Goal: Task Accomplishment & Management: Complete application form

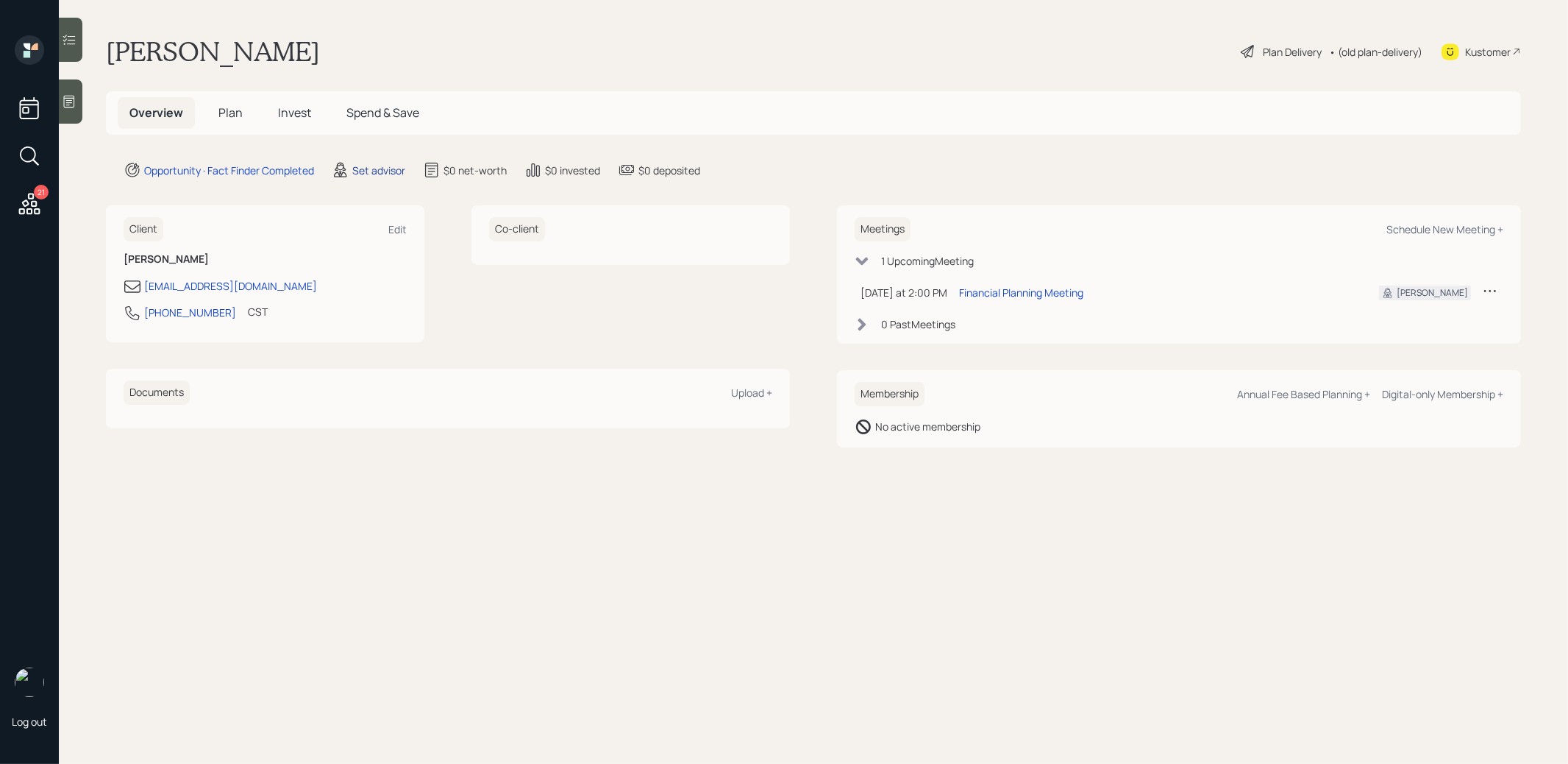
click at [383, 171] on div "Set advisor" at bounding box center [378, 170] width 53 height 16
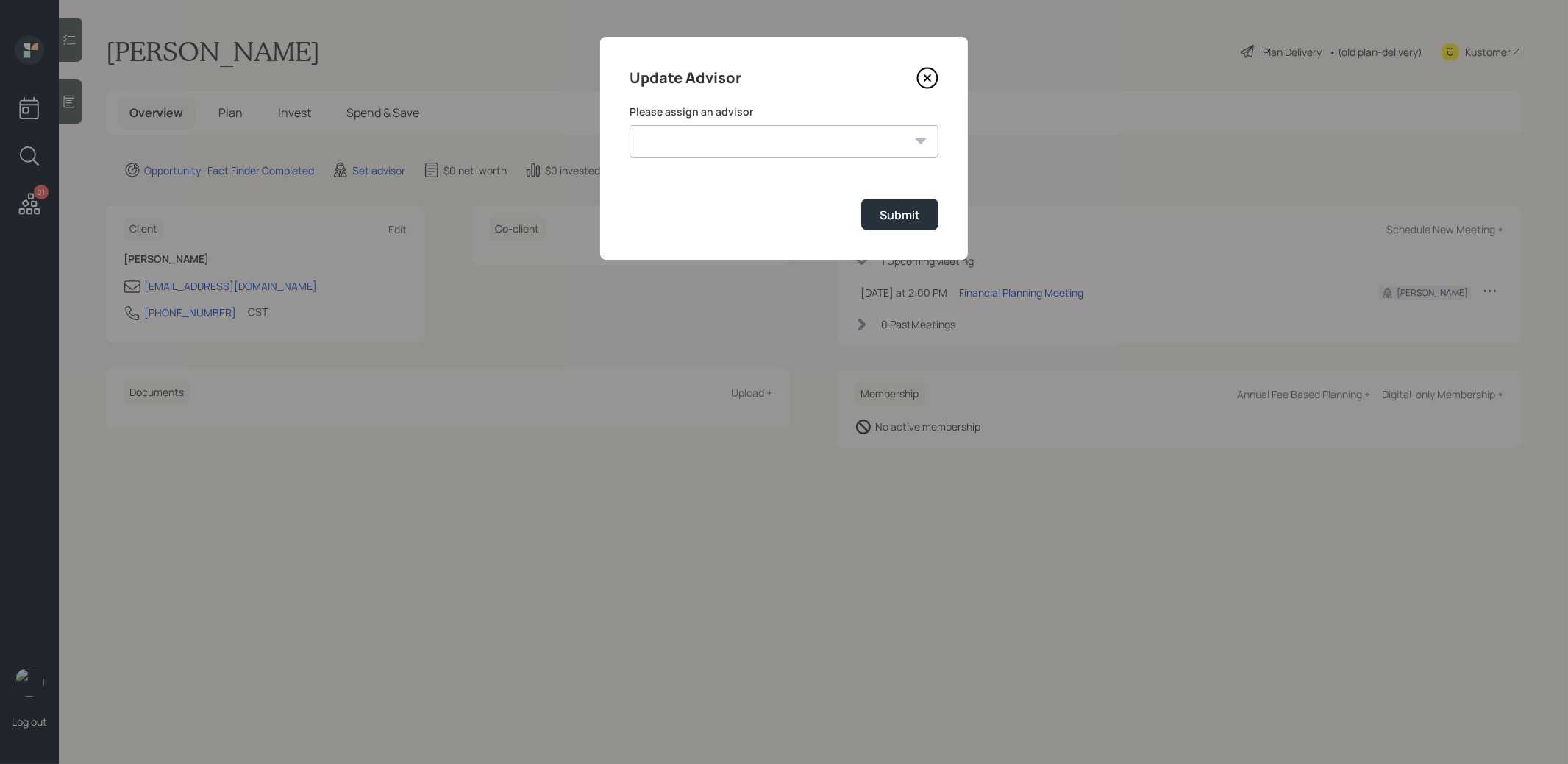
click at [724, 149] on select "James DiStasi Robby Grisanti Jonah Coleman Tyler End Treva Nostdahl Eric Schwar…" at bounding box center [784, 141] width 309 height 32
select select "8b79112e-3cfb-44f9-89e7-15267fe946c1"
click at [630, 125] on select "James DiStasi Robby Grisanti Jonah Coleman Tyler End Treva Nostdahl Eric Schwar…" at bounding box center [784, 141] width 309 height 32
click at [911, 218] on div "Submit" at bounding box center [899, 214] width 40 height 17
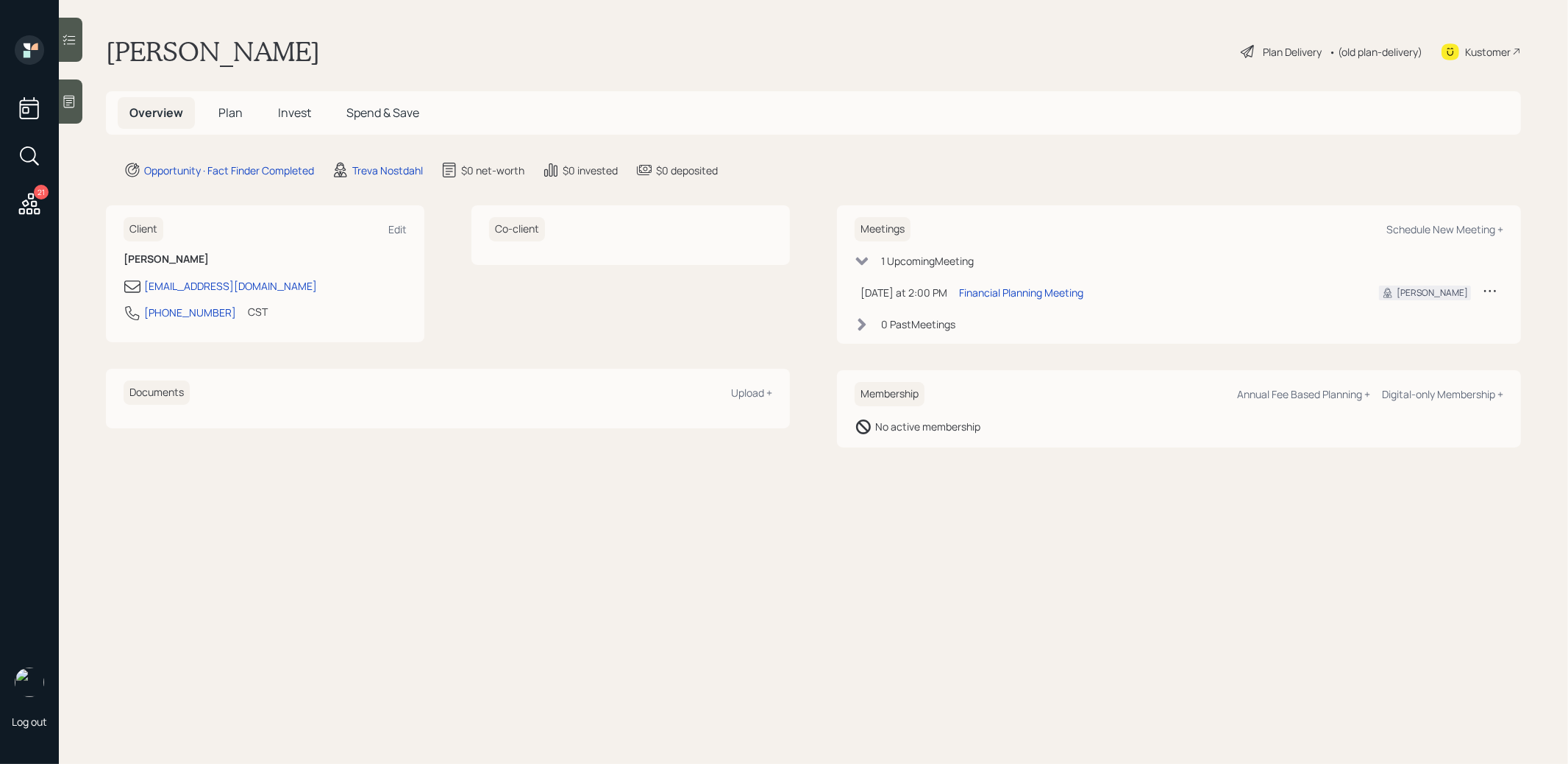
click at [68, 105] on icon at bounding box center [69, 102] width 11 height 13
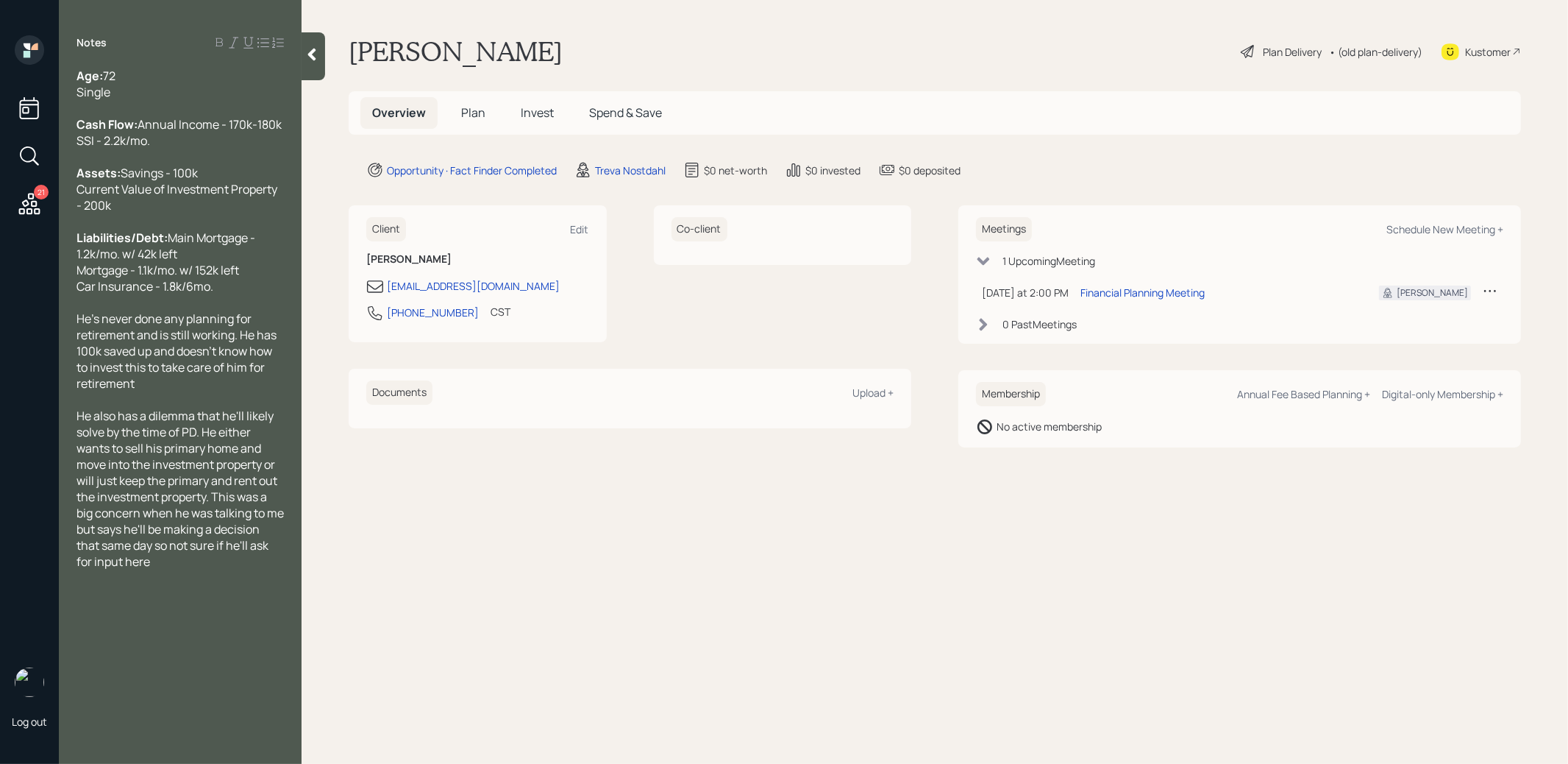
click at [478, 108] on span "Plan" at bounding box center [473, 113] width 24 height 17
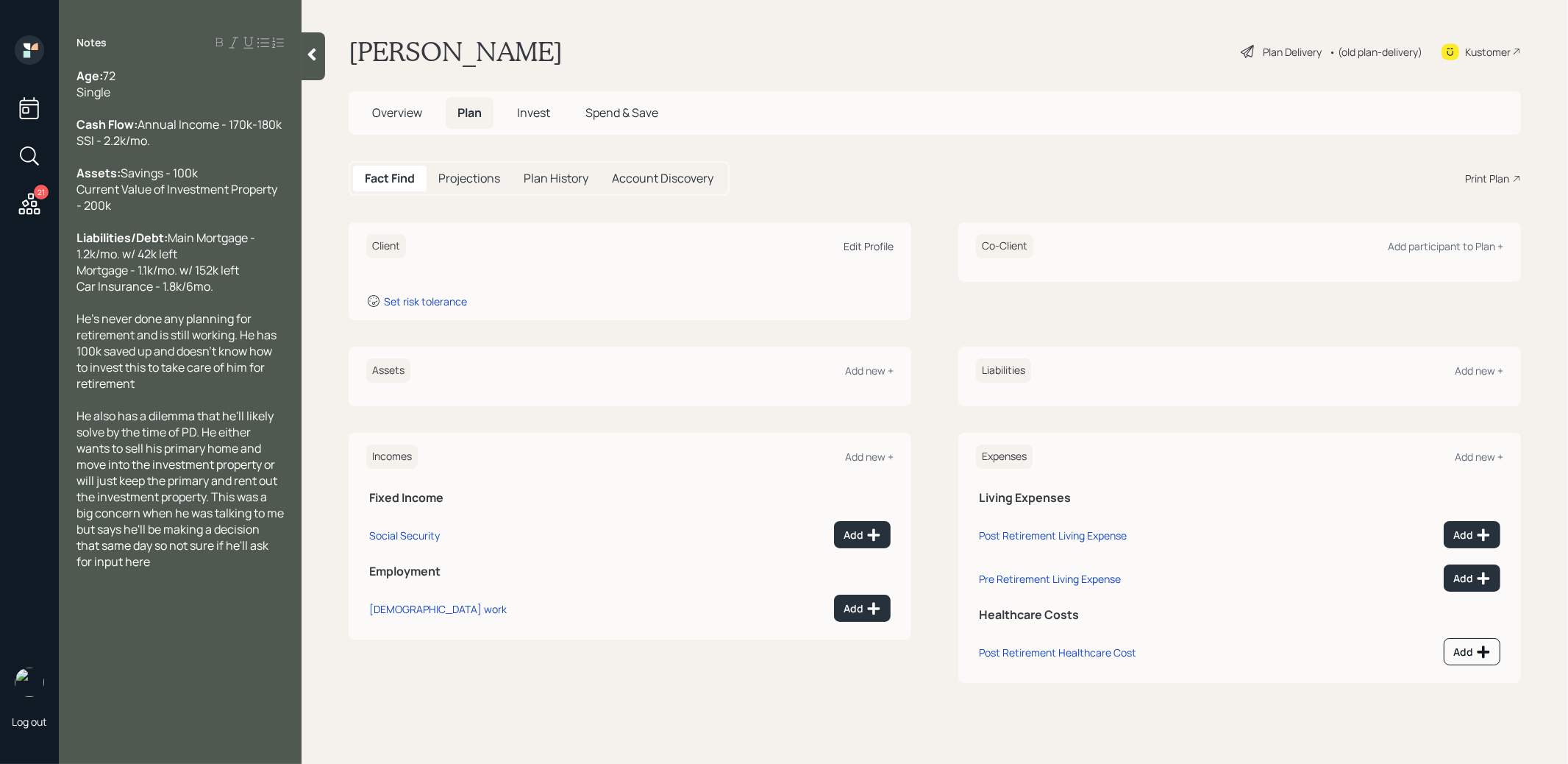
click at [865, 247] on div "Edit Profile" at bounding box center [868, 246] width 50 height 14
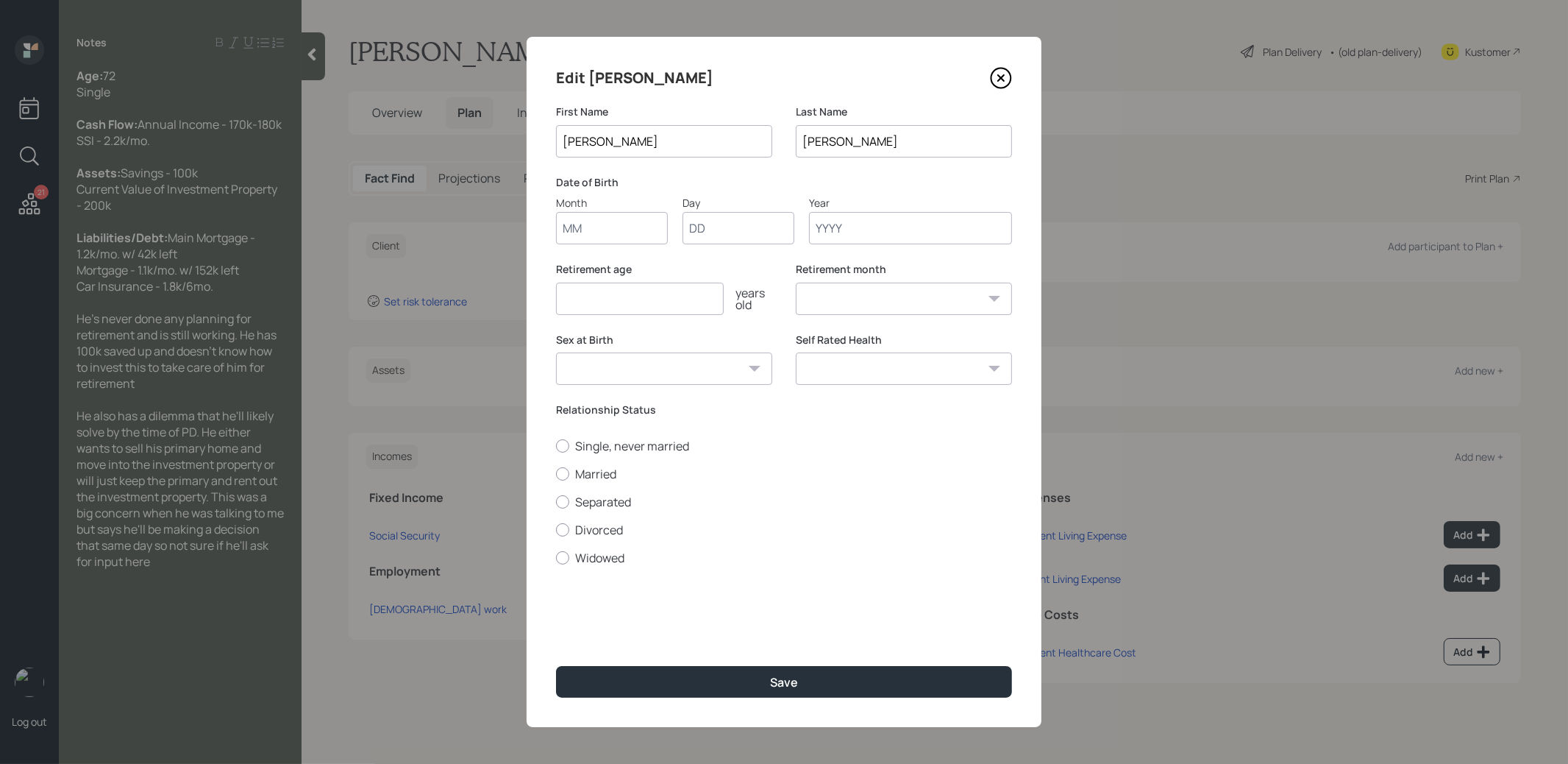
click at [630, 232] on input "Month" at bounding box center [612, 228] width 112 height 32
type input "01"
type input "1950"
select select "1"
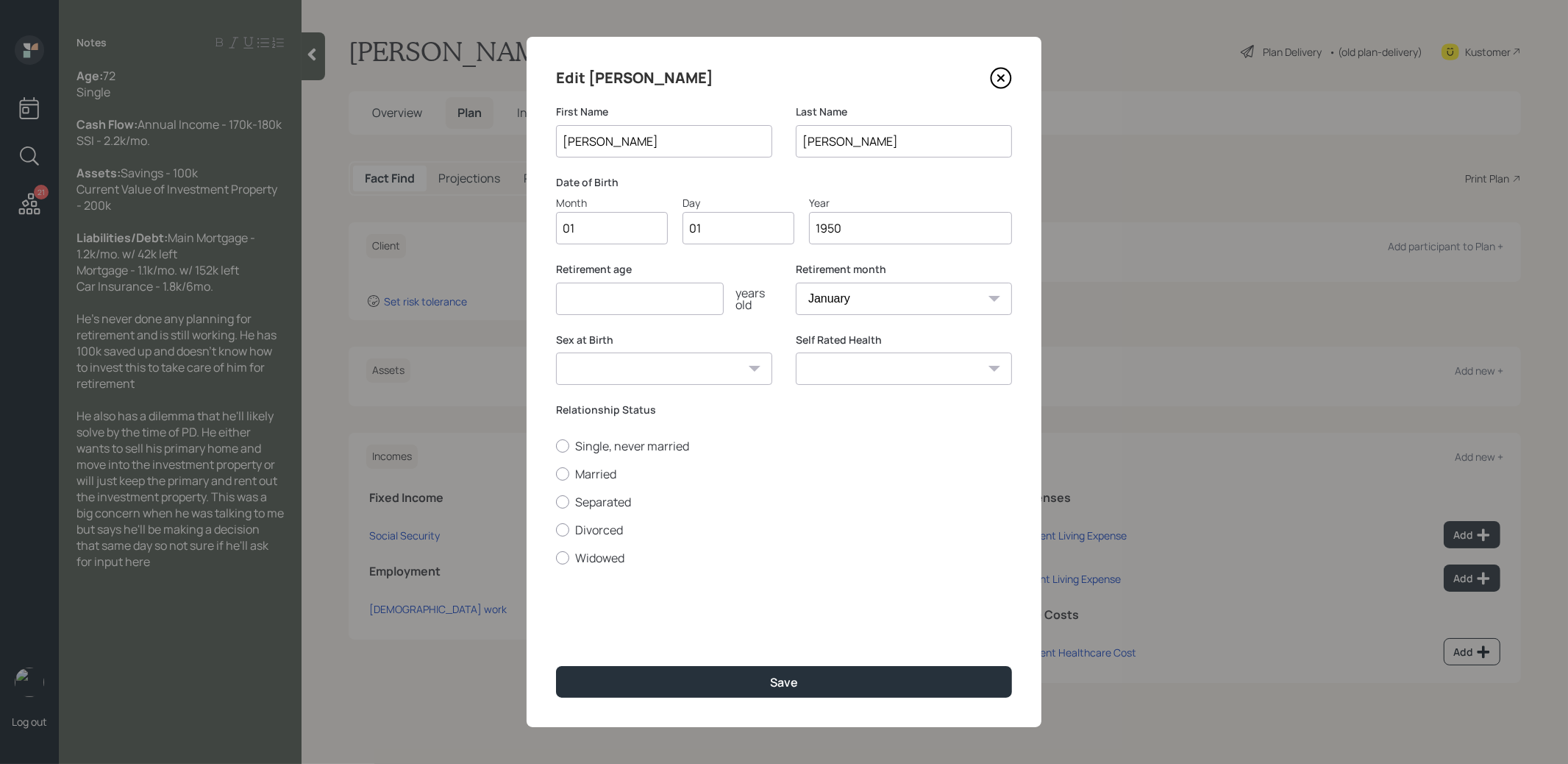
type input "1950"
click at [607, 307] on input "number" at bounding box center [639, 298] width 168 height 32
type input "6"
type input "75"
click at [563, 442] on div at bounding box center [562, 445] width 13 height 13
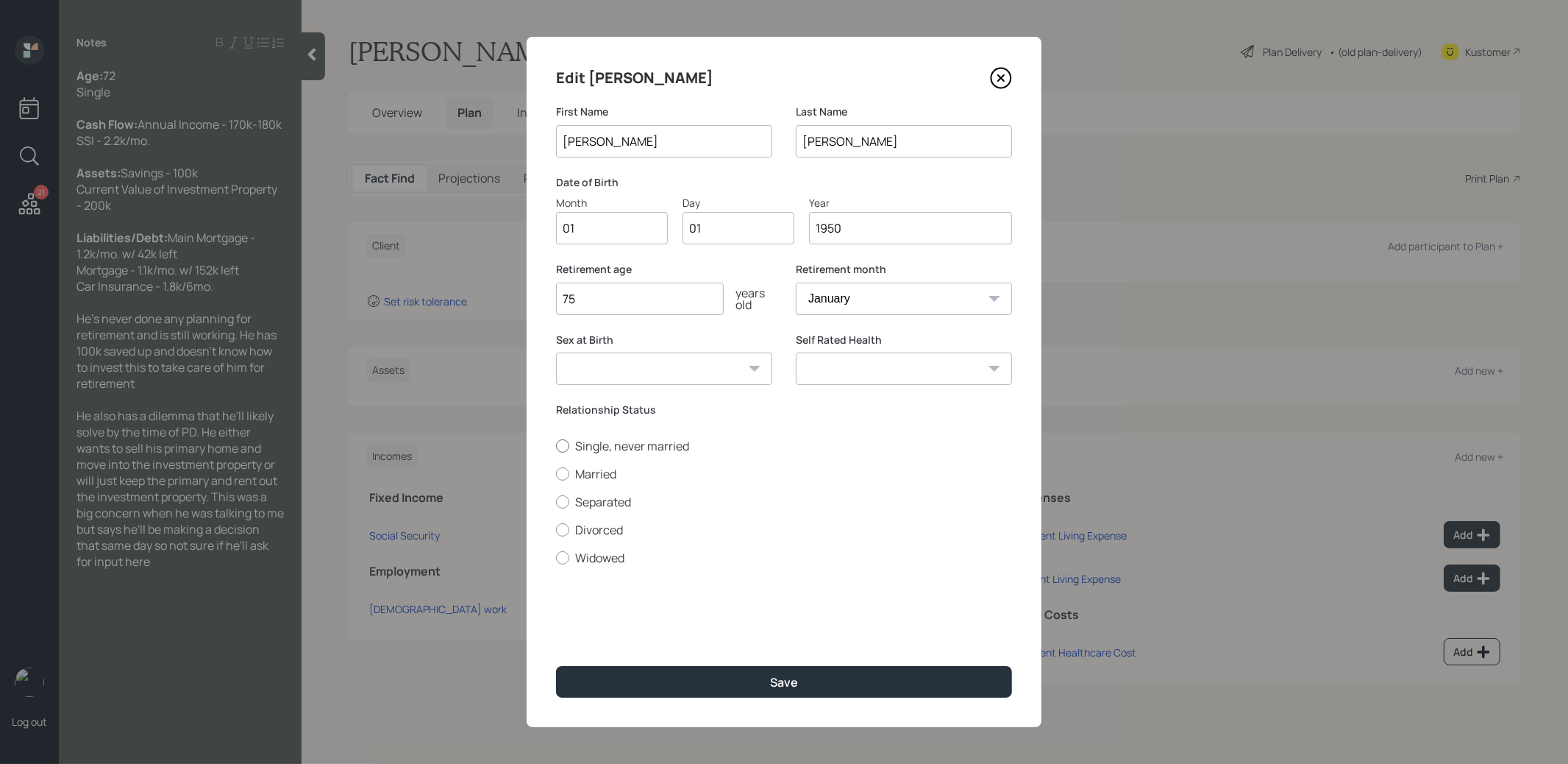
click at [556, 445] on input "Single, never married" at bounding box center [556, 445] width 1 height 1
radio input "true"
click at [664, 683] on button "Save" at bounding box center [784, 681] width 456 height 32
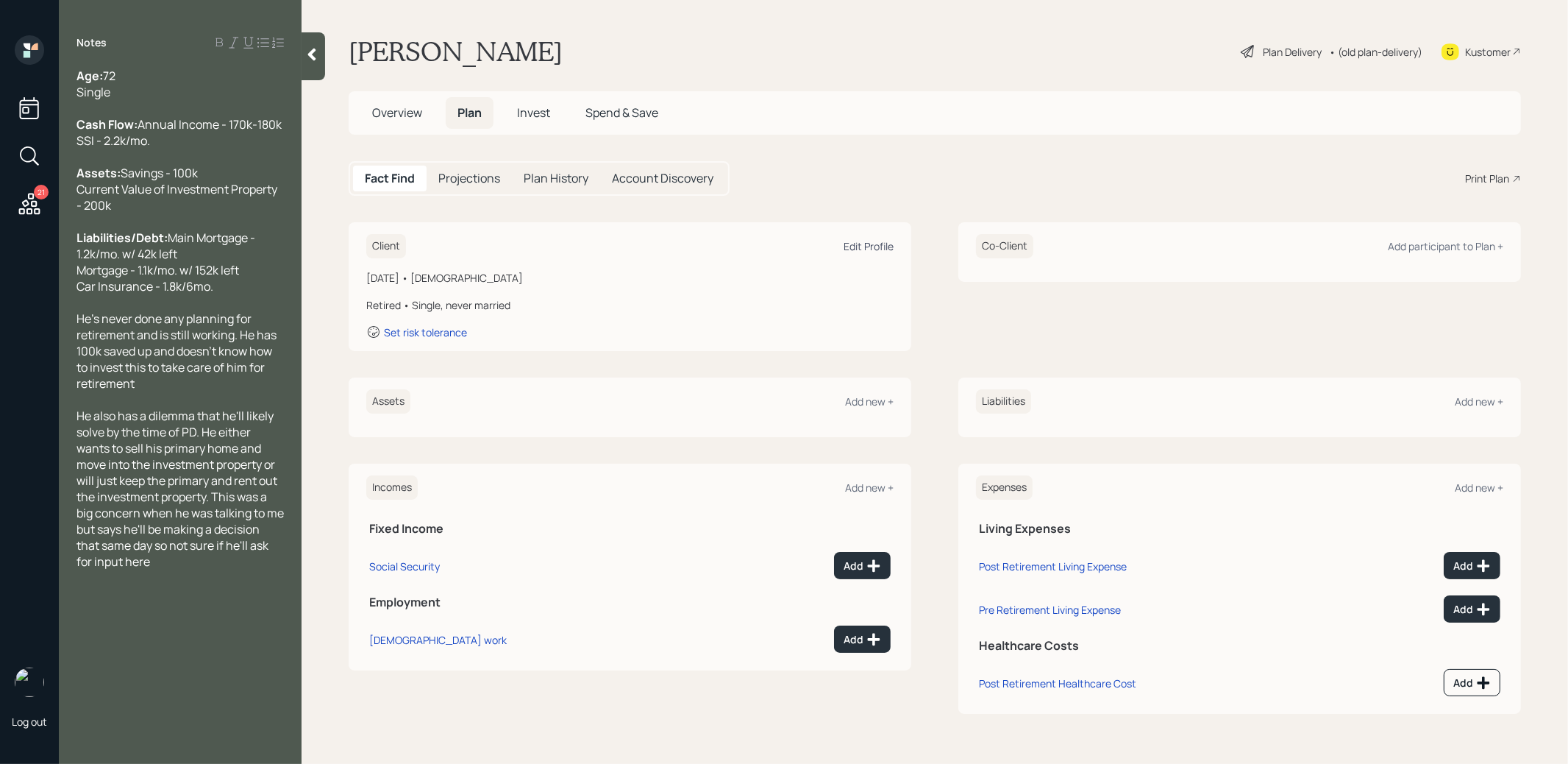
click at [866, 244] on div "Edit Profile" at bounding box center [868, 246] width 50 height 14
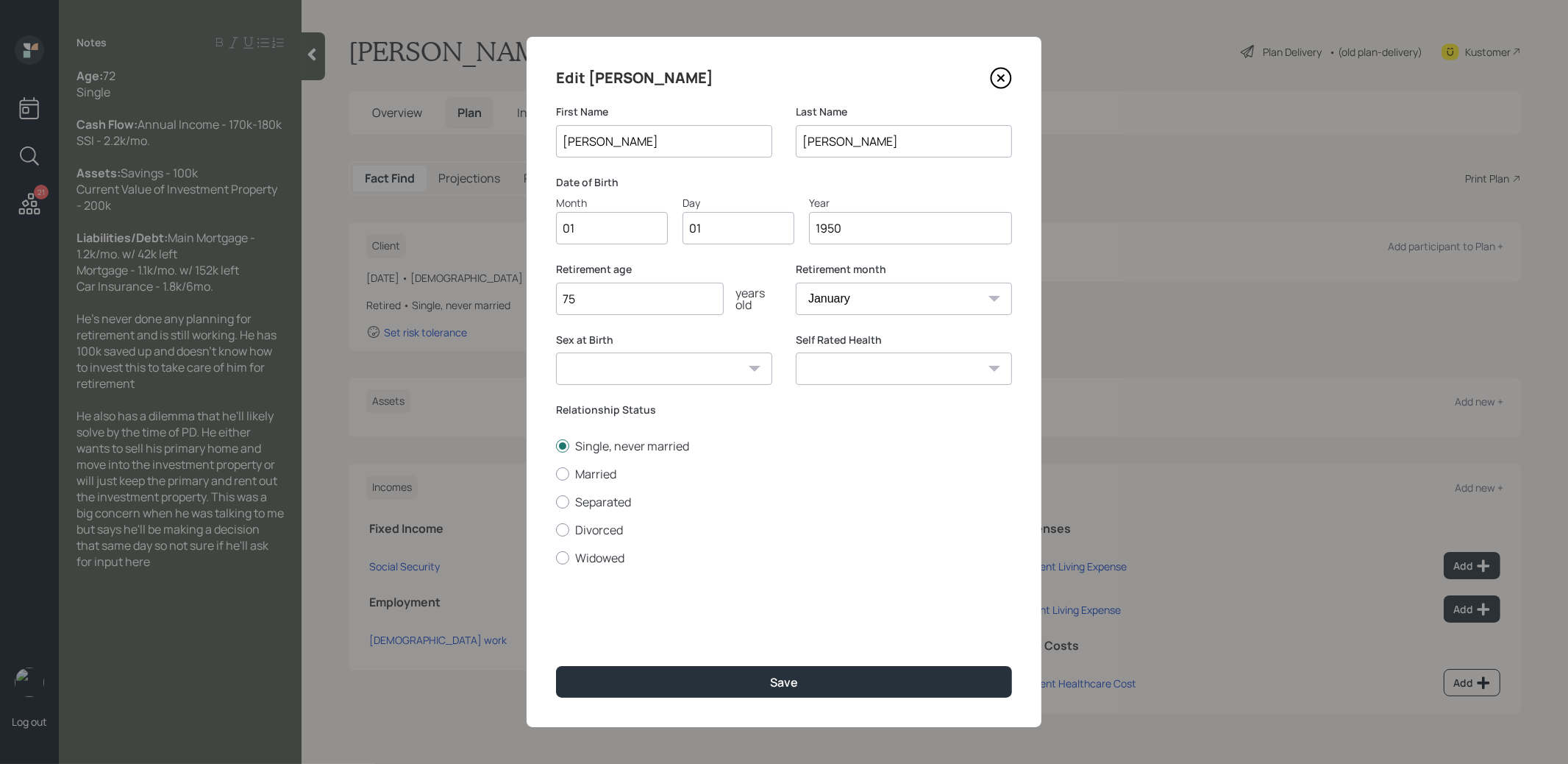
click at [871, 231] on input "1950" at bounding box center [911, 228] width 203 height 32
type input "1952"
click at [723, 686] on button "Save" at bounding box center [784, 681] width 456 height 32
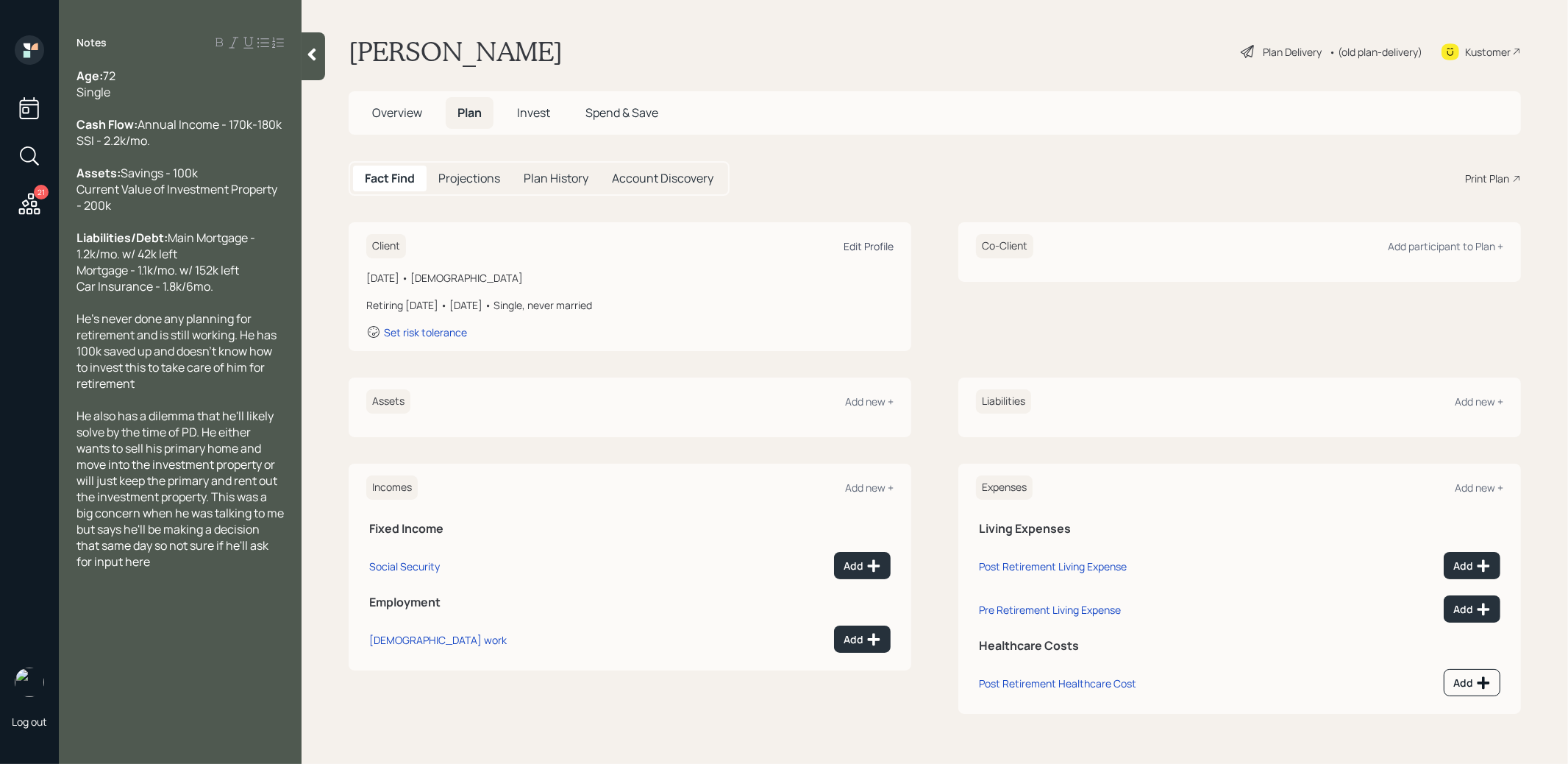
click at [857, 244] on div "Edit Profile" at bounding box center [868, 246] width 50 height 14
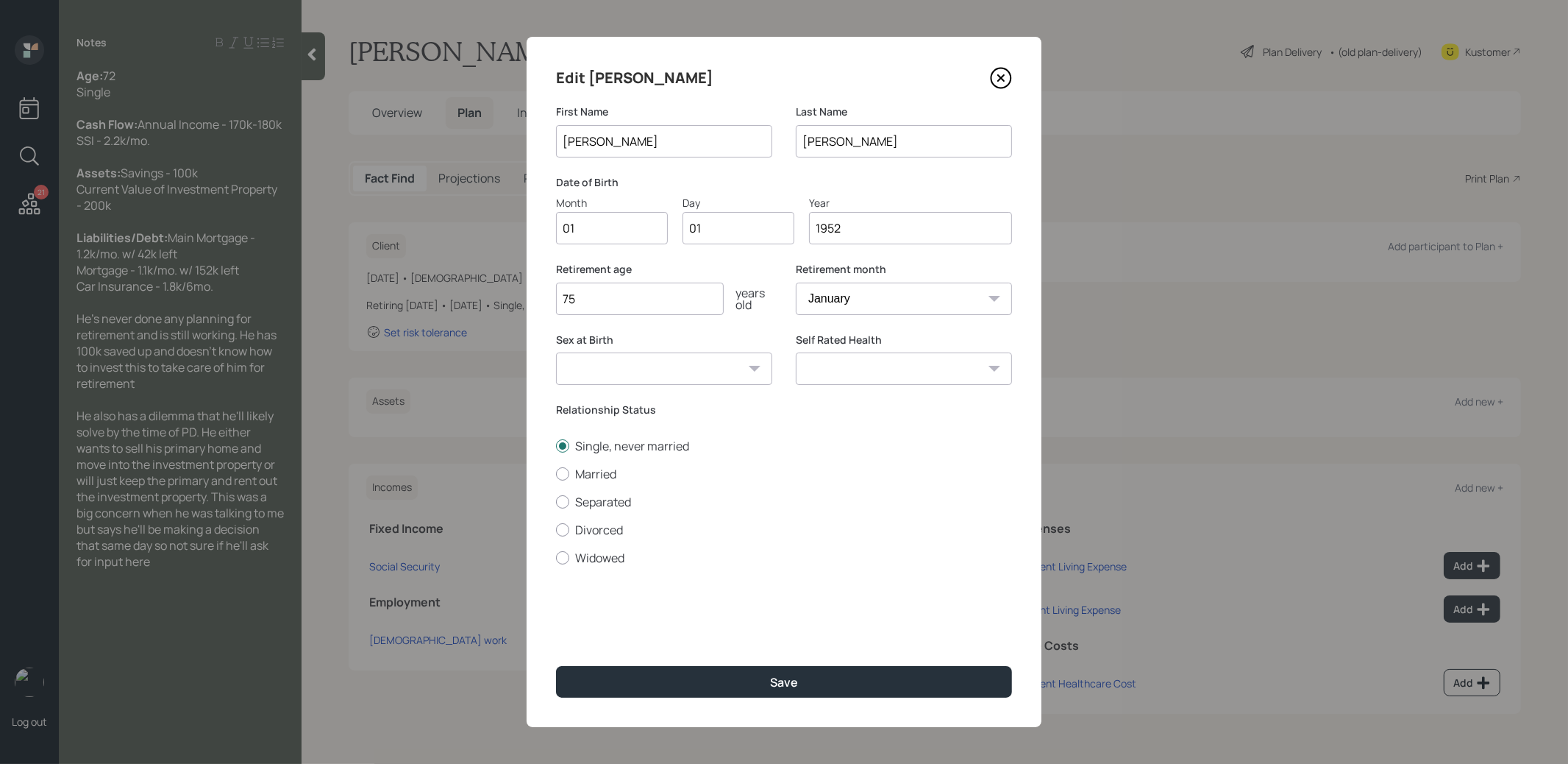
click at [855, 234] on input "1952" at bounding box center [911, 228] width 203 height 32
type input "1953"
click at [715, 686] on button "Save" at bounding box center [784, 681] width 456 height 32
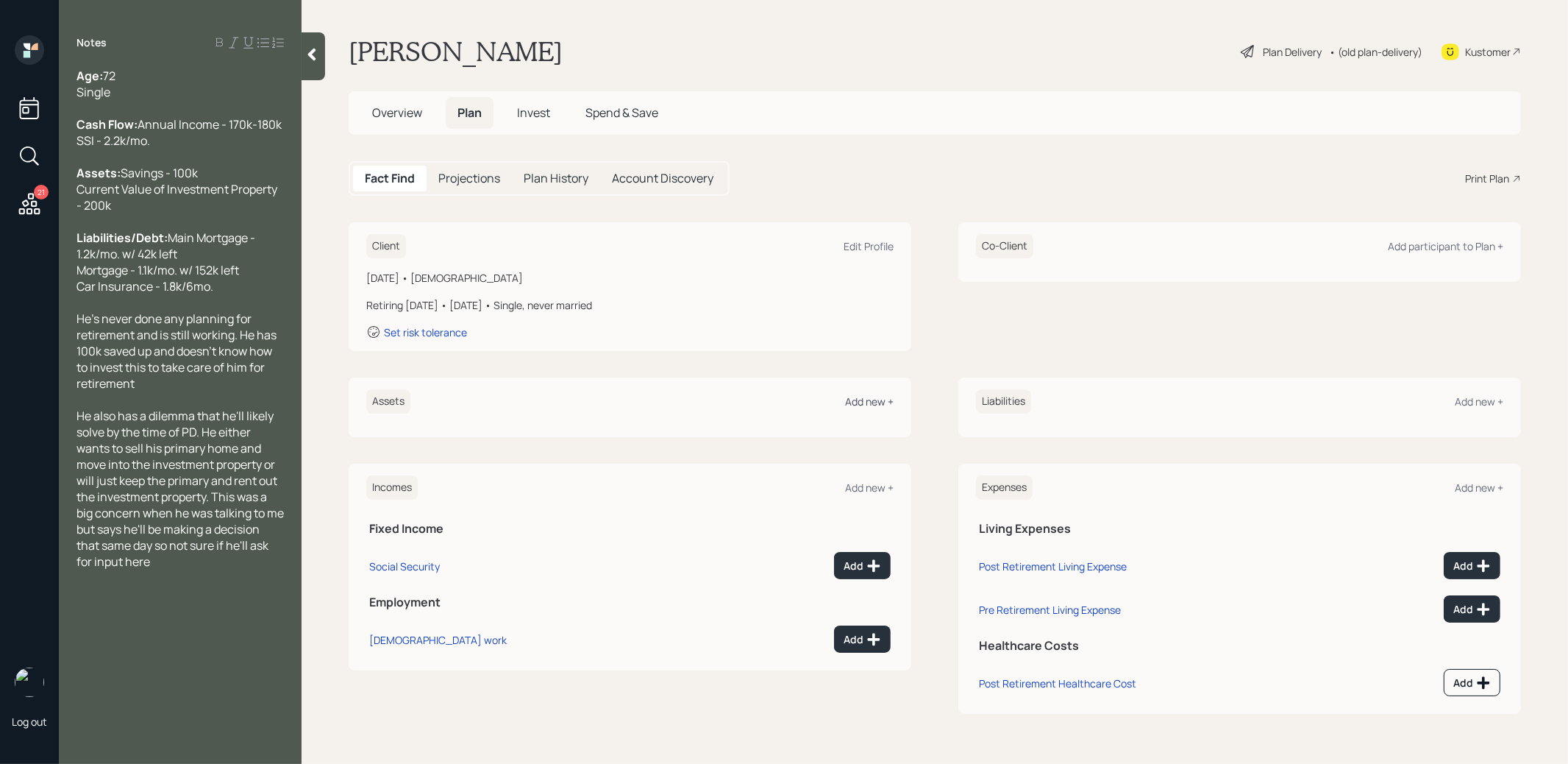
click at [870, 404] on div "Add new +" at bounding box center [870, 401] width 49 height 14
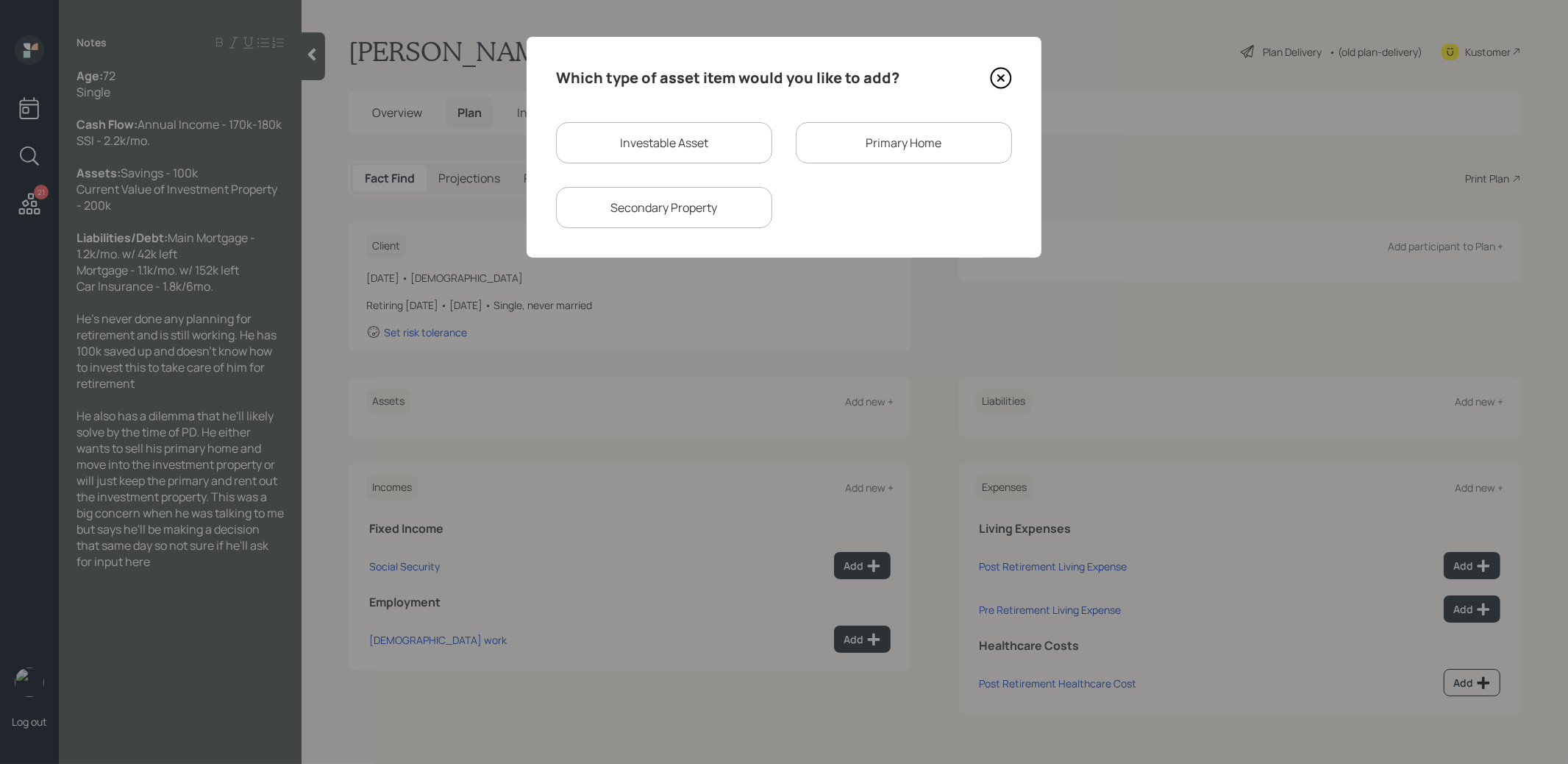
click at [734, 143] on div "Investable Asset" at bounding box center [664, 143] width 216 height 41
select select "taxable"
select select "balanced"
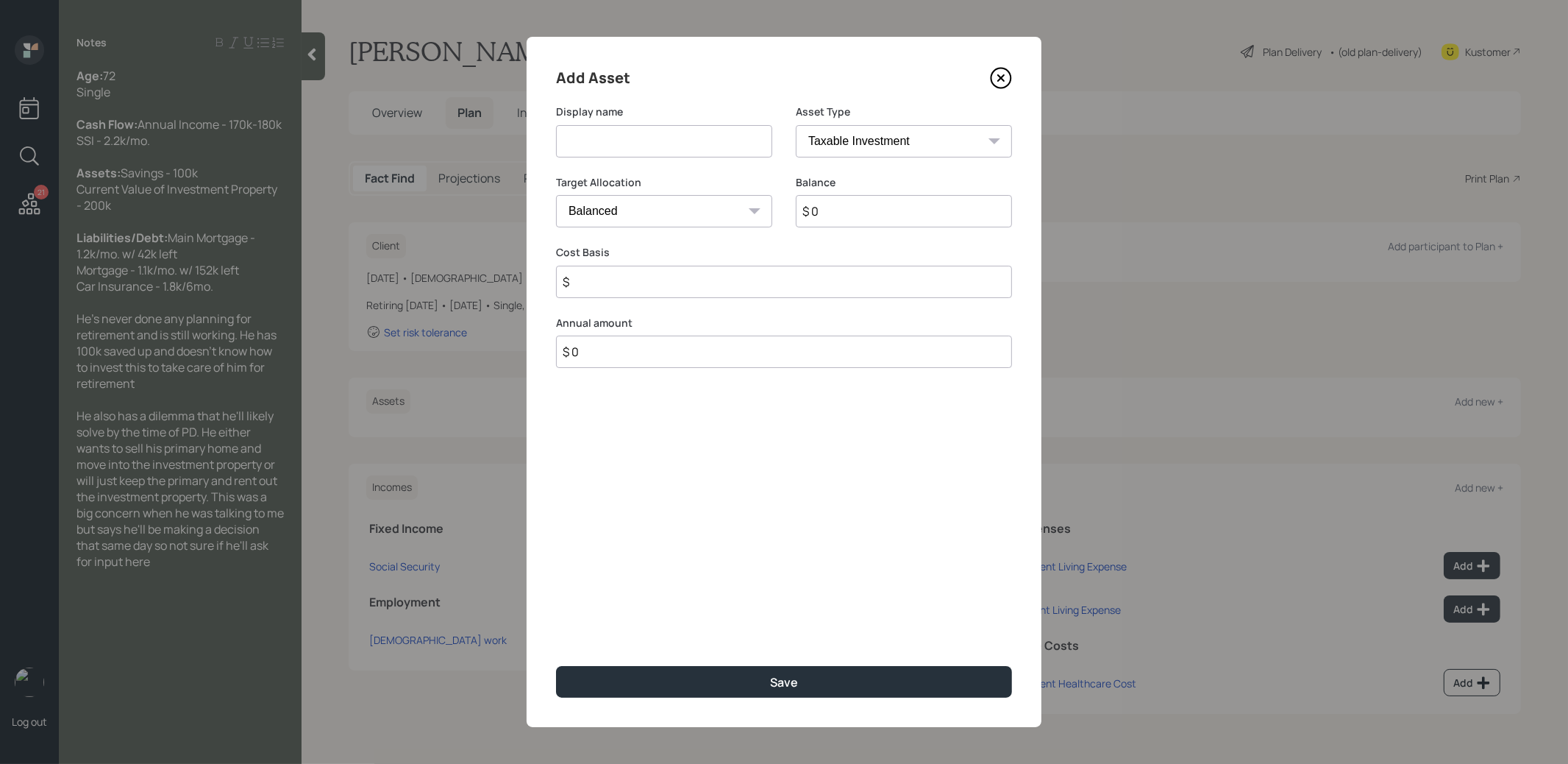
click at [691, 145] on input at bounding box center [664, 141] width 216 height 32
type input "Savings"
click at [832, 218] on input "$ 0" at bounding box center [904, 211] width 216 height 32
type input "$ 100,000"
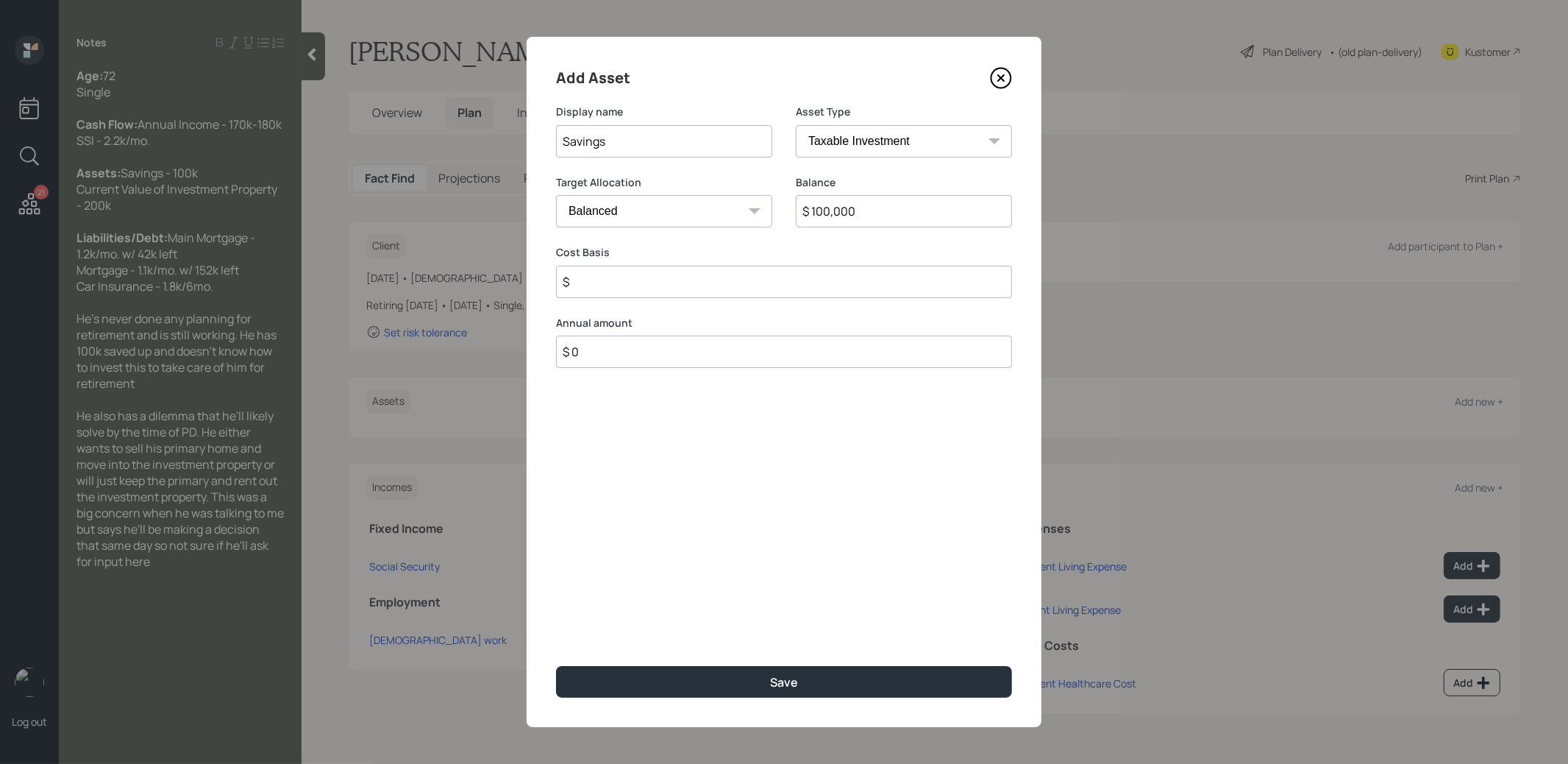
click at [655, 280] on input "$" at bounding box center [784, 281] width 456 height 32
type input "$ 100,000"
click at [669, 211] on select "Cash Conservative Balanced Aggressive" at bounding box center [664, 211] width 216 height 32
select select "uninvested"
click at [556, 195] on select "Cash Conservative Balanced Aggressive" at bounding box center [664, 211] width 216 height 32
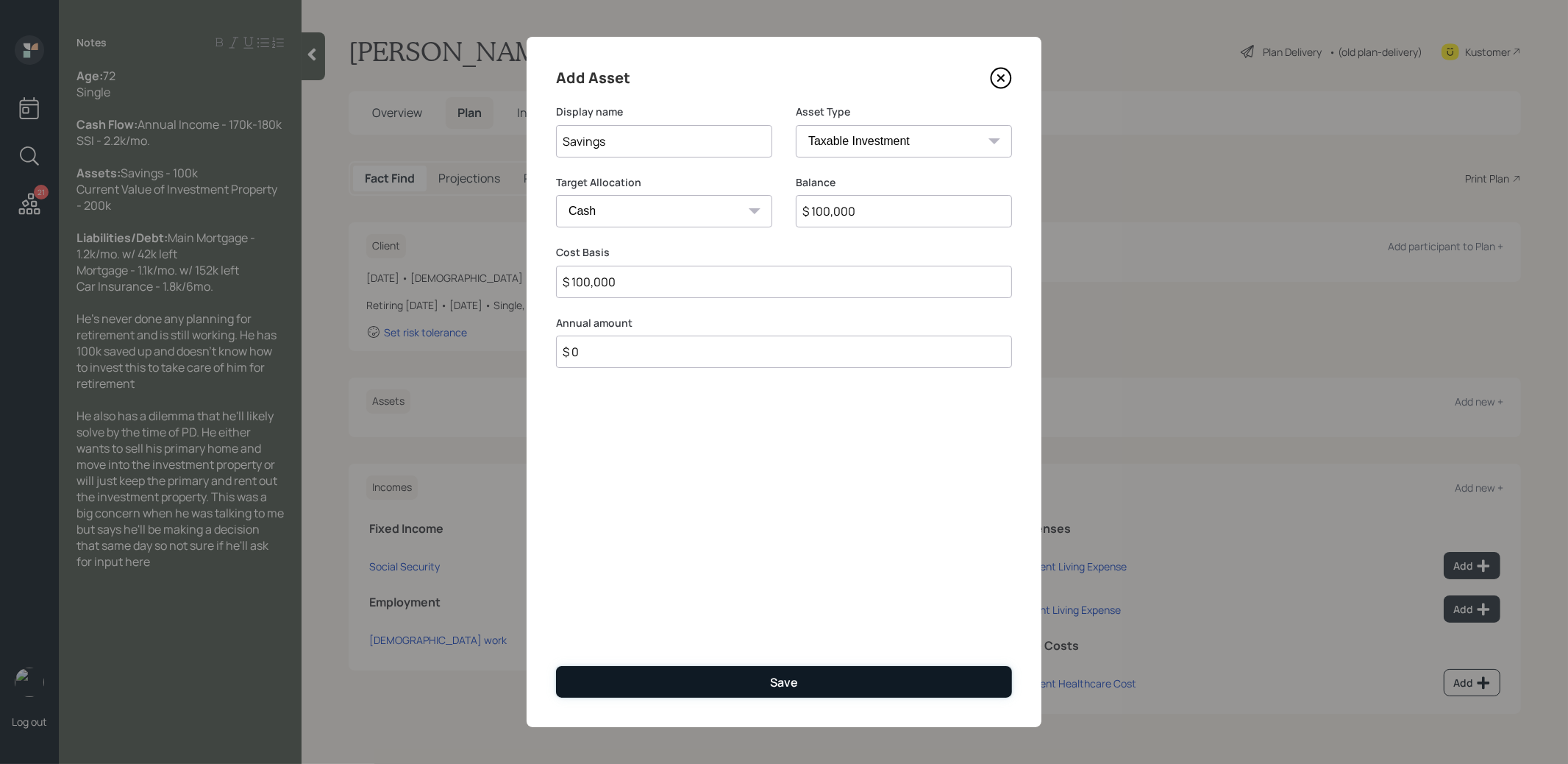
click at [690, 677] on button "Save" at bounding box center [784, 681] width 456 height 32
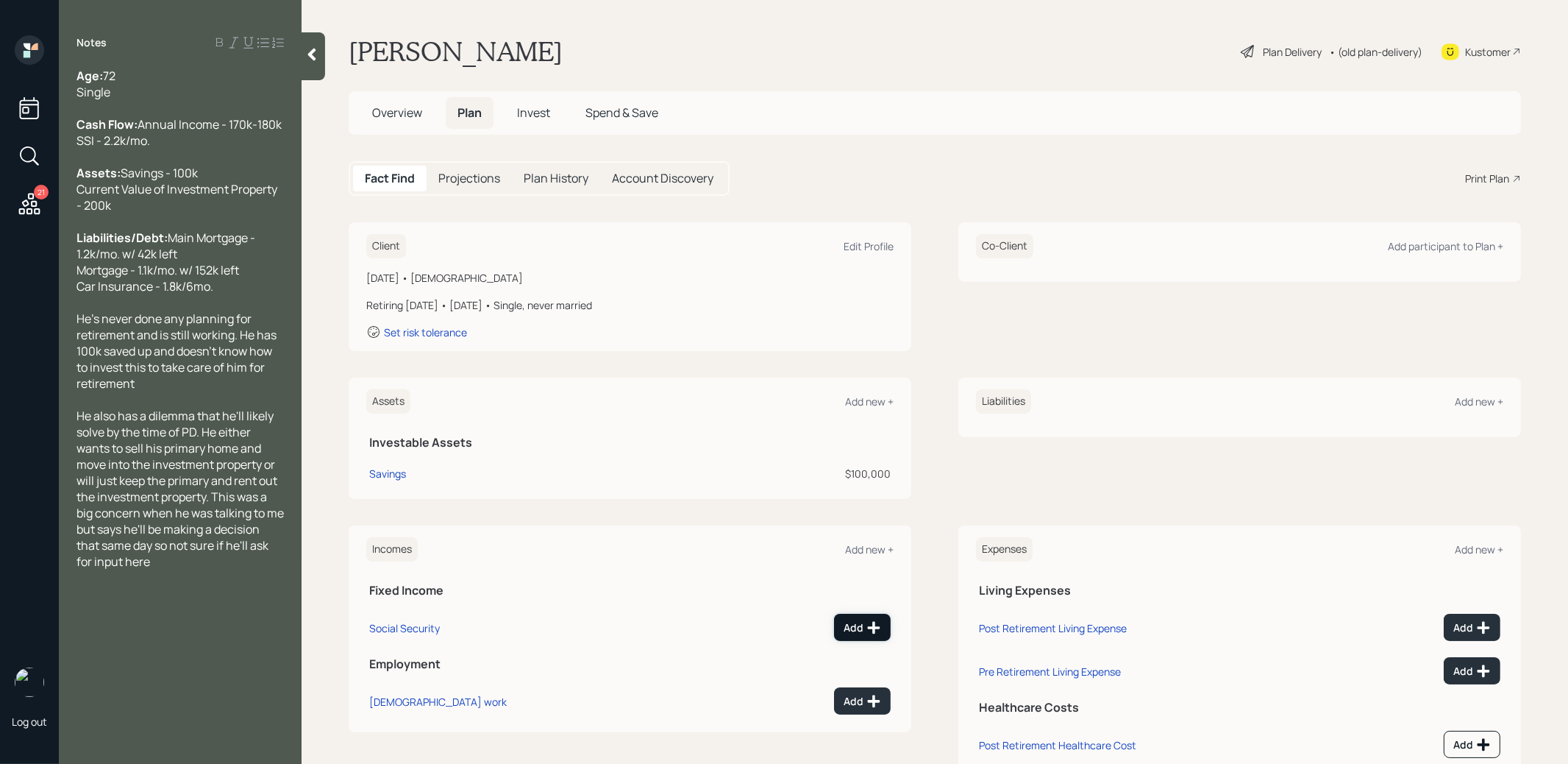
click at [866, 624] on icon at bounding box center [873, 628] width 15 height 15
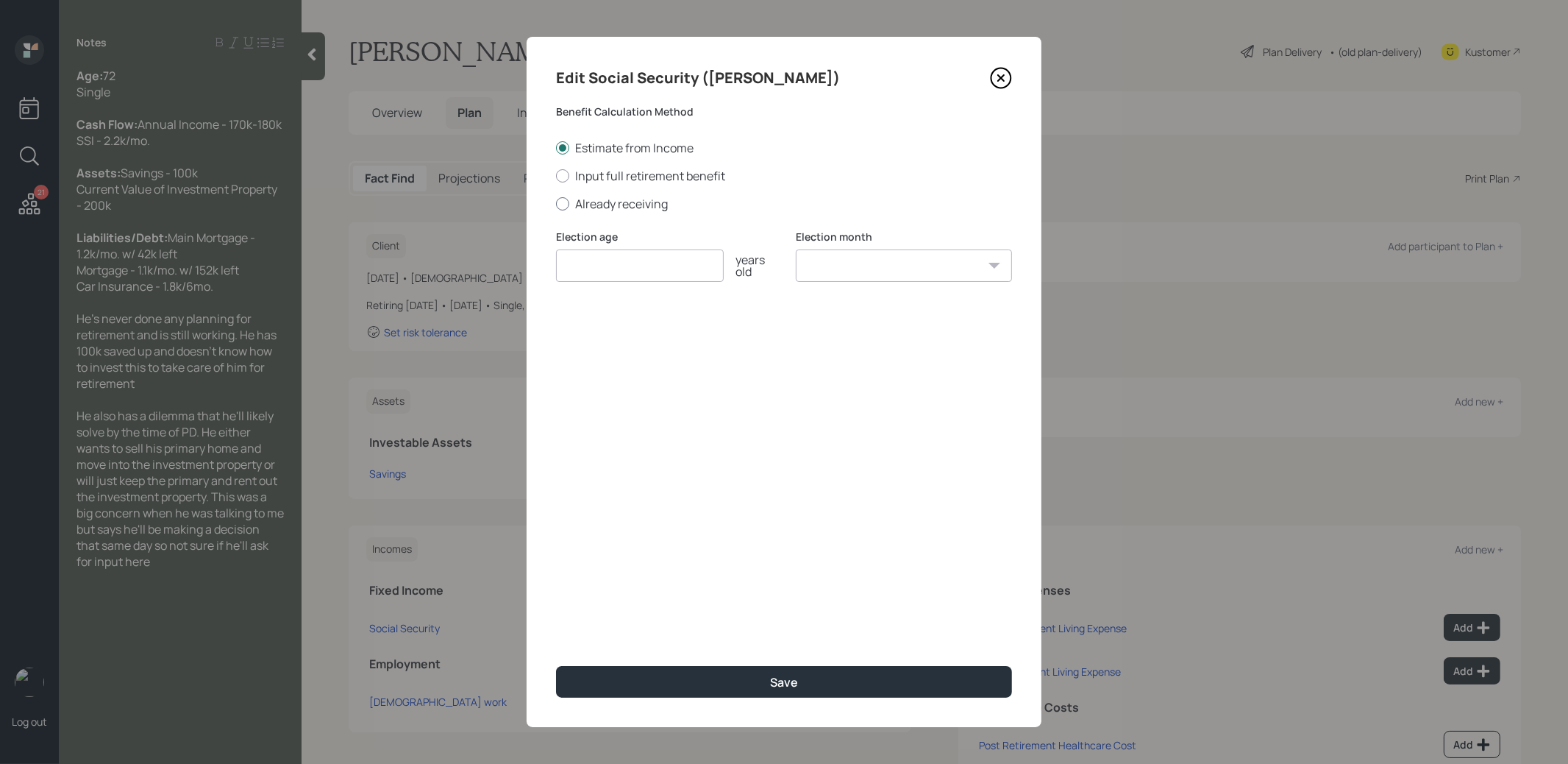
click at [563, 200] on div at bounding box center [562, 203] width 13 height 13
click at [556, 203] on input "Already receiving" at bounding box center [556, 203] width 1 height 1
radio input "true"
click at [584, 269] on input "number" at bounding box center [639, 265] width 168 height 32
type input "67"
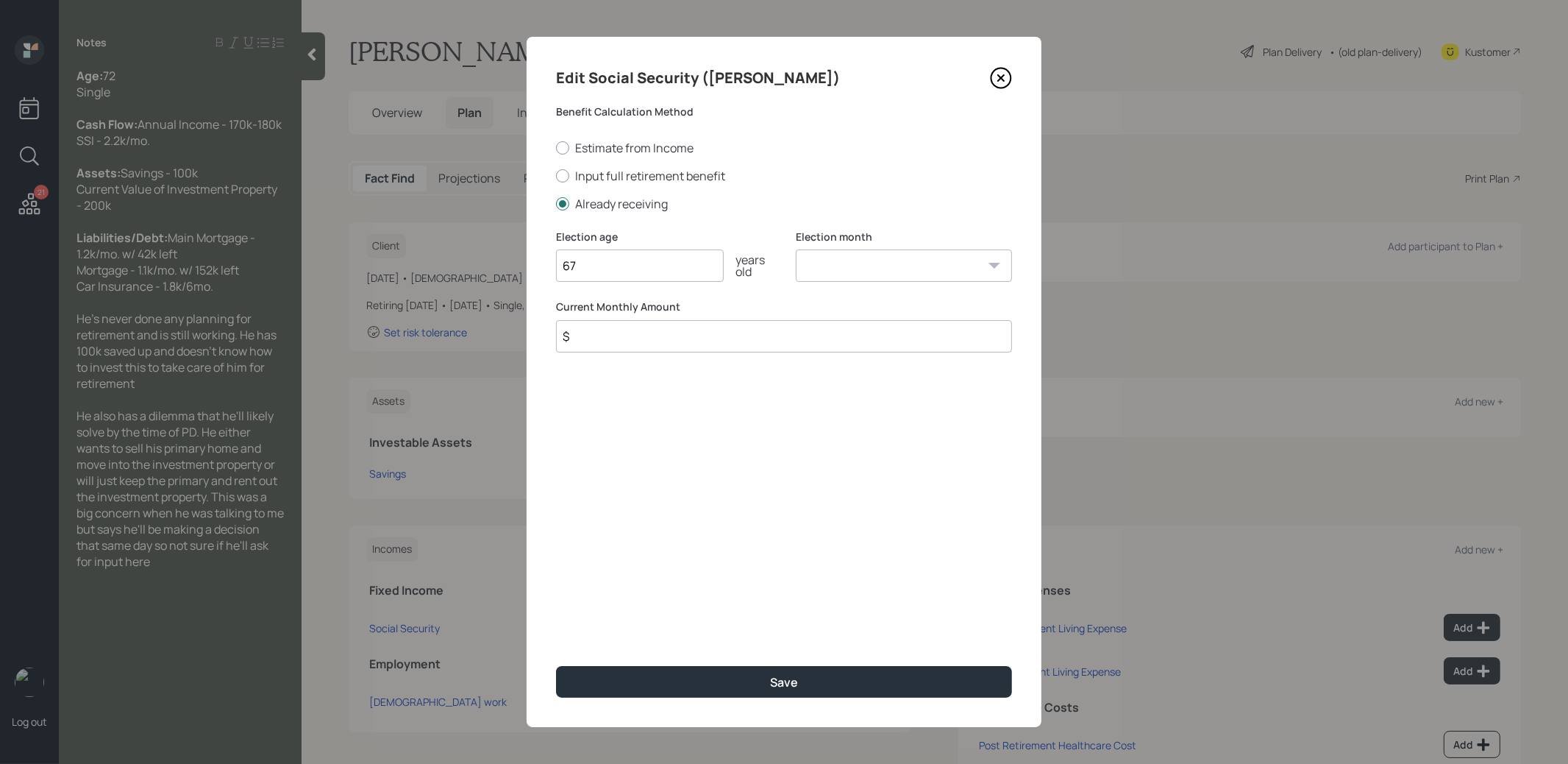
click at [863, 263] on select "January February March April May June July August September October November De…" at bounding box center [904, 265] width 216 height 32
select select "1"
click at [796, 249] on select "January February March April May June July August September October November De…" at bounding box center [904, 265] width 216 height 32
click at [738, 339] on input "$" at bounding box center [784, 336] width 456 height 32
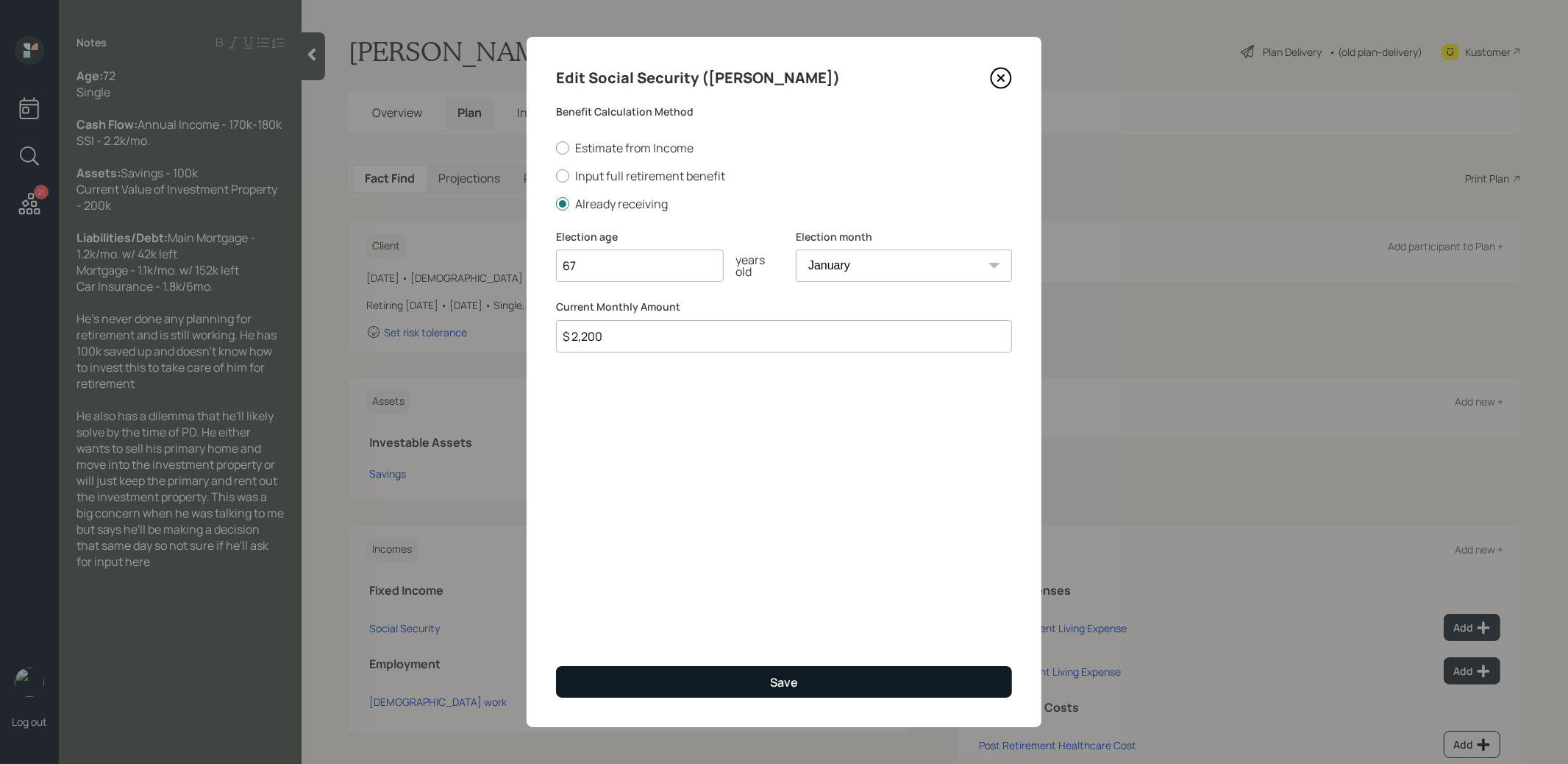
type input "$ 2,200"
click at [671, 676] on button "Save" at bounding box center [784, 681] width 456 height 32
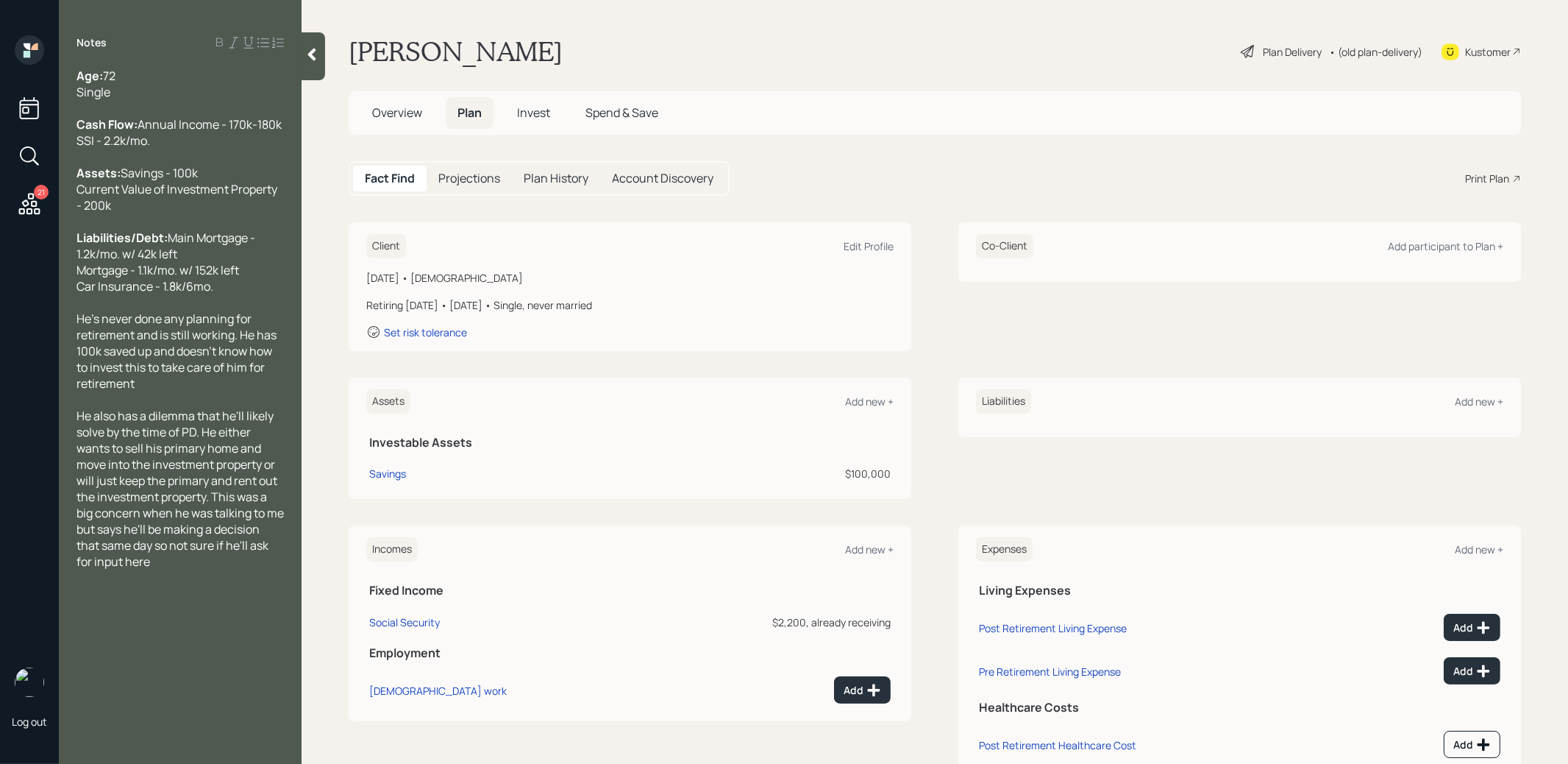
scroll to position [45, 0]
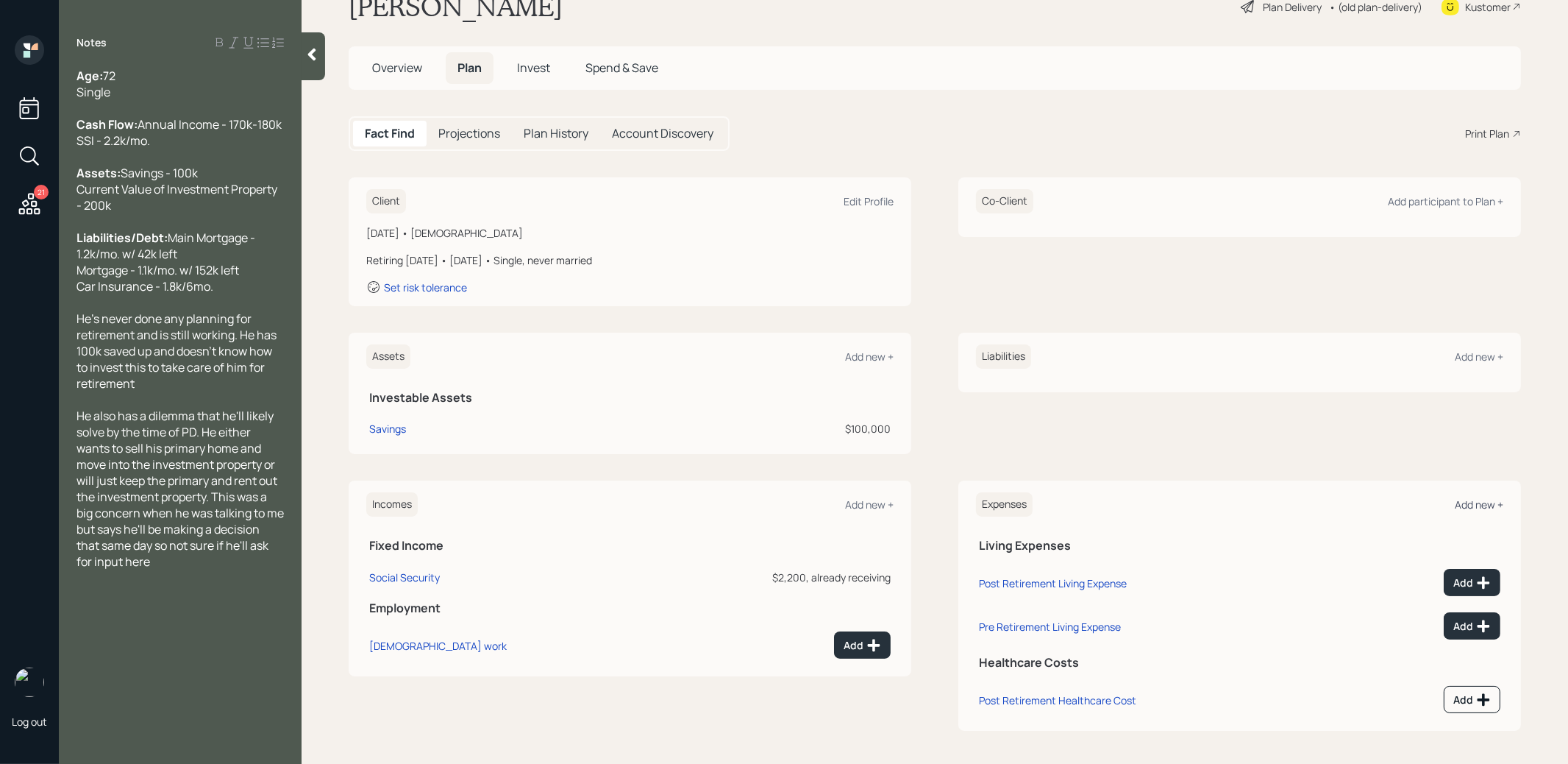
click at [1469, 501] on div "Add new +" at bounding box center [1480, 505] width 49 height 14
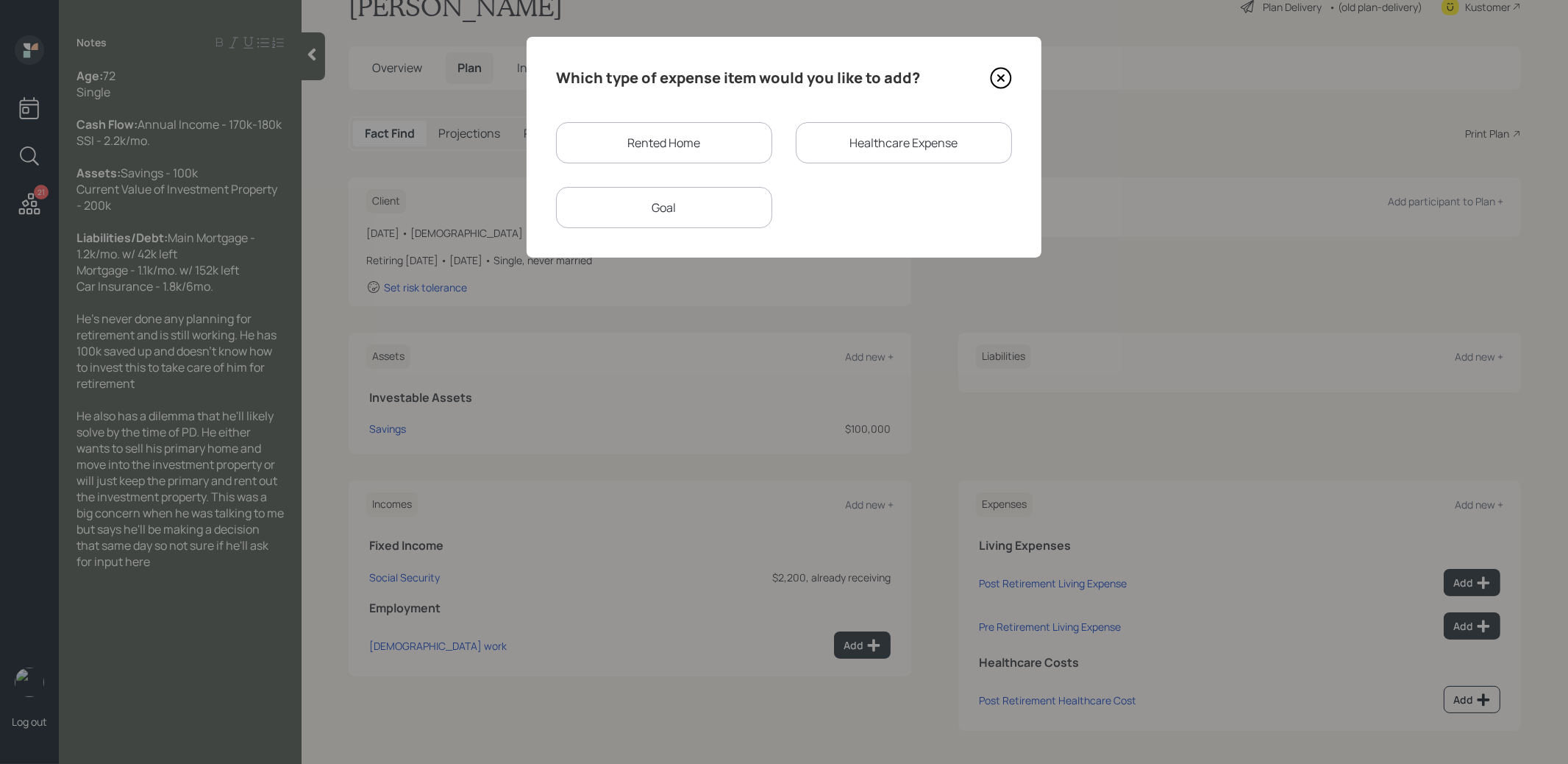
click at [706, 202] on div "Goal" at bounding box center [664, 207] width 216 height 41
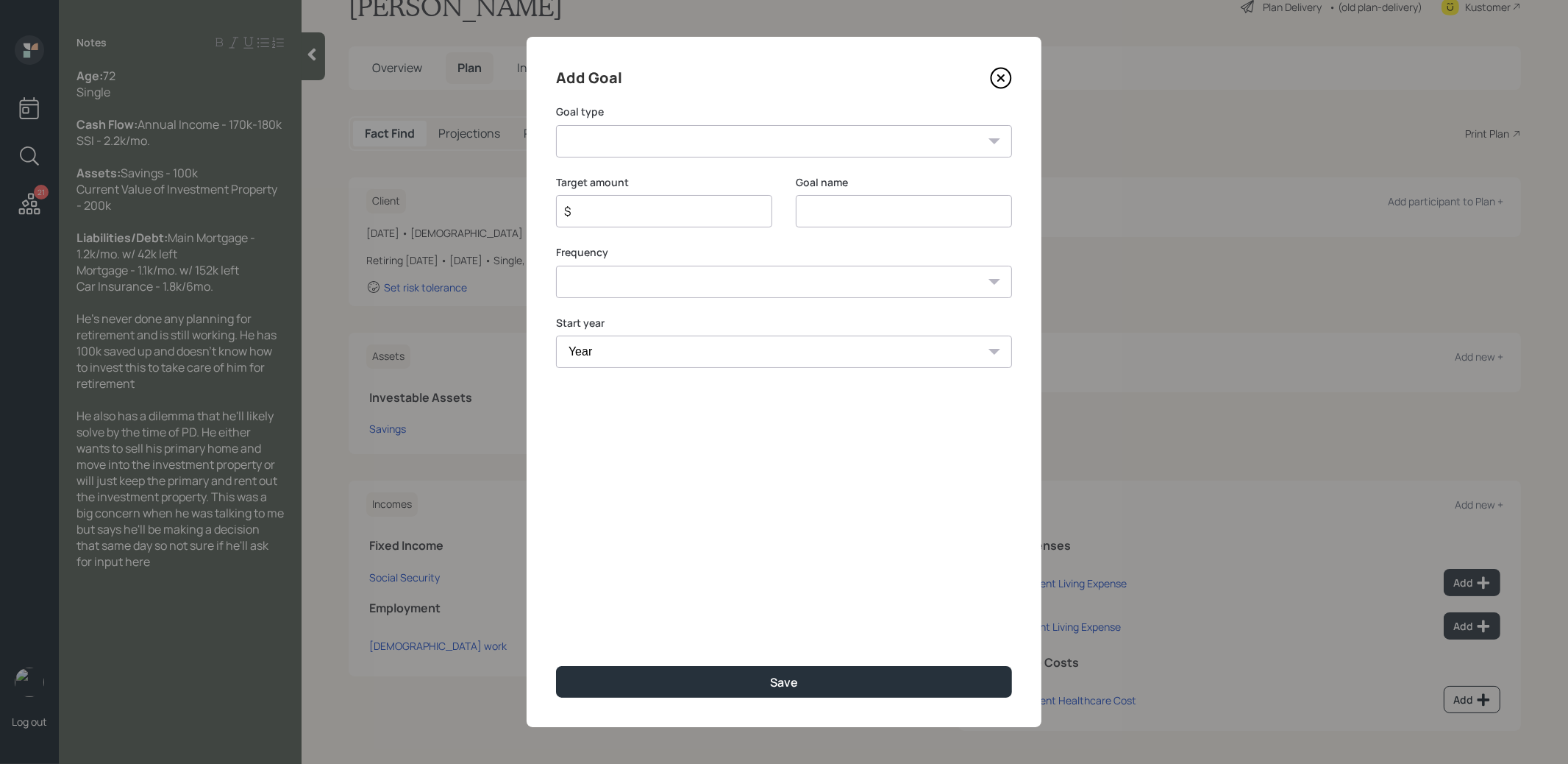
click at [715, 147] on select "Create an emergency fund Donate to charity Purchase a home Make a purchase Supp…" at bounding box center [784, 141] width 456 height 32
select select "other"
click at [556, 125] on select "Create an emergency fund Donate to charity Purchase a home Make a purchase Supp…" at bounding box center [784, 141] width 456 height 32
click at [901, 215] on input "Other" at bounding box center [904, 211] width 216 height 32
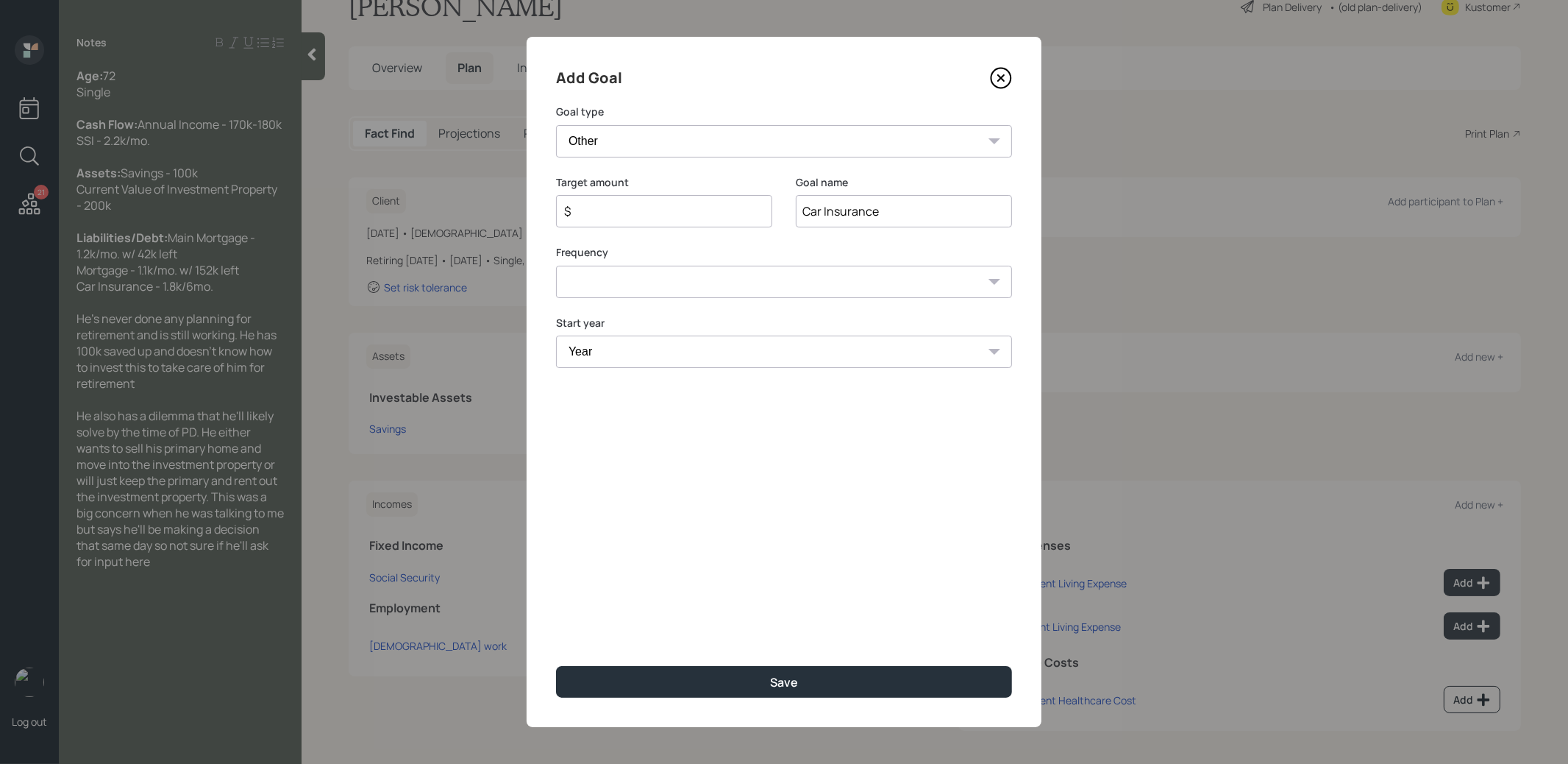
type input "Car Insurance"
click at [724, 218] on input "$" at bounding box center [658, 211] width 192 height 17
type input "$ 3,600"
click at [728, 283] on select "One time Every 1 year Every 2 years Every 3 years Every 4 years Every 5 years E…" at bounding box center [784, 281] width 456 height 32
click at [556, 266] on select "One time Every 1 year Every 2 years Every 3 years Every 4 years Every 5 years E…" at bounding box center [784, 281] width 456 height 32
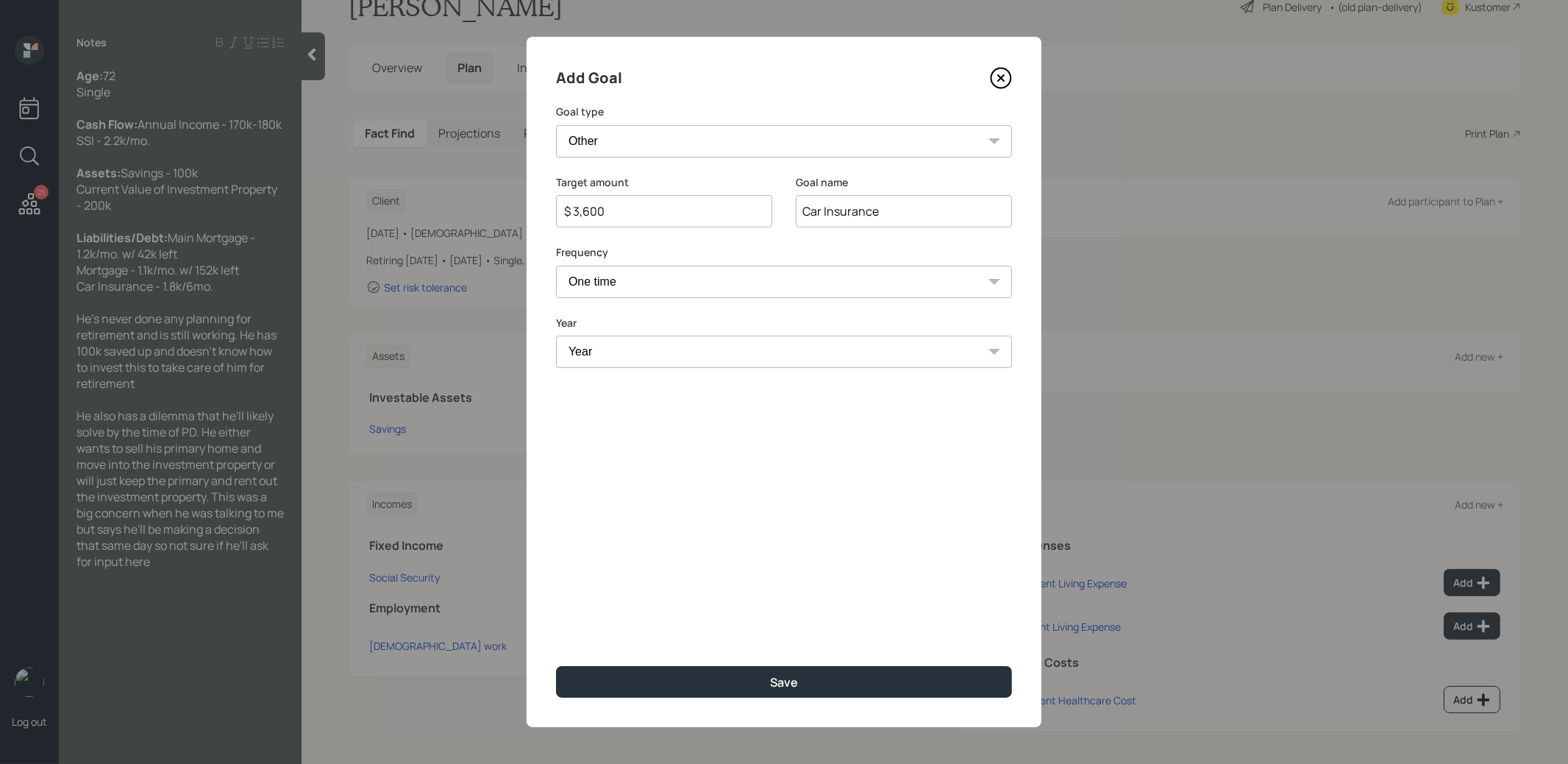
click at [719, 284] on select "One time Every 1 year Every 2 years Every 3 years Every 4 years Every 5 years E…" at bounding box center [784, 281] width 456 height 32
select select "1"
click at [556, 266] on select "One time Every 1 year Every 2 years Every 3 years Every 4 years Every 5 years E…" at bounding box center [784, 281] width 456 height 32
click at [661, 354] on select "Year 2025 2026 2027 2028 2029 2030 2031 2032 2033 2034 2035 2036 2037 2038 2039…" at bounding box center [664, 352] width 216 height 32
select select "2025"
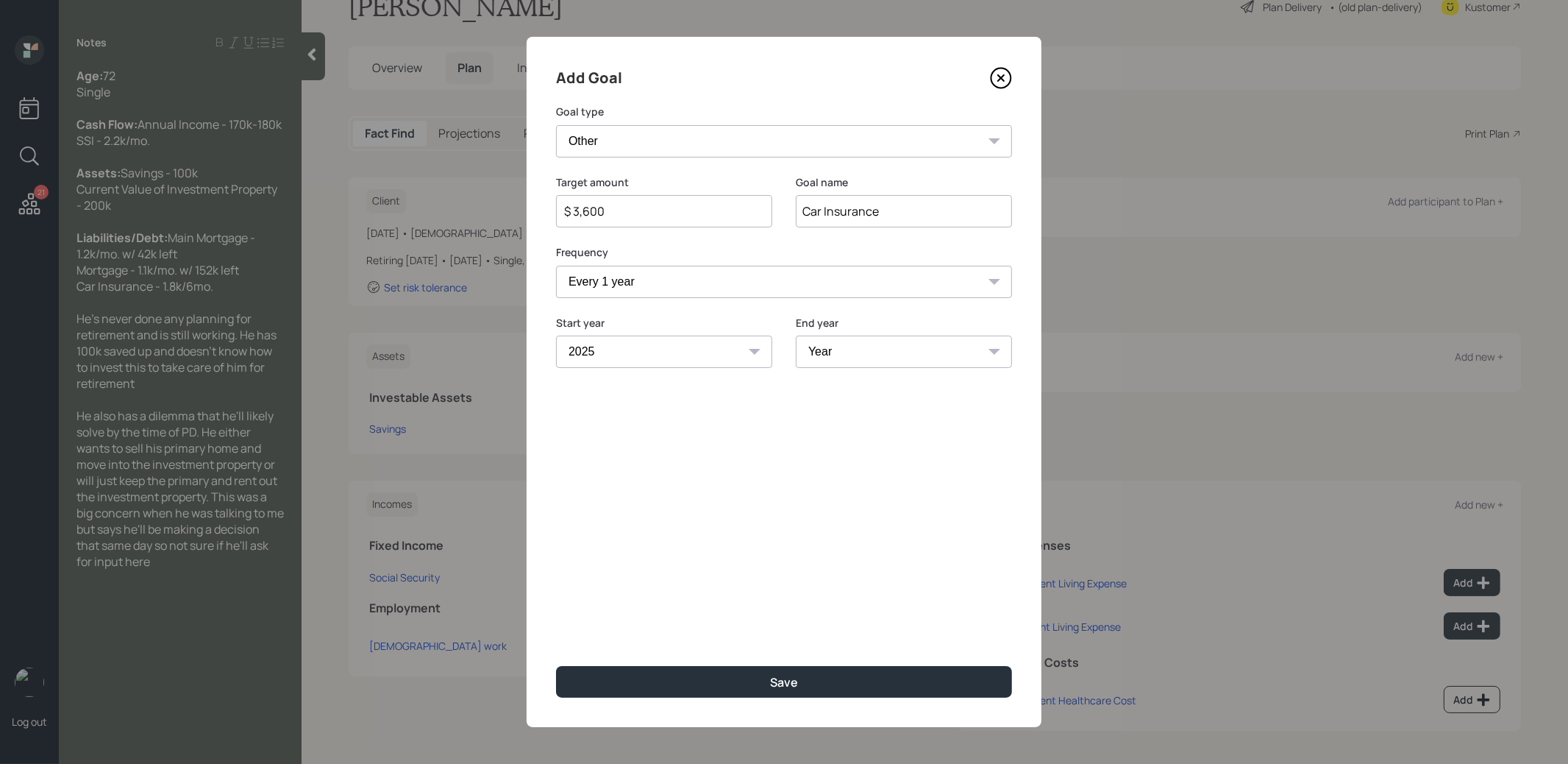
click at [556, 336] on select "Year 2025 2026 2027 2028 2029 2030 2031 2032 2033 2034 2035 2036 2037 2038 2039…" at bounding box center [664, 352] width 216 height 32
click at [862, 351] on select "Year 2025 2026 2027 2028 2029 2030 2031 2032 2033 2034 2035 2036 2037 2038 2039…" at bounding box center [904, 352] width 216 height 32
select select "2047"
click at [796, 336] on select "Year 2025 2026 2027 2028 2029 2030 2031 2032 2033 2034 2035 2036 2037 2038 2039…" at bounding box center [904, 352] width 216 height 32
click at [792, 686] on div "Save" at bounding box center [784, 682] width 28 height 17
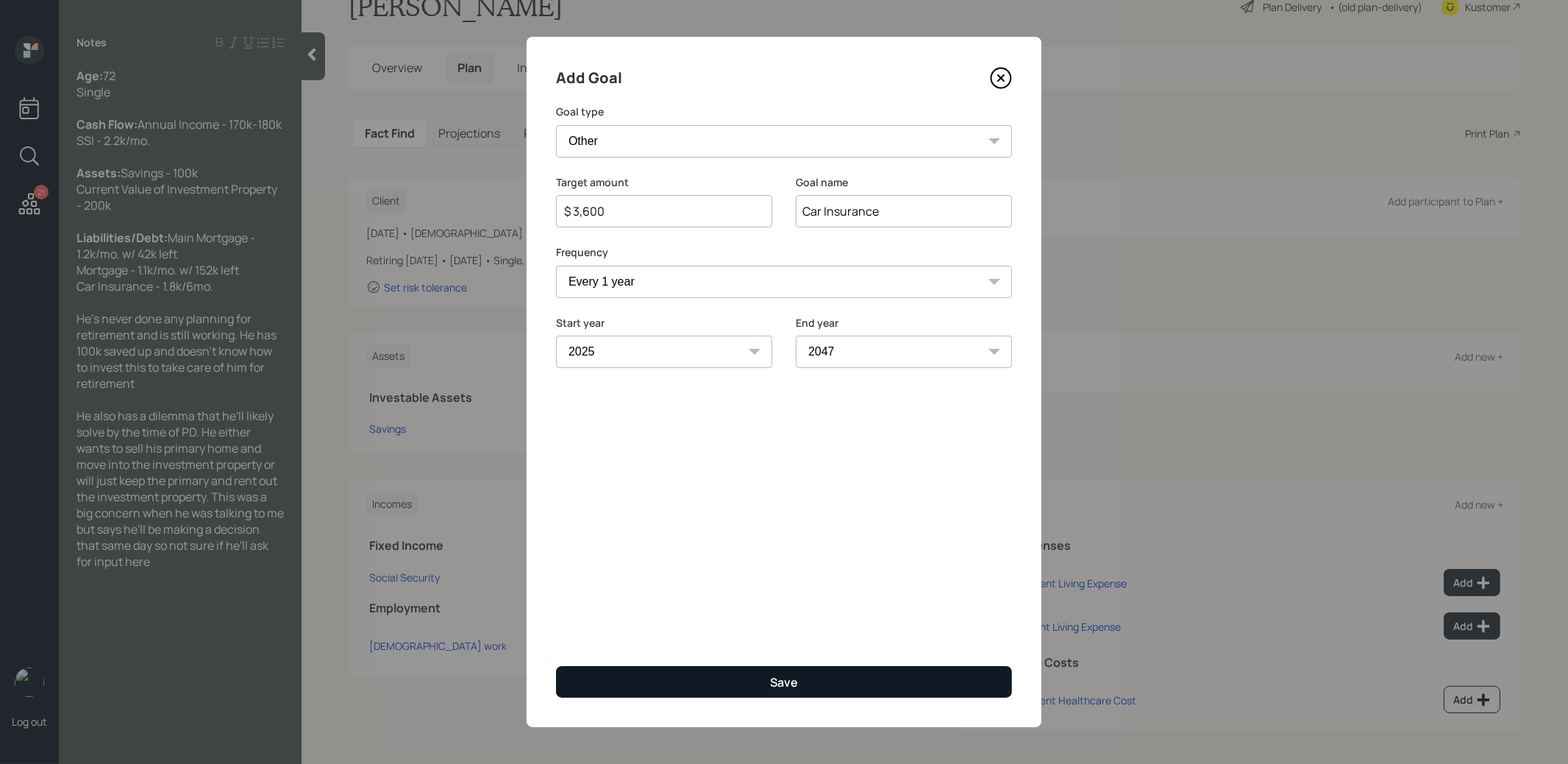
type input "$"
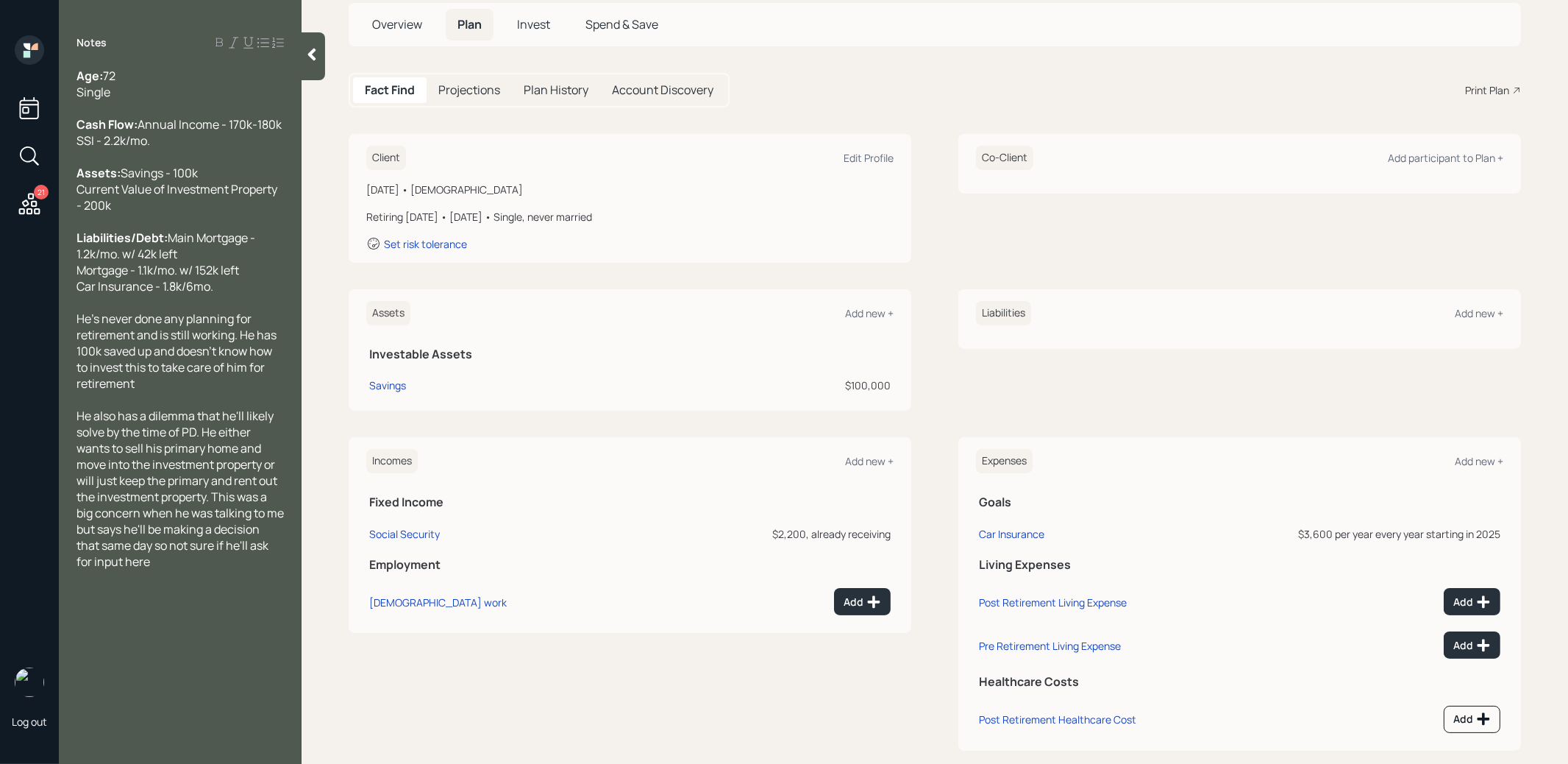
scroll to position [107, 0]
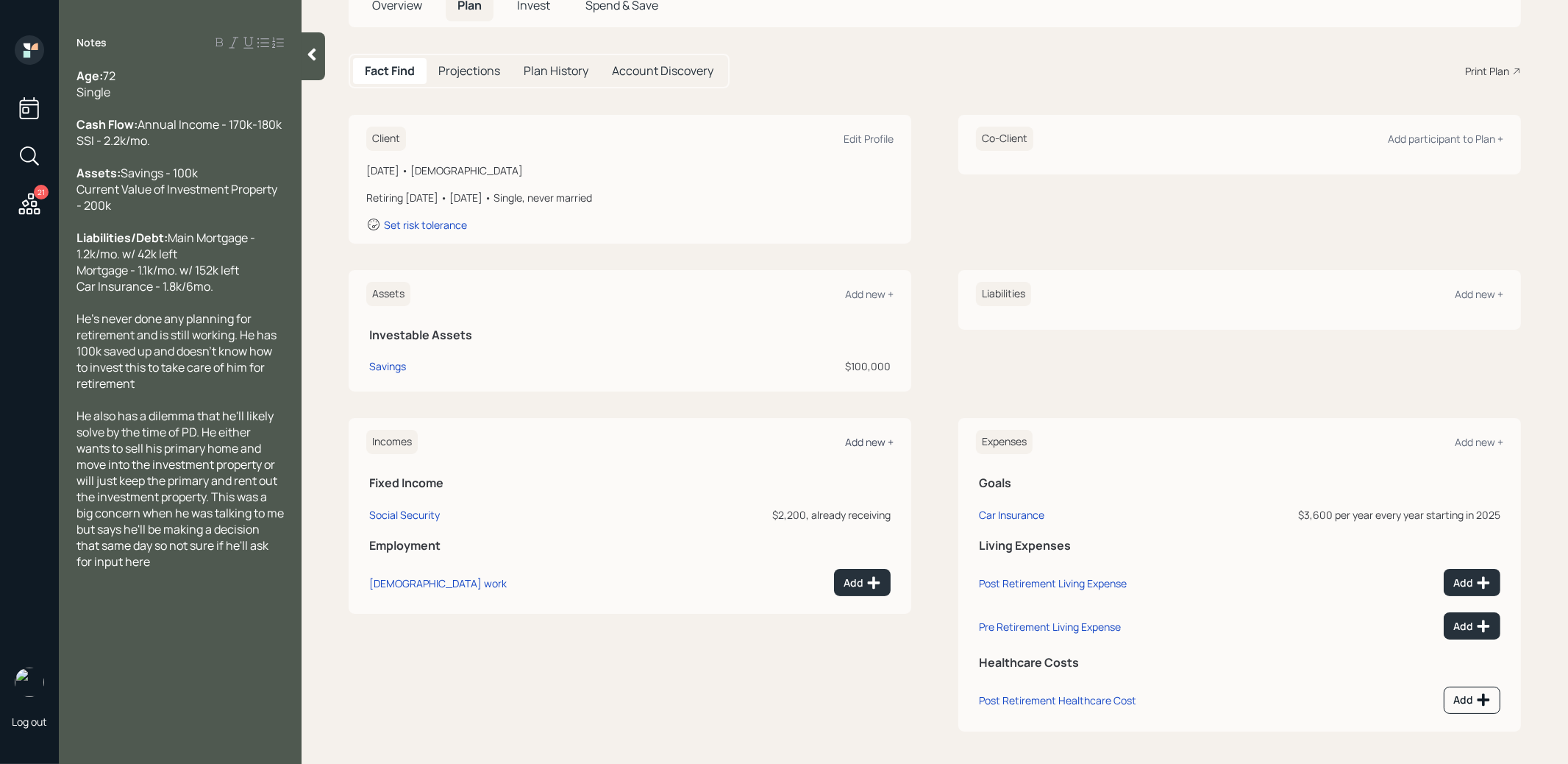
click at [871, 436] on div "Add new +" at bounding box center [870, 442] width 49 height 14
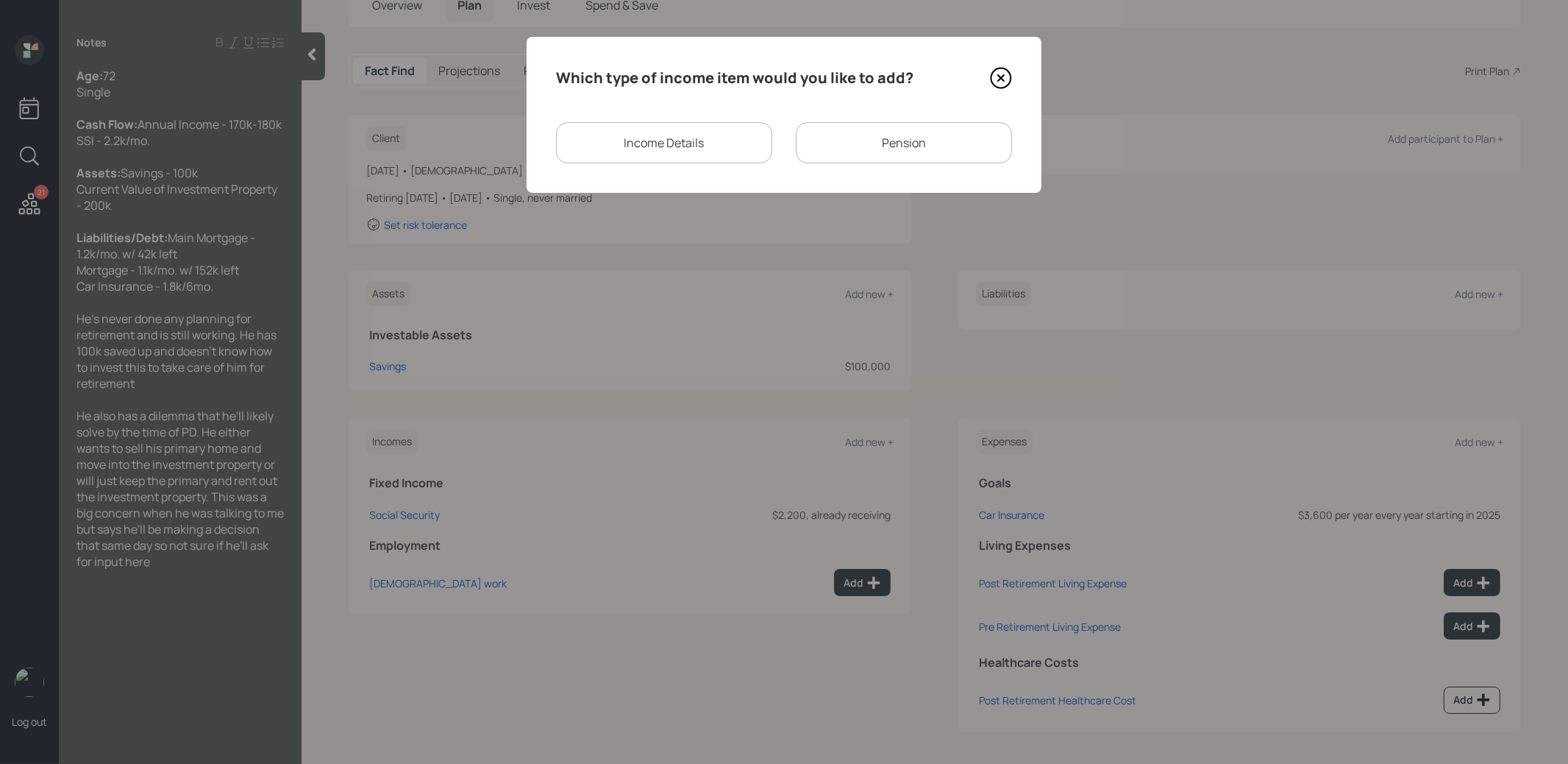
click at [1001, 77] on icon at bounding box center [1000, 77] width 6 height 6
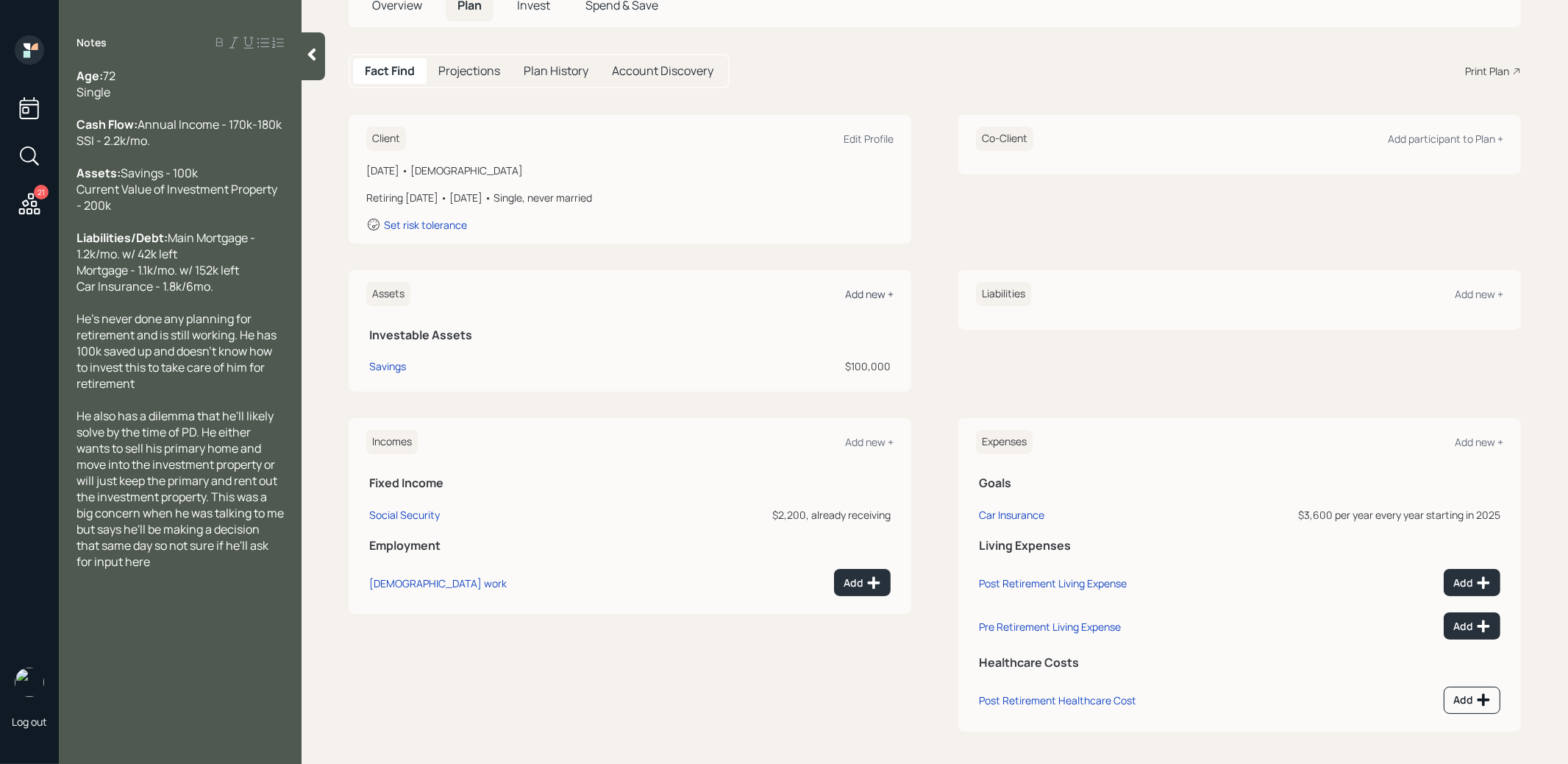
click at [864, 294] on div "Add new +" at bounding box center [870, 294] width 49 height 14
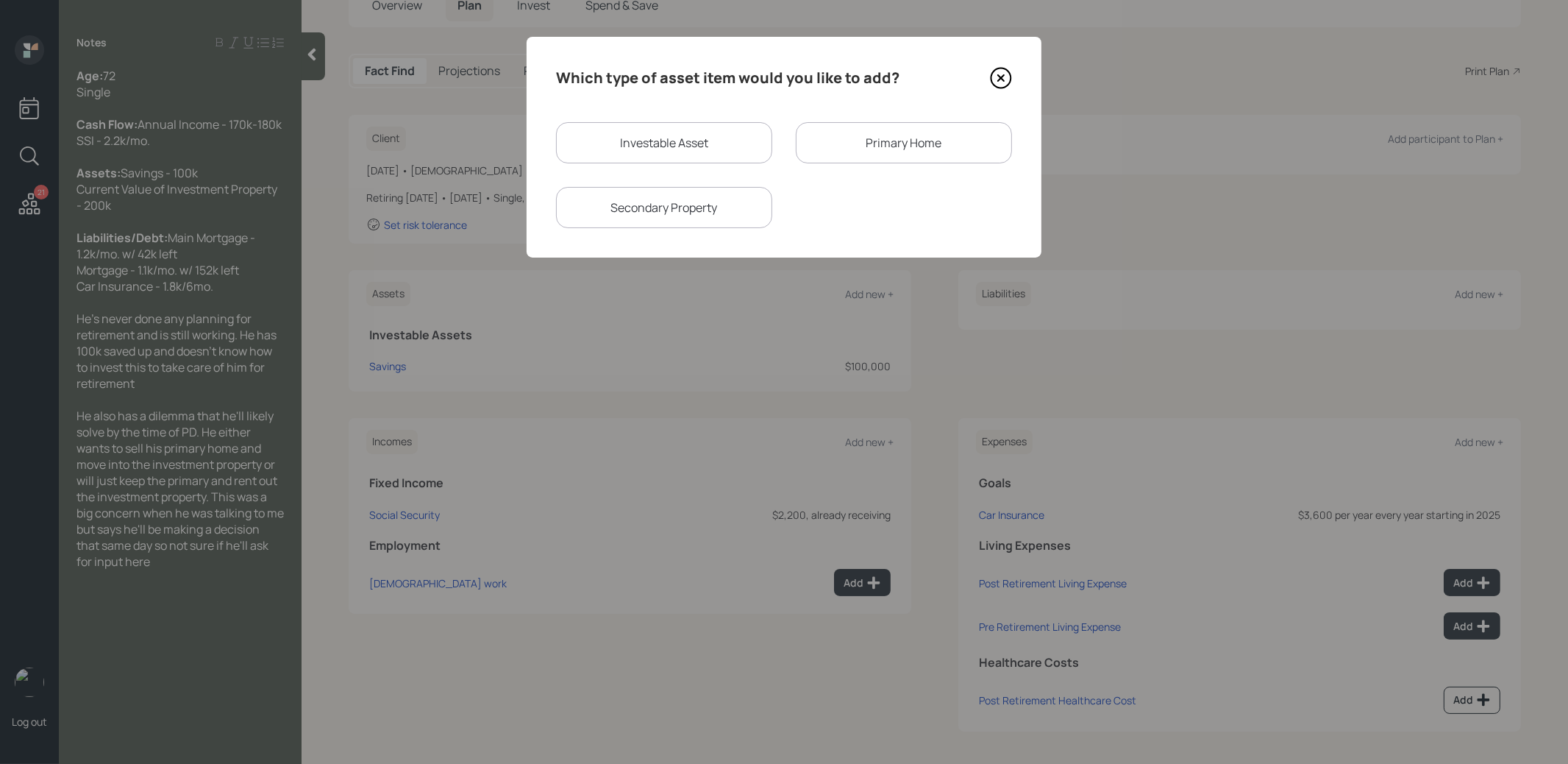
click at [833, 135] on div "Primary Home" at bounding box center [904, 143] width 216 height 41
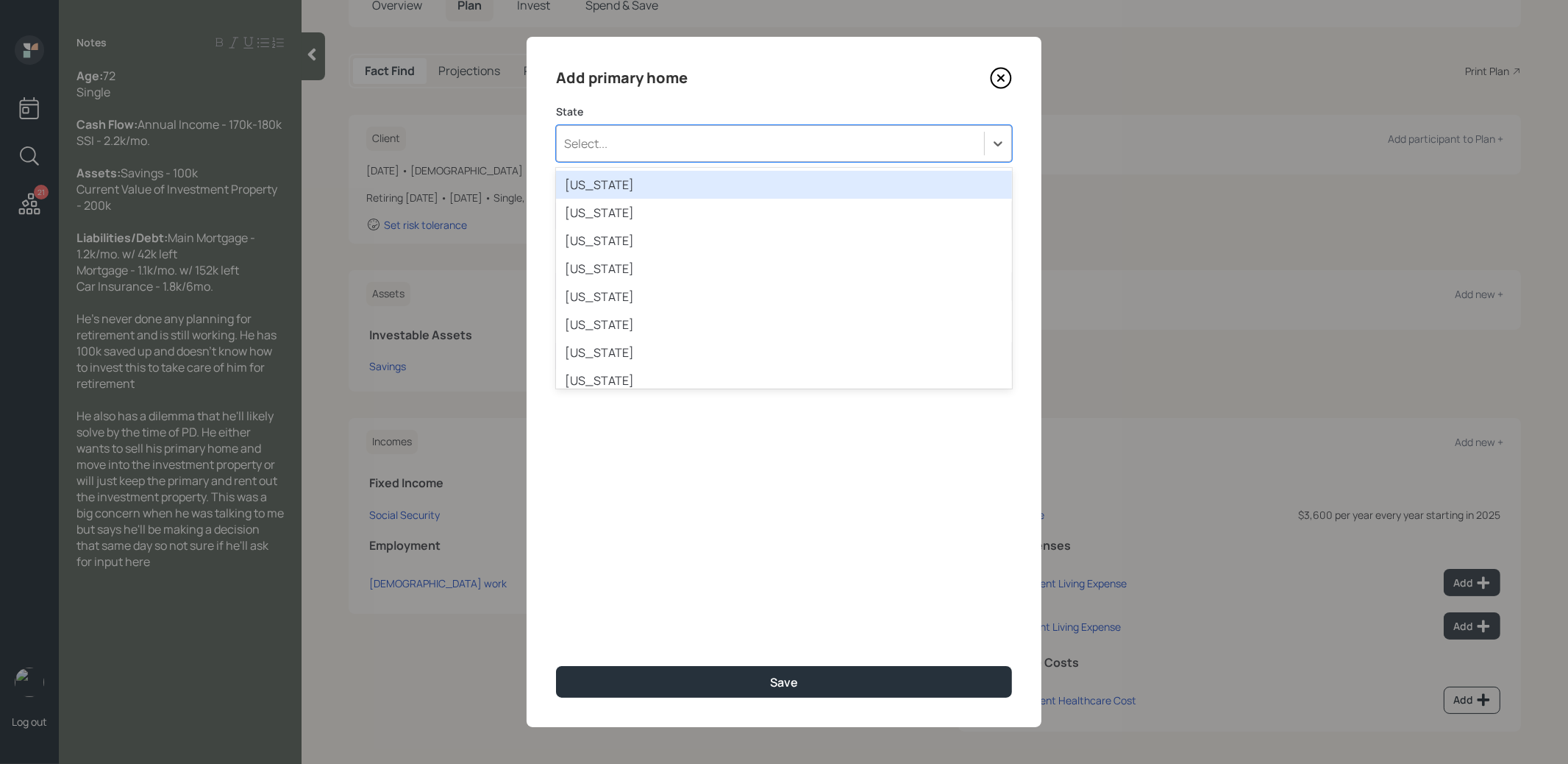
click at [689, 144] on div "Select..." at bounding box center [770, 143] width 427 height 25
type input "ill"
click at [669, 186] on div "Illinois" at bounding box center [784, 184] width 456 height 28
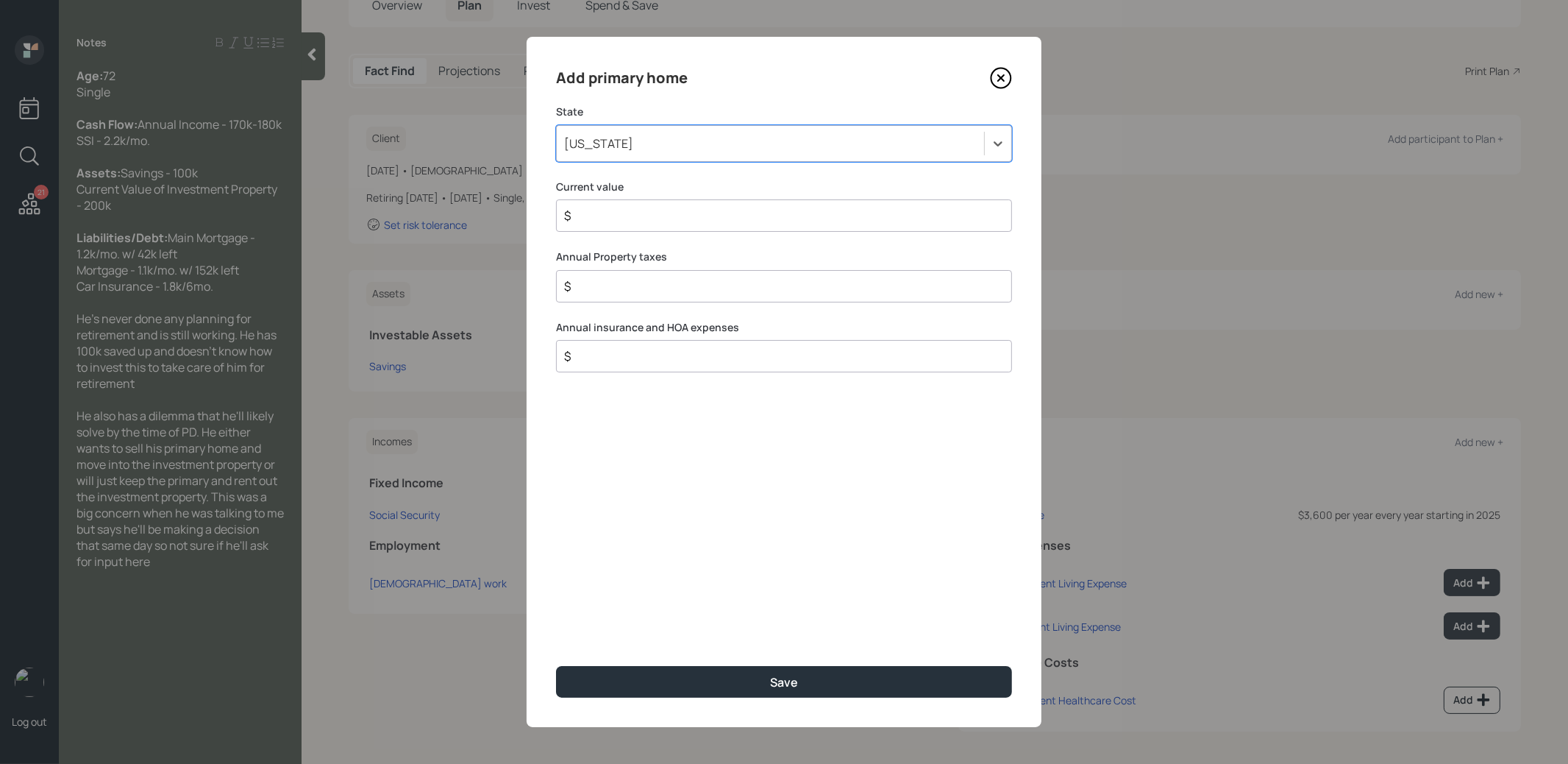
click at [652, 223] on input "$" at bounding box center [778, 215] width 431 height 17
type input "$ 1"
click at [612, 285] on input "$" at bounding box center [778, 286] width 431 height 17
type input "$ 1"
click at [590, 361] on input "$" at bounding box center [778, 356] width 431 height 17
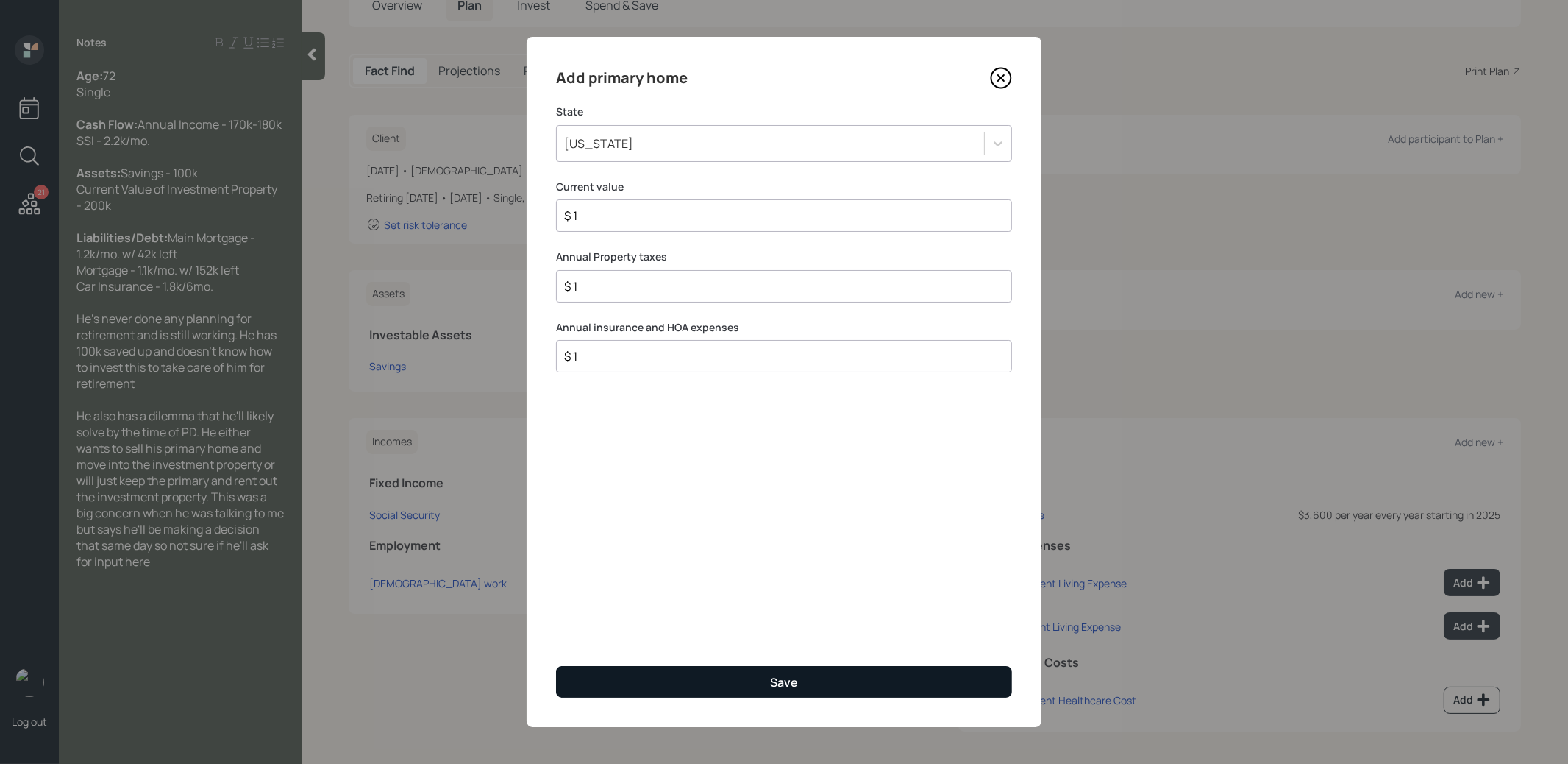
type input "$ 1"
click at [687, 677] on button "Save" at bounding box center [784, 681] width 456 height 32
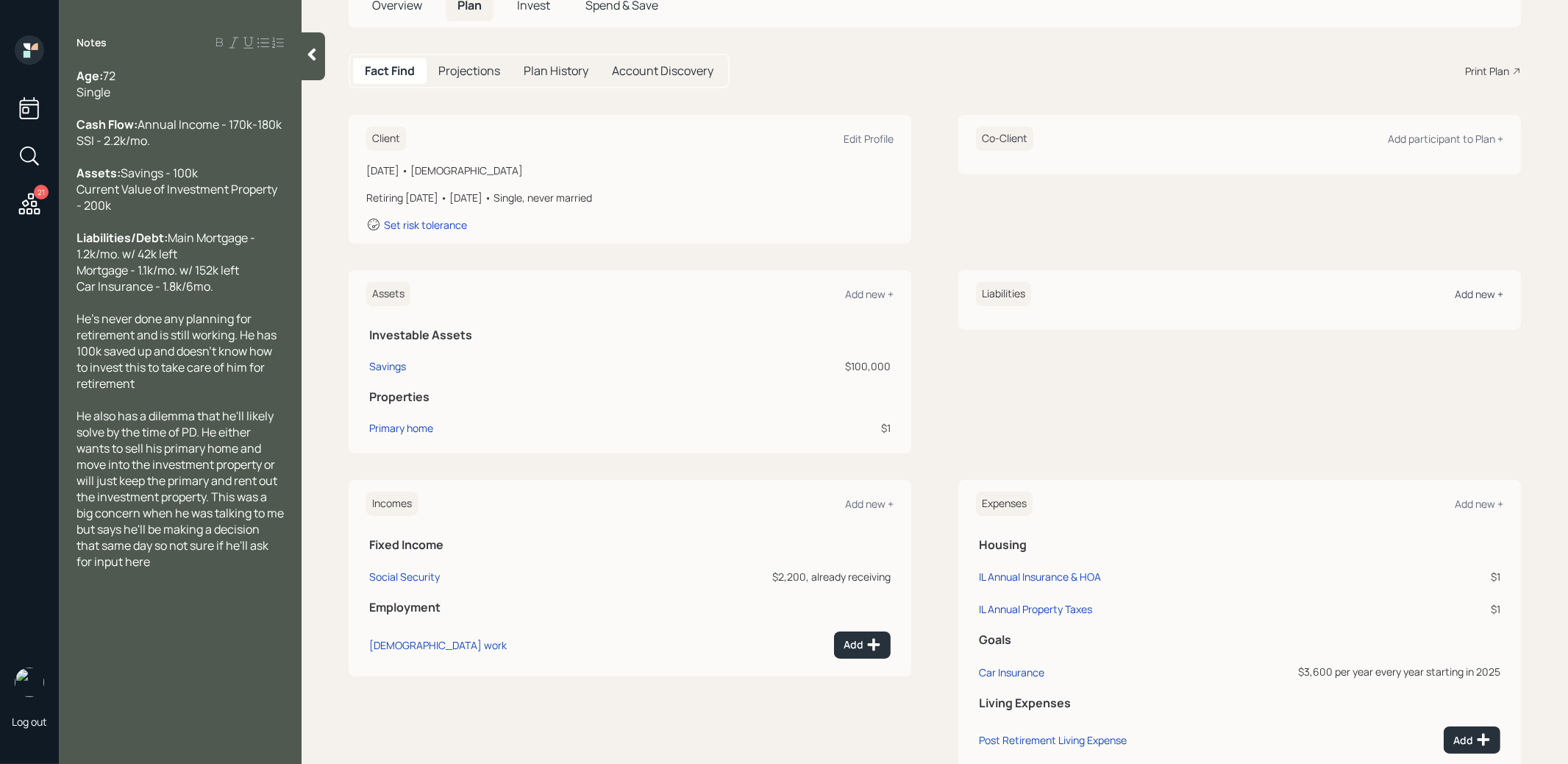
click at [1477, 292] on div "Add new +" at bounding box center [1480, 294] width 49 height 14
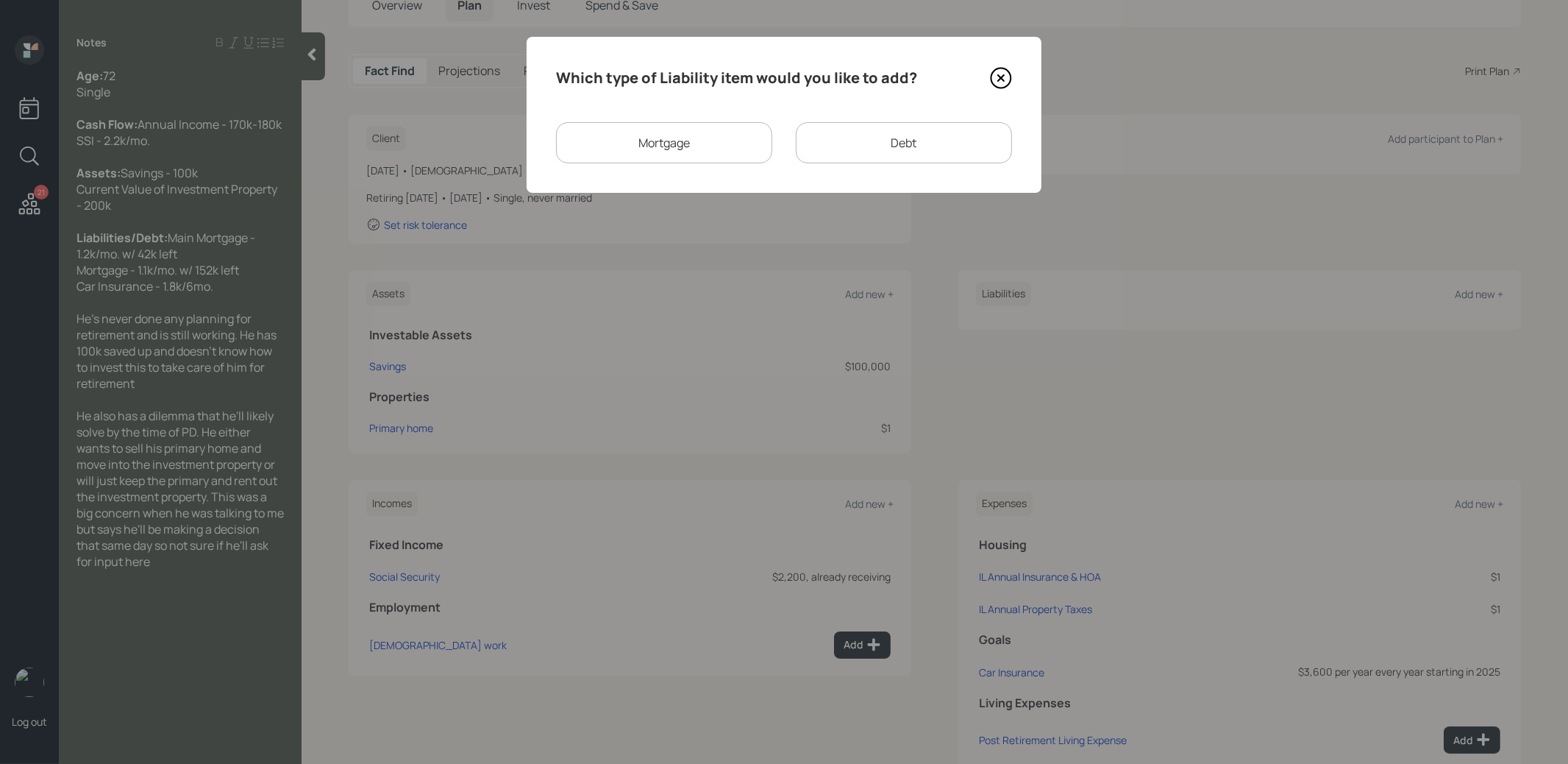
click at [702, 144] on div "Mortgage" at bounding box center [664, 143] width 216 height 41
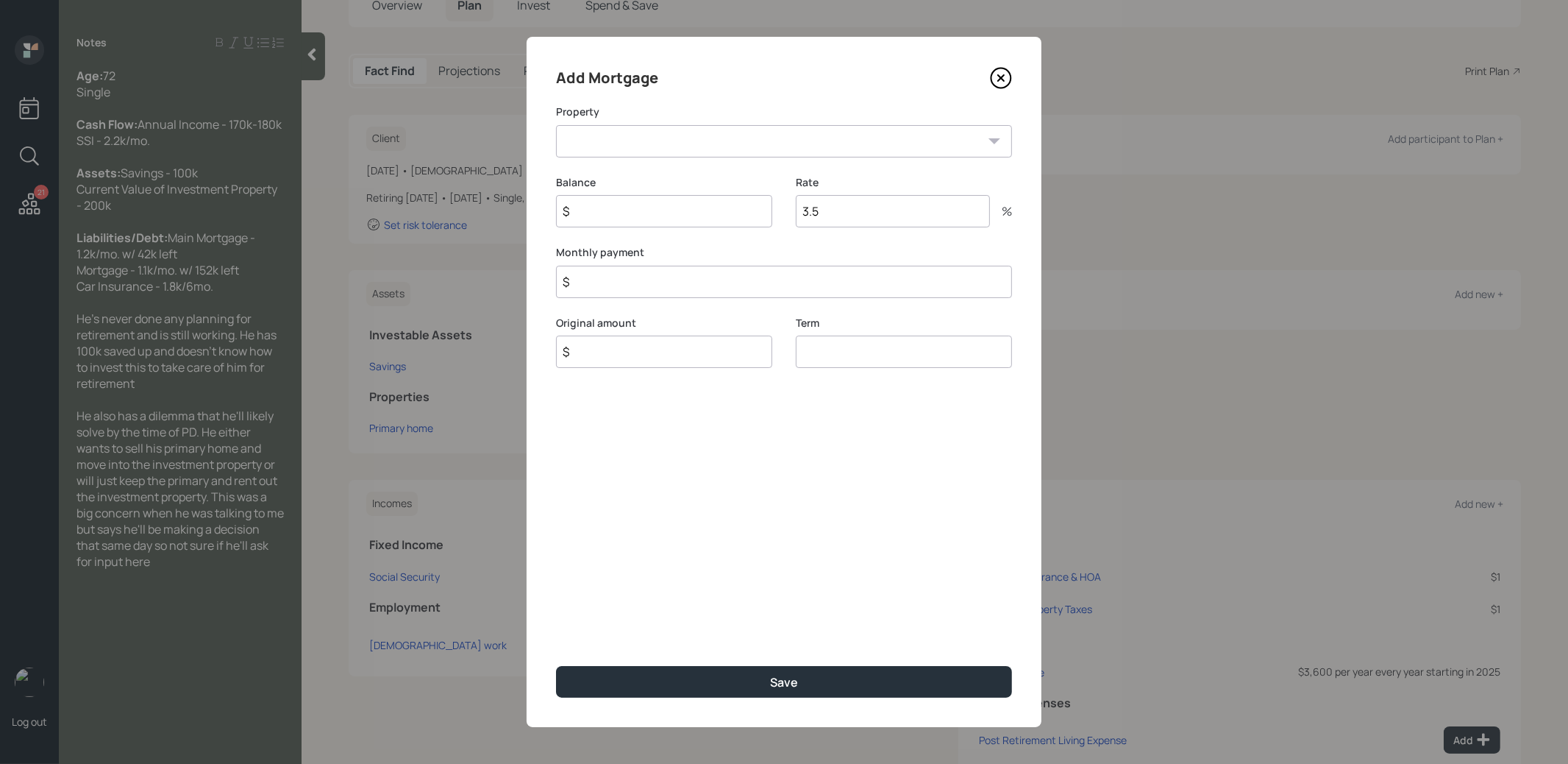
click at [698, 143] on select "IL Primary home" at bounding box center [784, 141] width 456 height 32
select select "3c9d2927-13a6-41c0-b69d-9d8f5496a2b7"
click at [556, 125] on select "IL Primary home" at bounding box center [784, 141] width 456 height 32
click at [675, 221] on input "$" at bounding box center [664, 211] width 216 height 32
type input "$ 42,000"
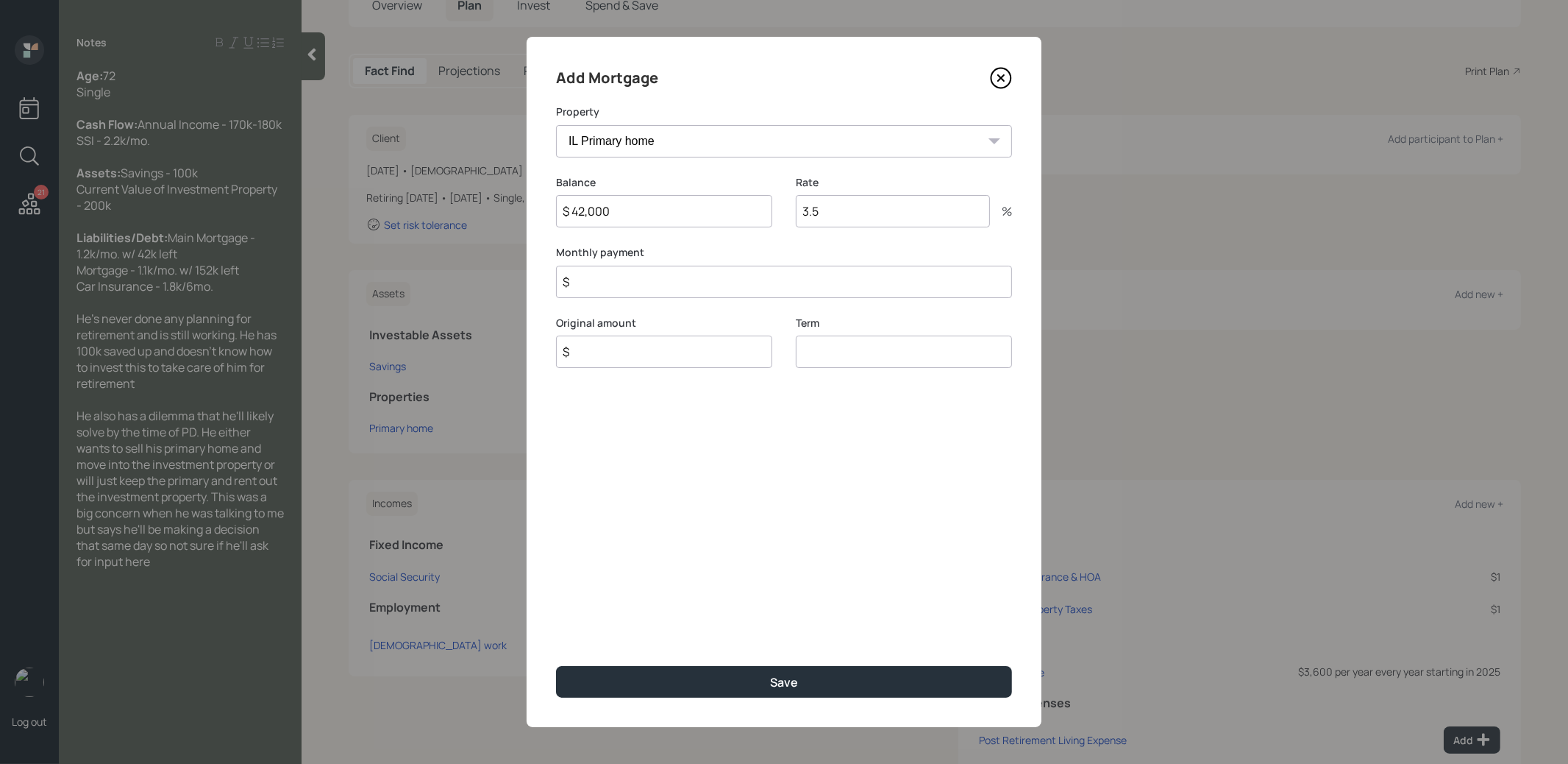
click at [639, 288] on input "$" at bounding box center [784, 281] width 456 height 32
type input "$ 1,200"
click at [614, 359] on input "$" at bounding box center [664, 352] width 216 height 32
type input "$ 42,000"
click at [832, 355] on input "number" at bounding box center [904, 352] width 216 height 32
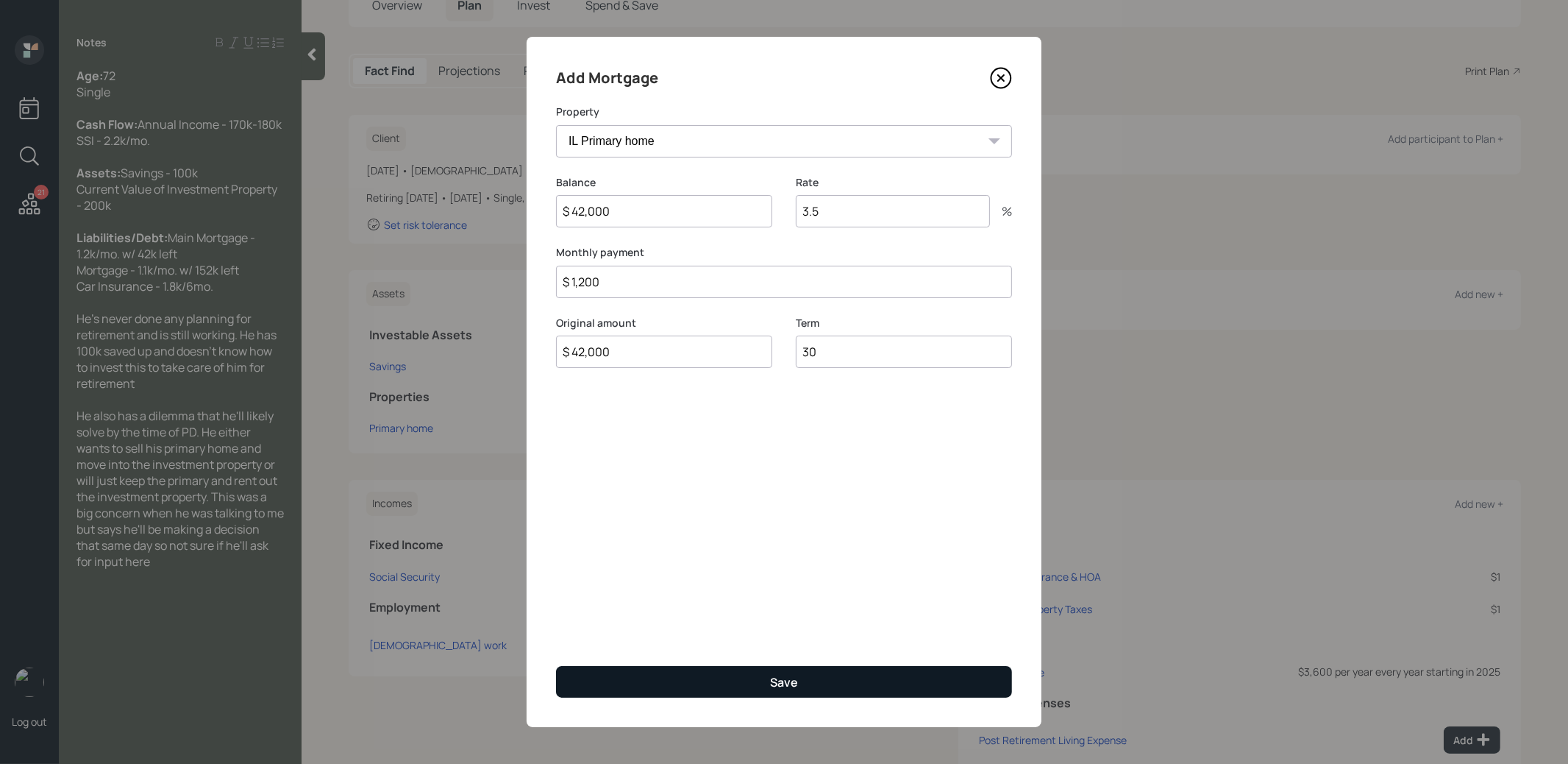
type input "30"
click at [736, 679] on button "Save" at bounding box center [784, 681] width 456 height 32
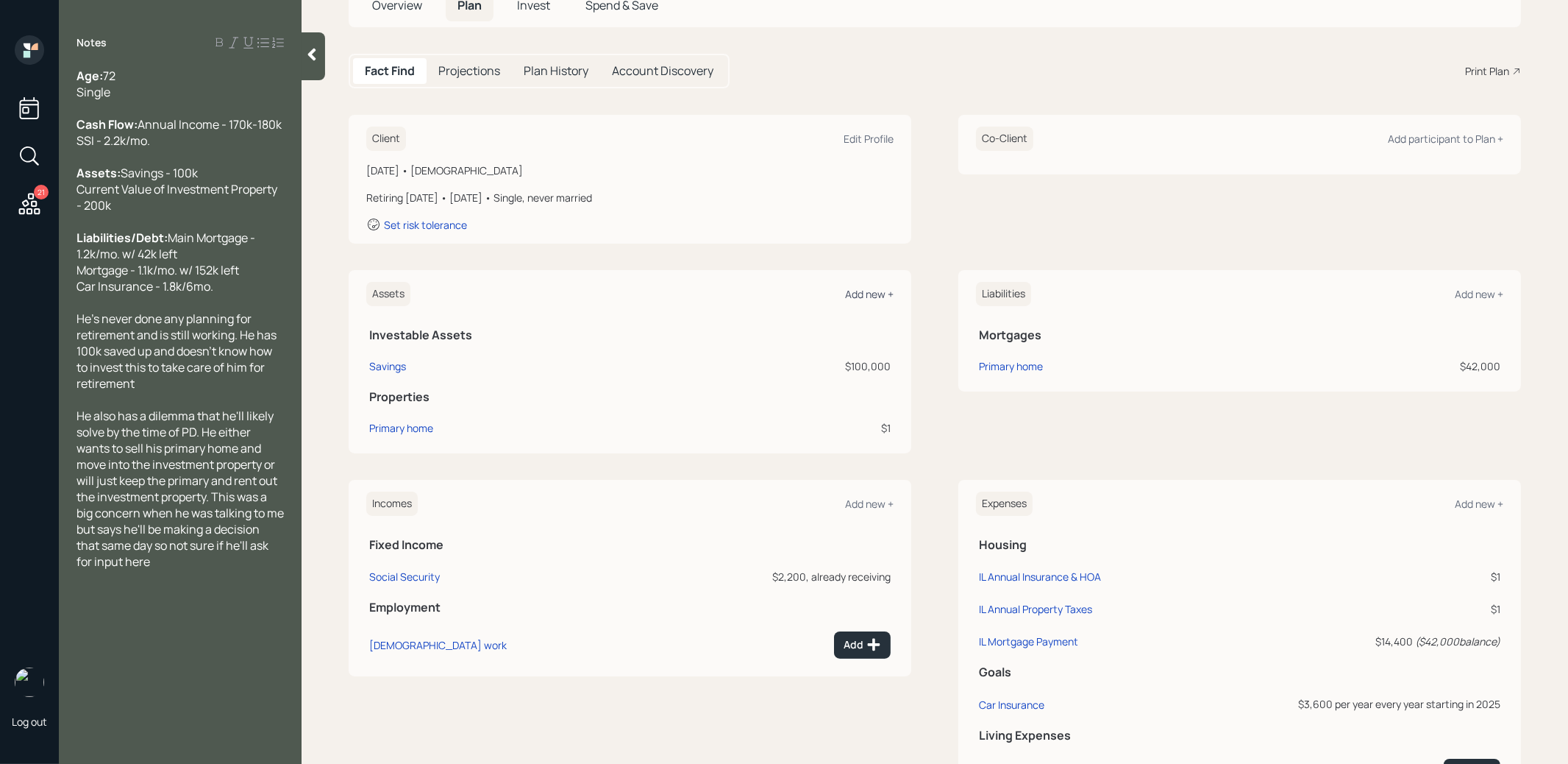
click at [866, 293] on div "Add new +" at bounding box center [870, 294] width 49 height 14
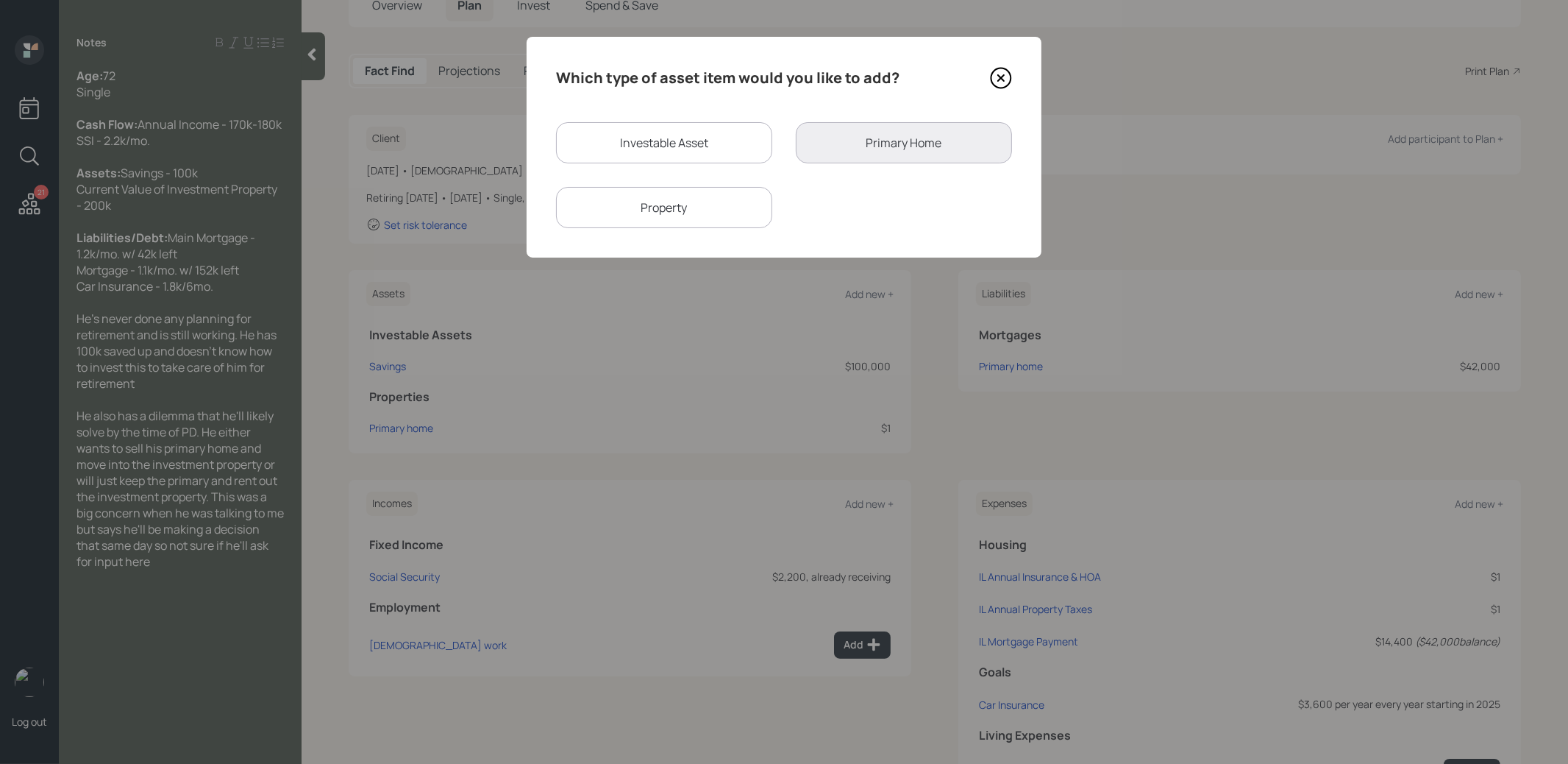
click at [661, 214] on div "Property" at bounding box center [664, 207] width 216 height 41
select select "rental_property"
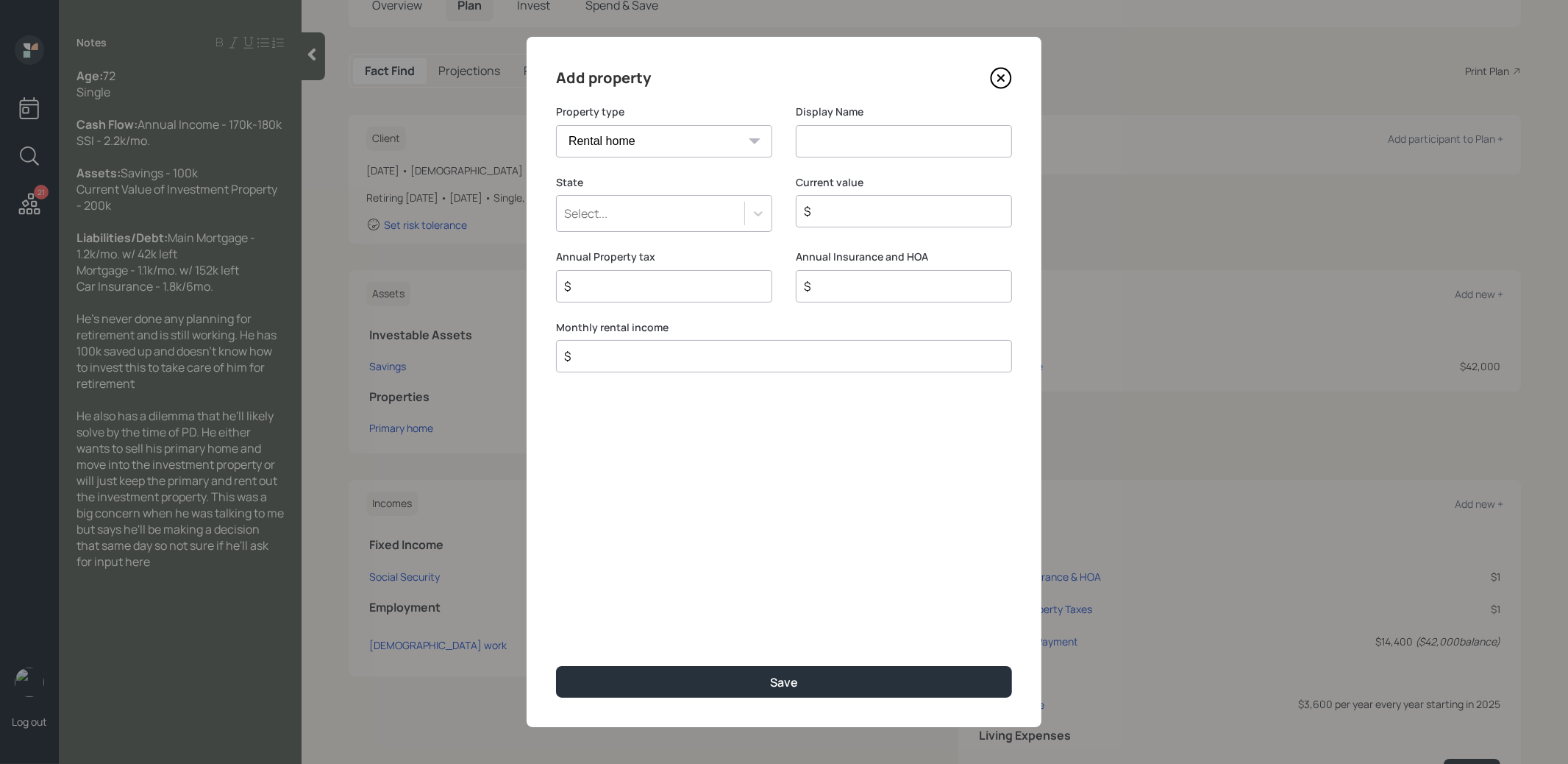
click at [874, 136] on input at bounding box center [904, 141] width 216 height 32
type input "Investment Property"
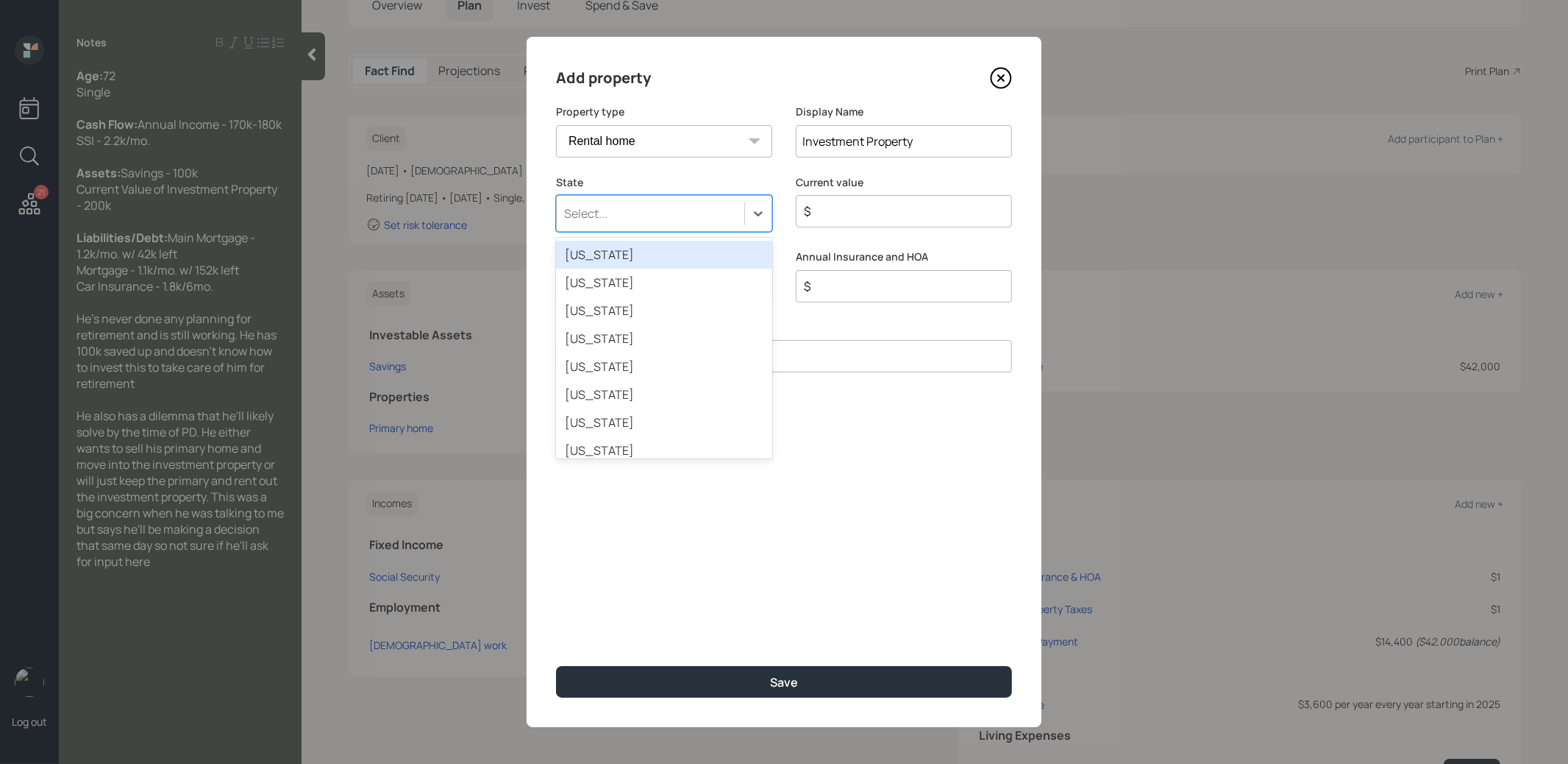
click at [710, 214] on div "Select..." at bounding box center [650, 214] width 188 height 25
type input "il"
click at [720, 259] on div "Illinois" at bounding box center [664, 254] width 216 height 28
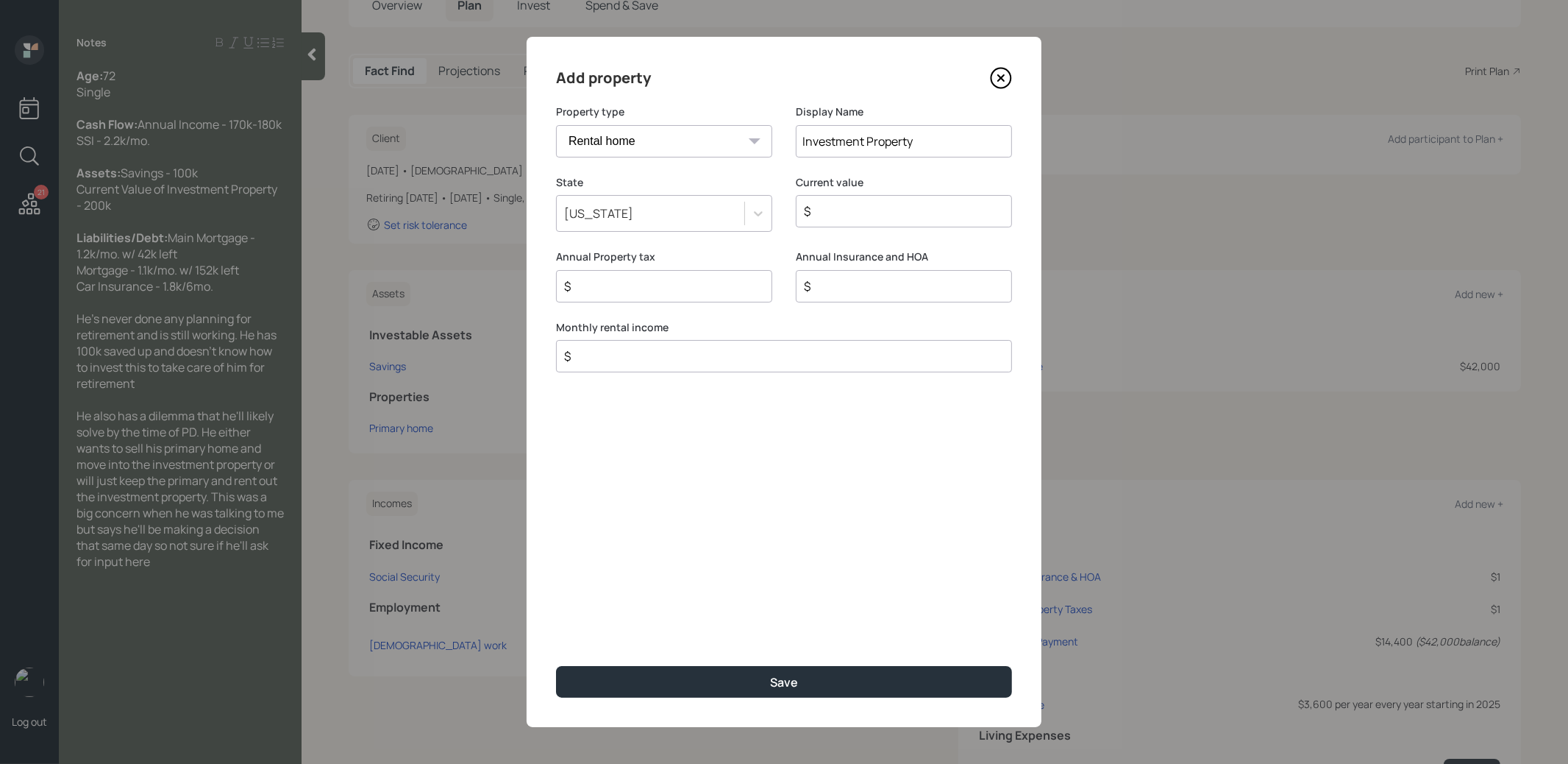
click at [832, 218] on input "$" at bounding box center [898, 211] width 192 height 17
type input "$ 1"
click at [654, 358] on input "$" at bounding box center [778, 356] width 431 height 17
type input "$ 1"
click at [728, 688] on button "Save" at bounding box center [784, 681] width 456 height 32
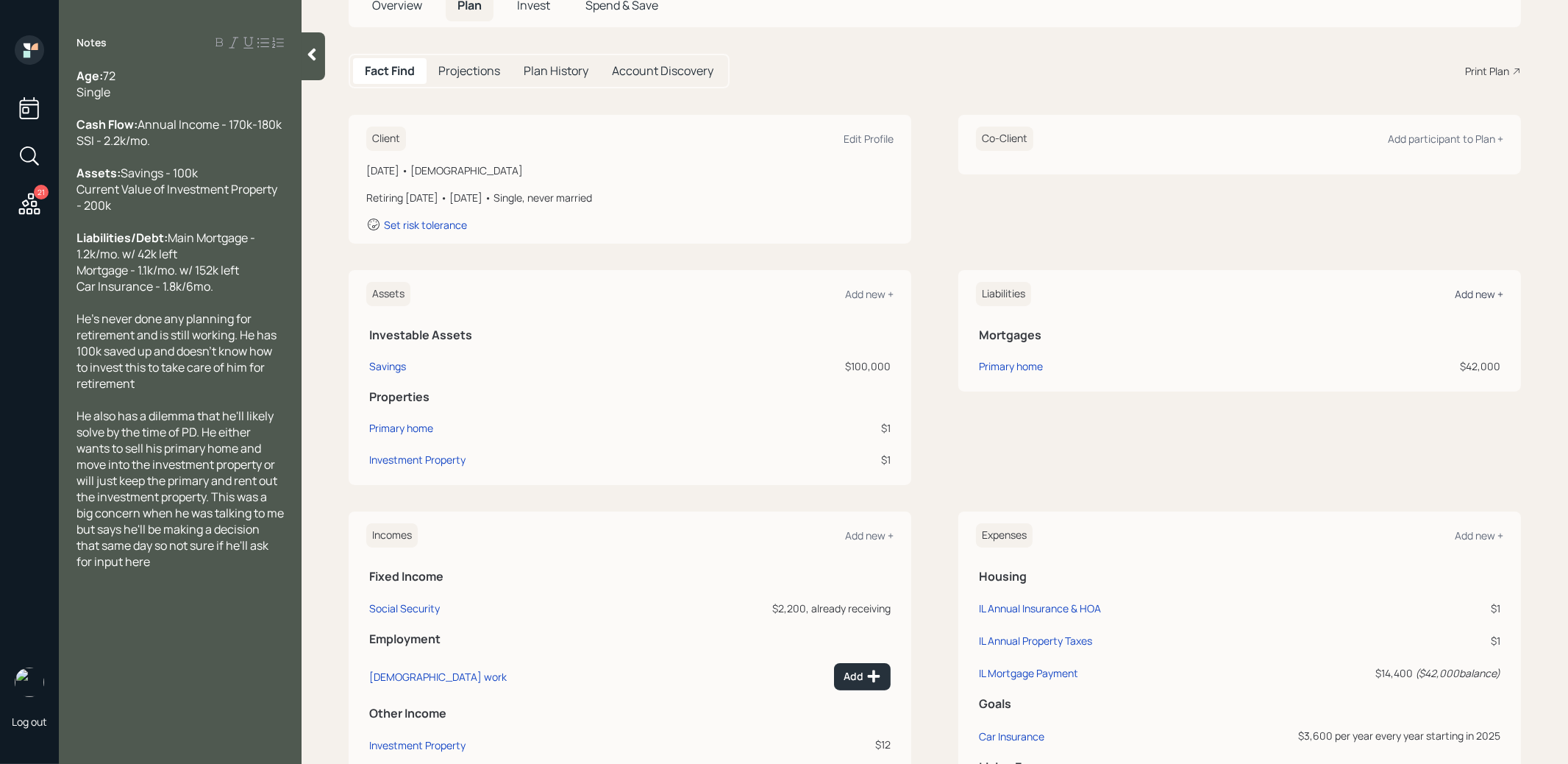
click at [1479, 293] on div "Add new +" at bounding box center [1480, 294] width 49 height 14
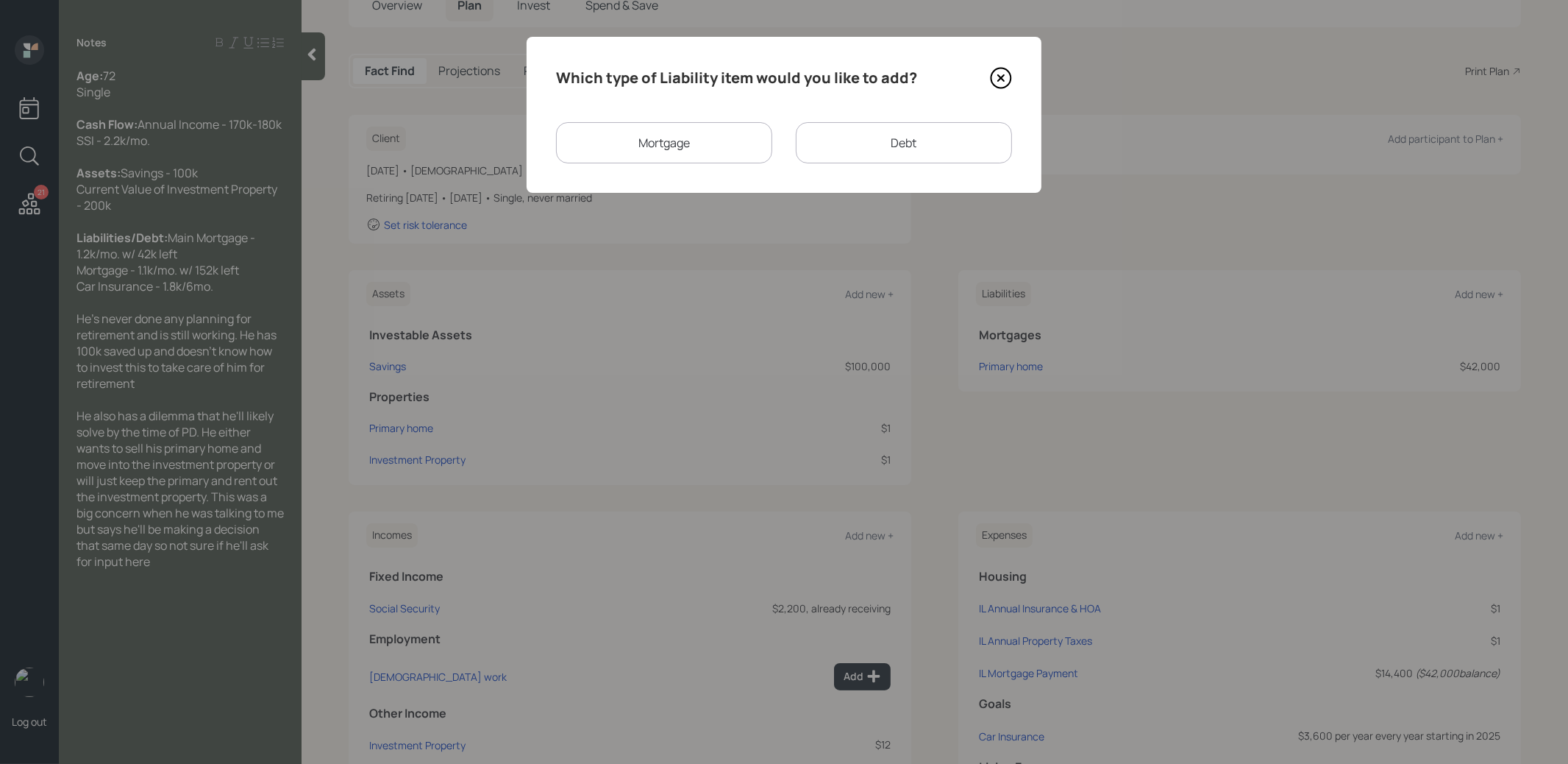
click at [695, 143] on div "Mortgage" at bounding box center [664, 143] width 216 height 41
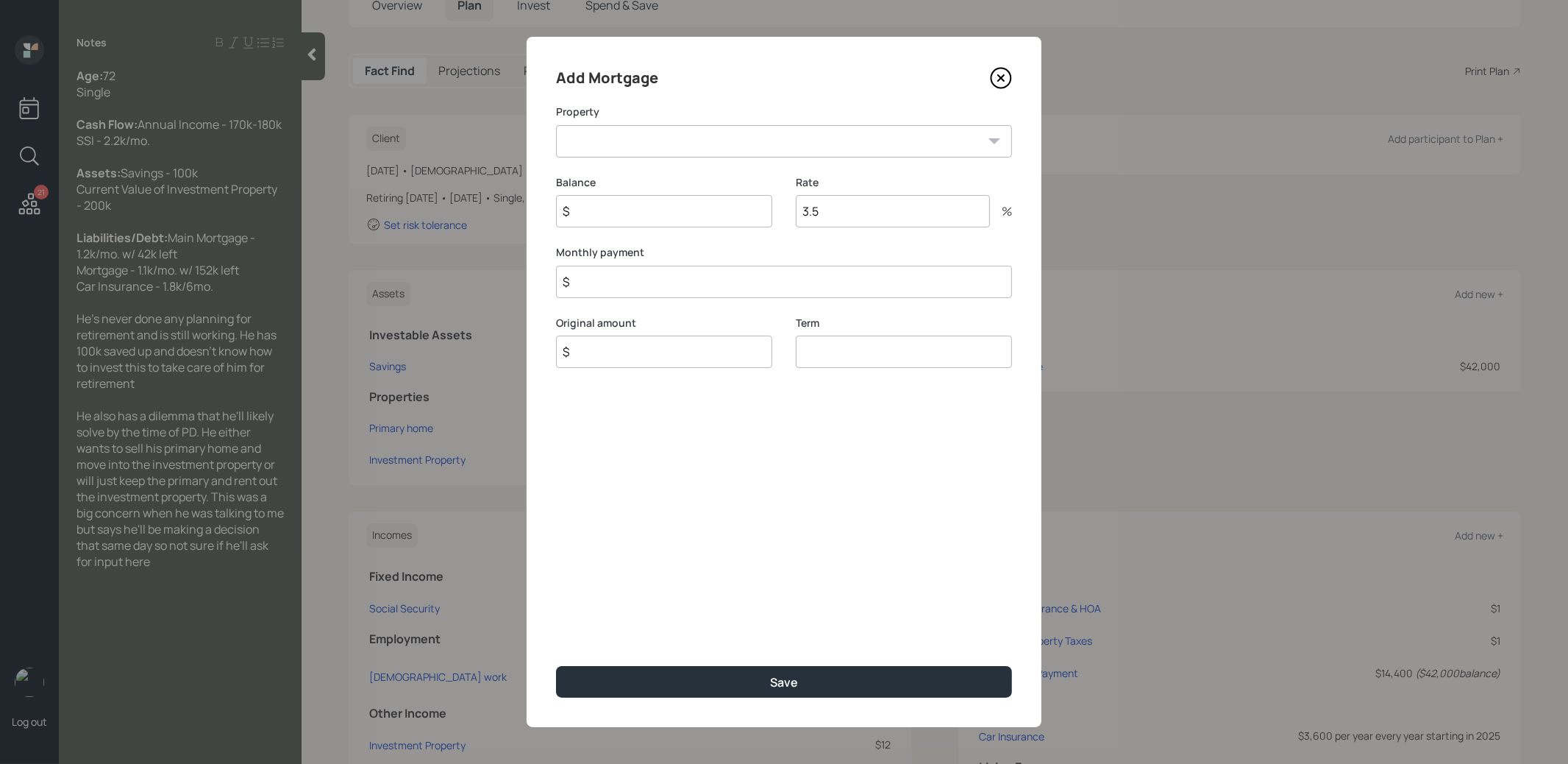
click at [687, 136] on select "Investment Property" at bounding box center [784, 141] width 456 height 32
select select "52fb6590-e62c-40bb-b971-dc77d58f89cc"
click at [556, 125] on select "Investment Property" at bounding box center [784, 141] width 456 height 32
click at [650, 214] on input "$" at bounding box center [664, 211] width 216 height 32
type input "$ 1"
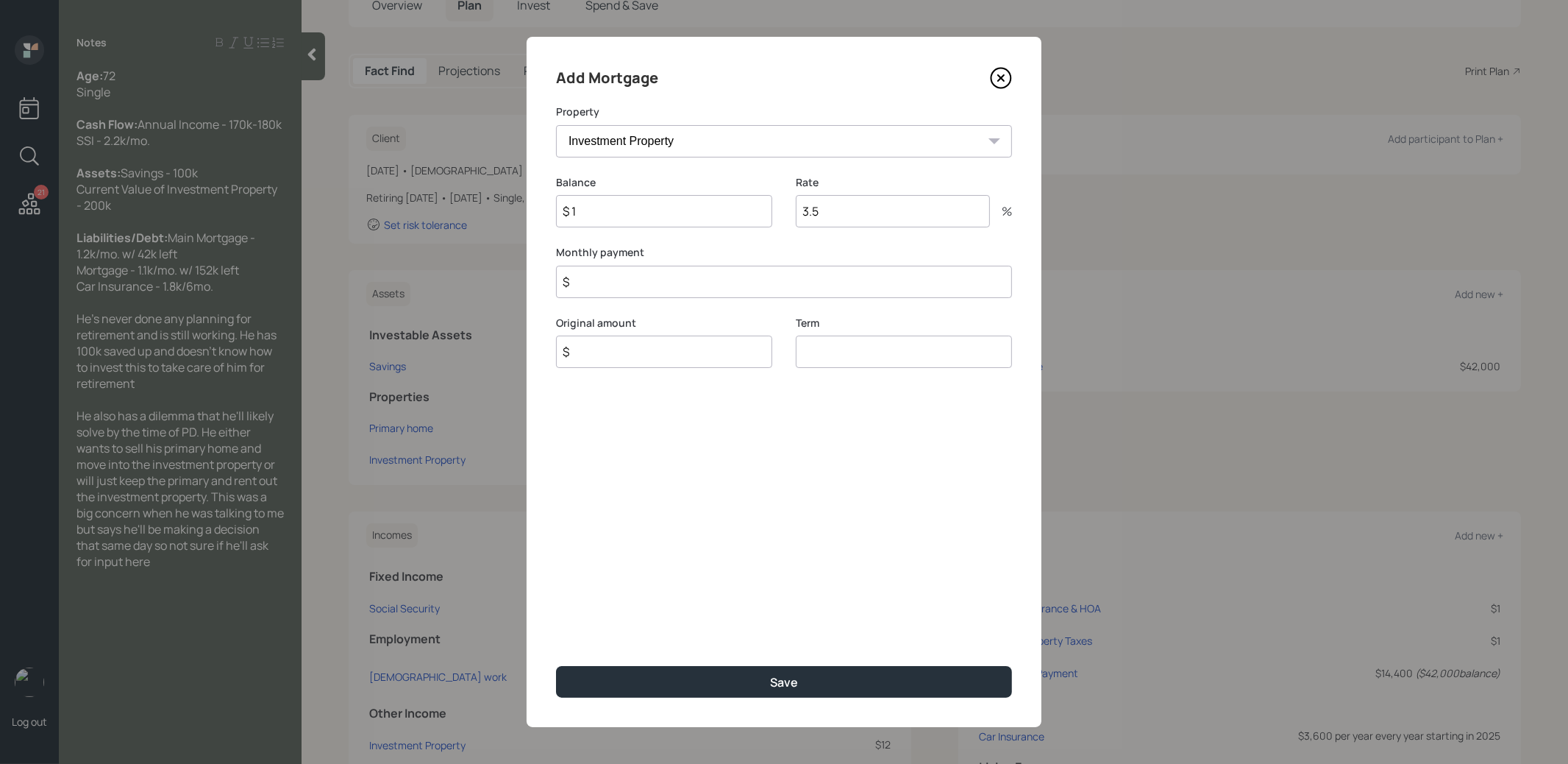
click at [604, 285] on input "$" at bounding box center [784, 281] width 456 height 32
type input "$ 1"
click at [587, 354] on input "$" at bounding box center [664, 352] width 216 height 32
type input "$ 1"
click at [839, 352] on input "number" at bounding box center [904, 352] width 216 height 32
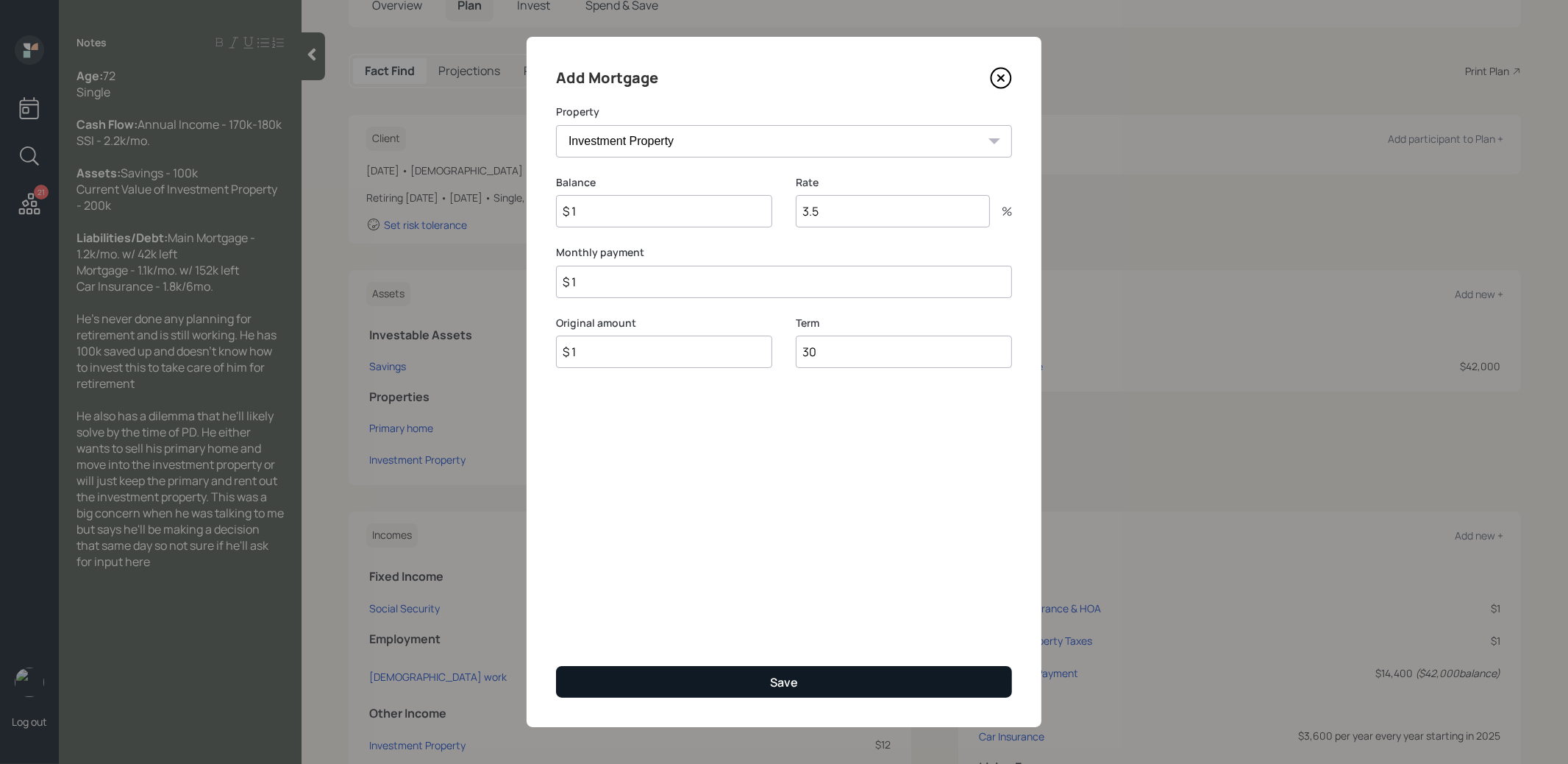
type input "30"
click at [729, 672] on button "Save" at bounding box center [784, 681] width 456 height 32
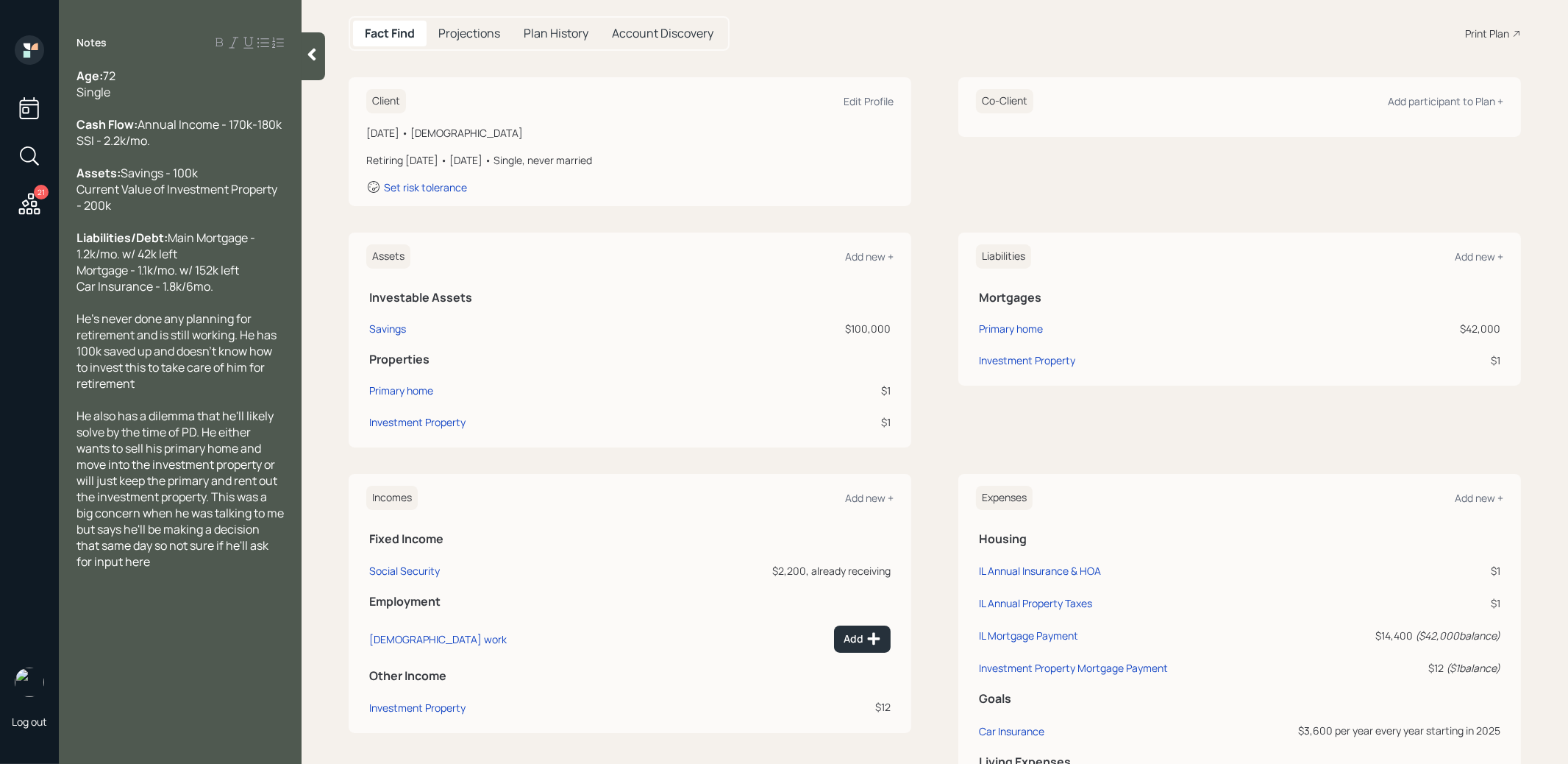
scroll to position [146, 0]
click at [1007, 358] on div "Investment Property" at bounding box center [1027, 360] width 96 height 16
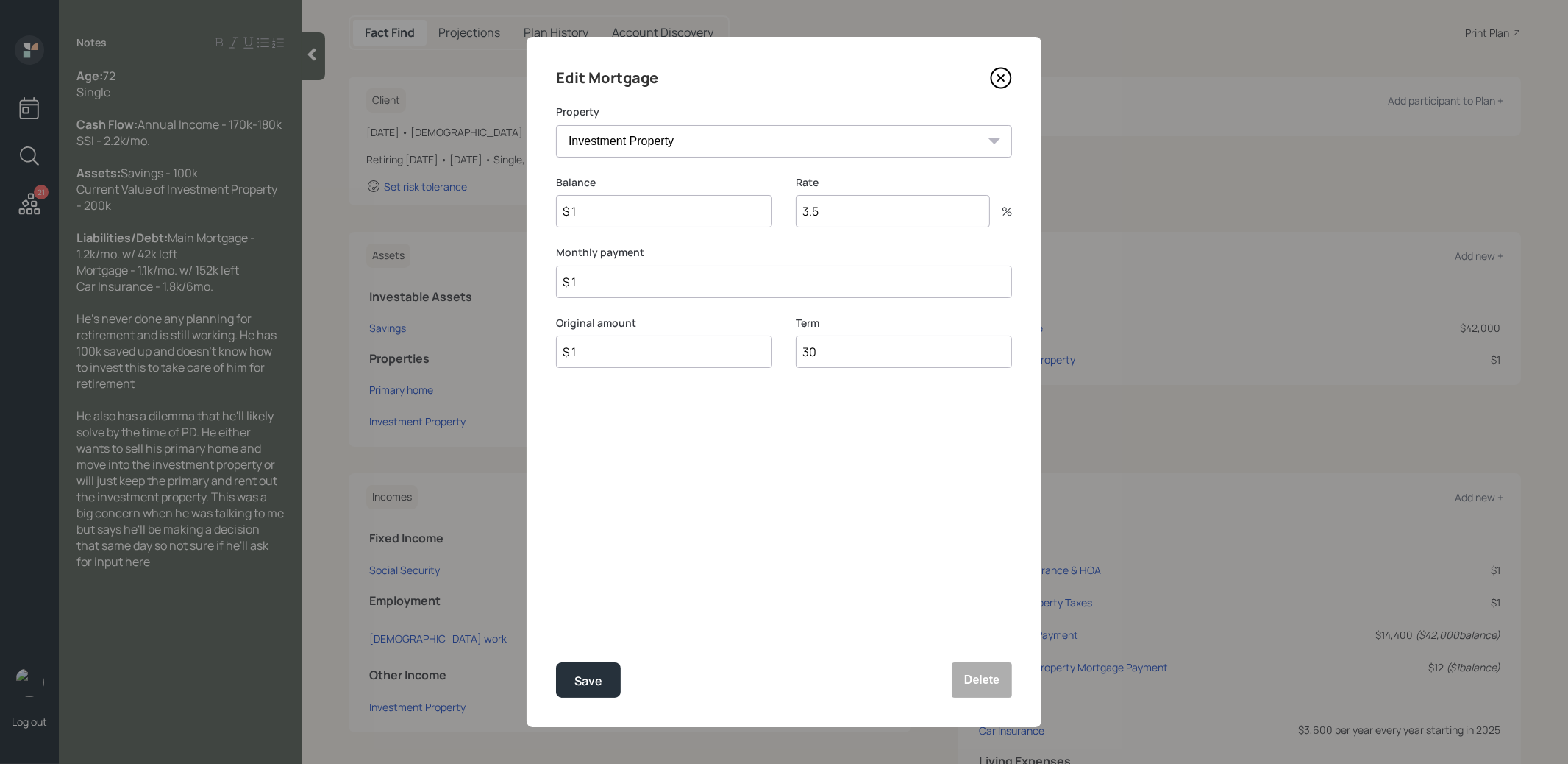
click at [658, 211] on input "$ 1" at bounding box center [664, 211] width 216 height 32
type input "$ 152,000"
click at [653, 289] on input "$ 1" at bounding box center [784, 281] width 456 height 32
click at [616, 352] on input "$ 1" at bounding box center [664, 352] width 216 height 32
type input "$ 152,000"
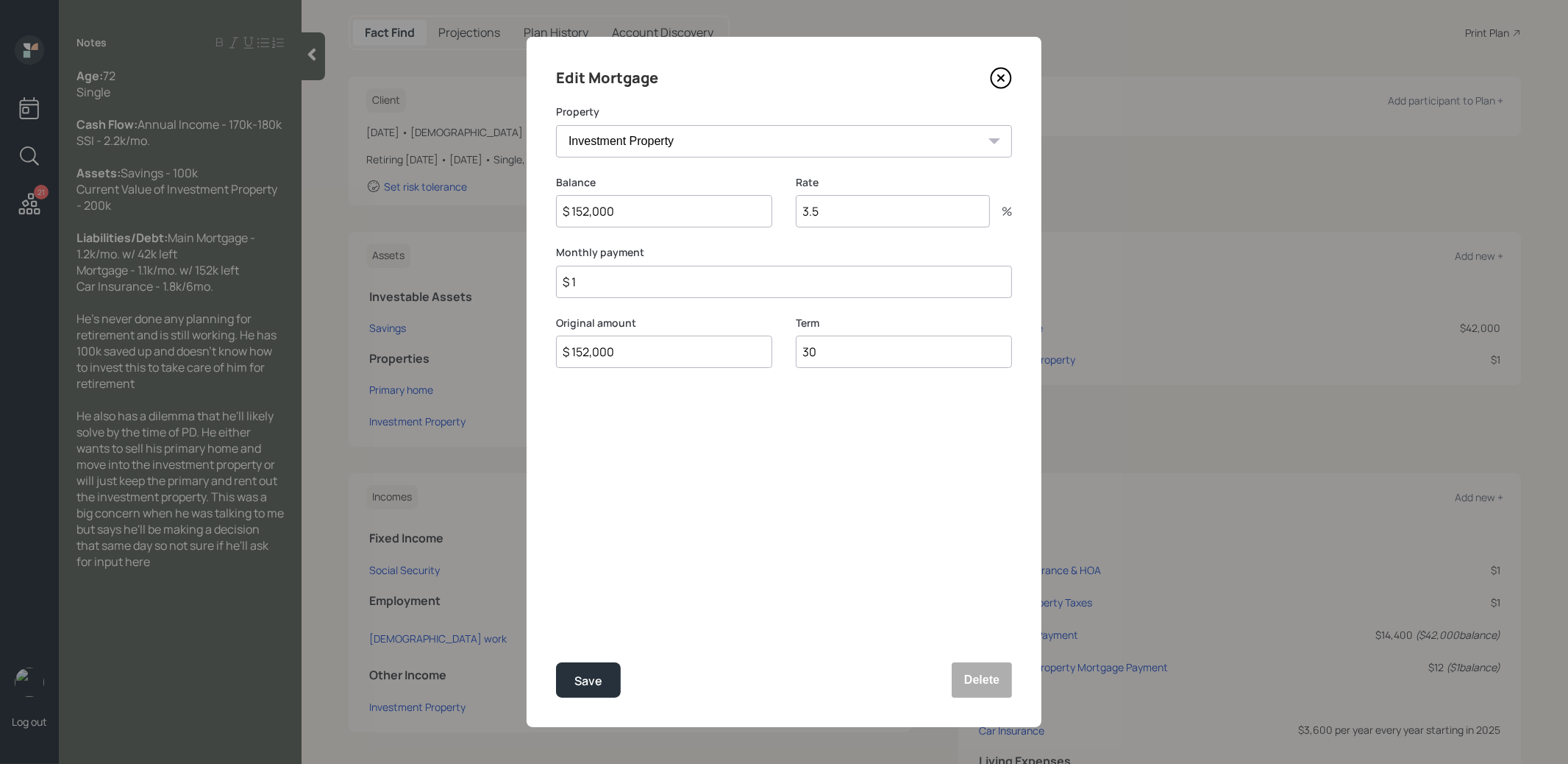
click at [679, 274] on input "$ 1" at bounding box center [784, 281] width 456 height 32
type input "$ 1,100"
click at [598, 684] on div "Save" at bounding box center [588, 680] width 28 height 20
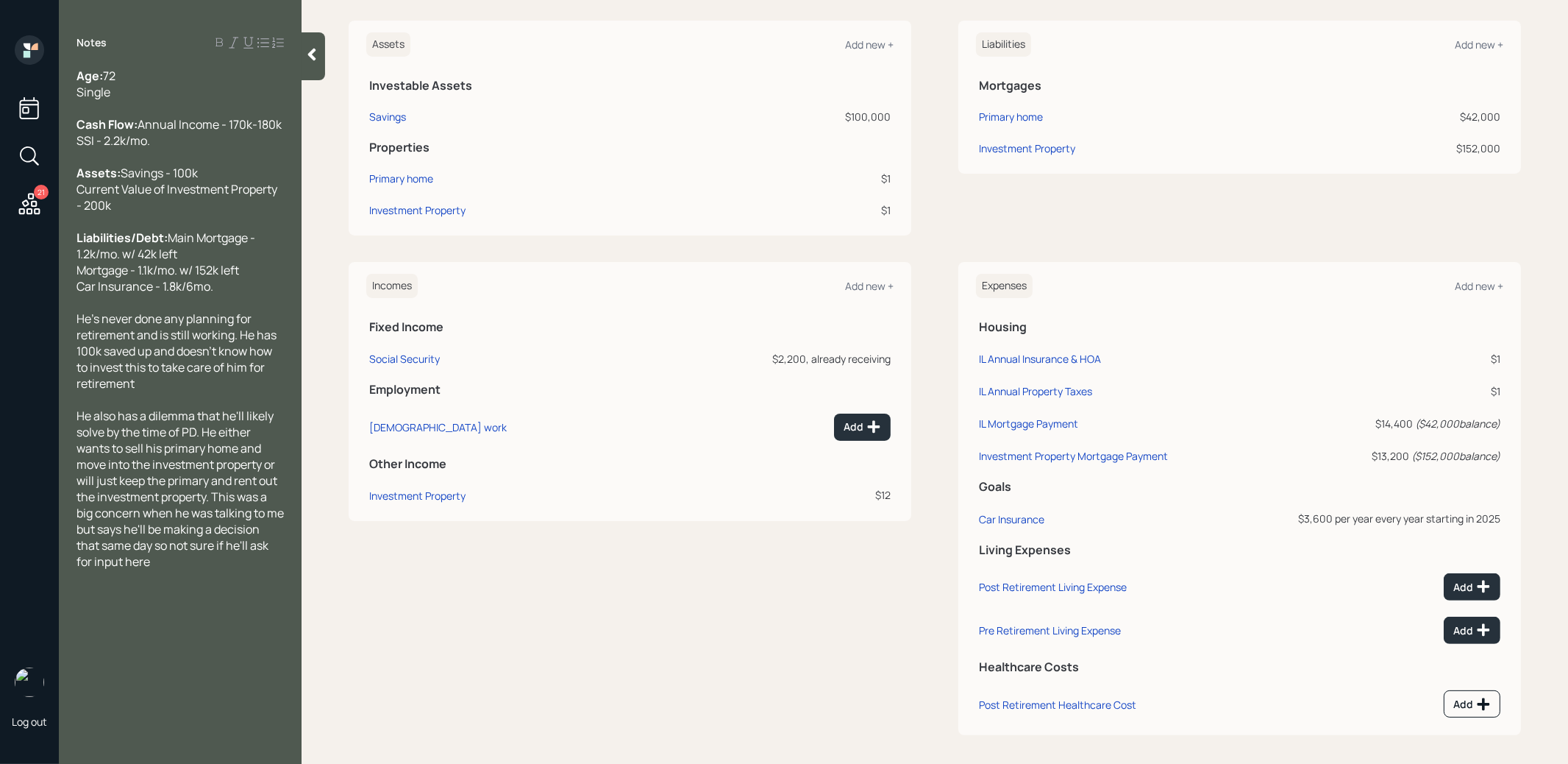
scroll to position [361, 0]
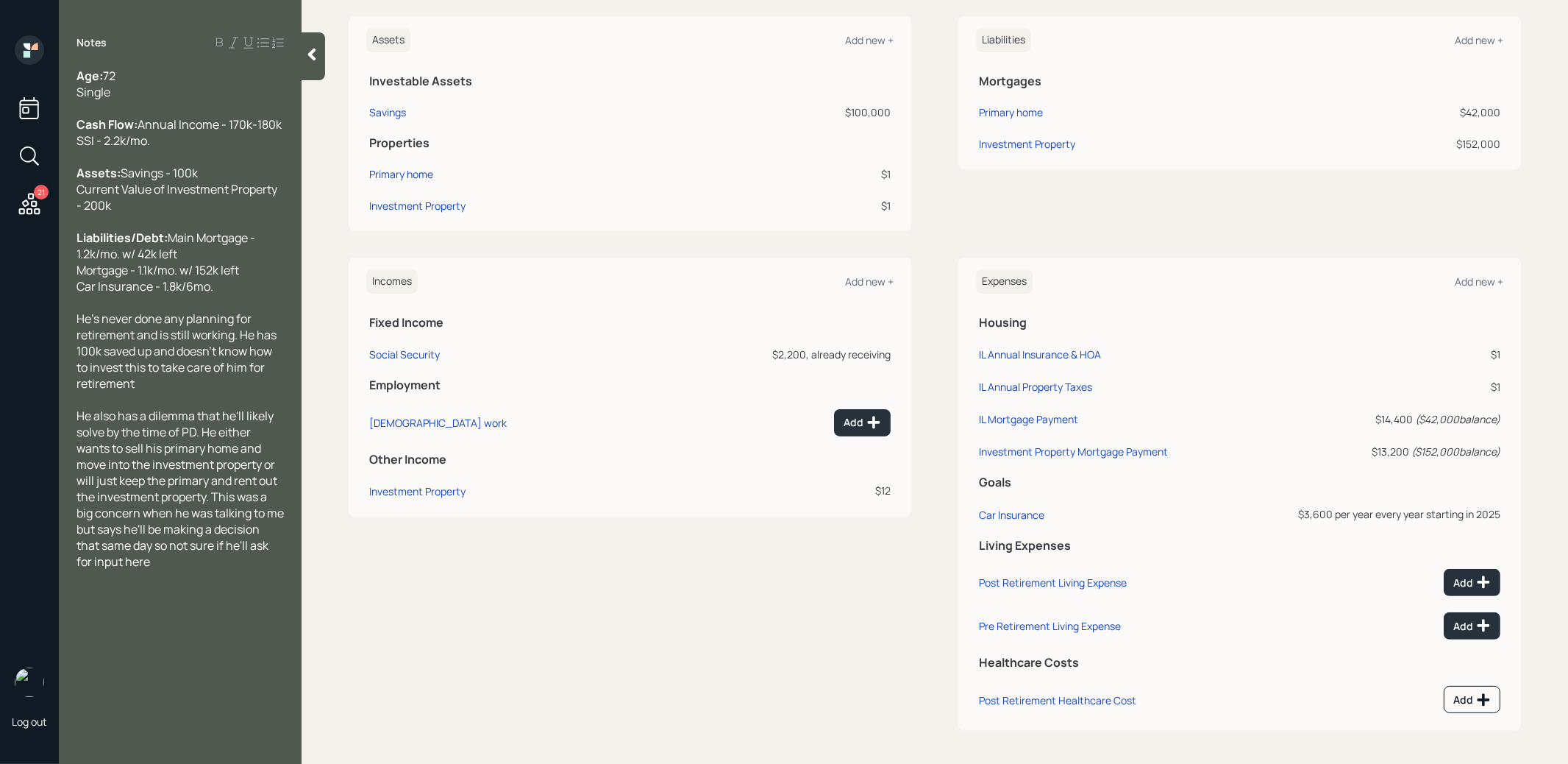
click at [27, 156] on icon at bounding box center [30, 156] width 27 height 27
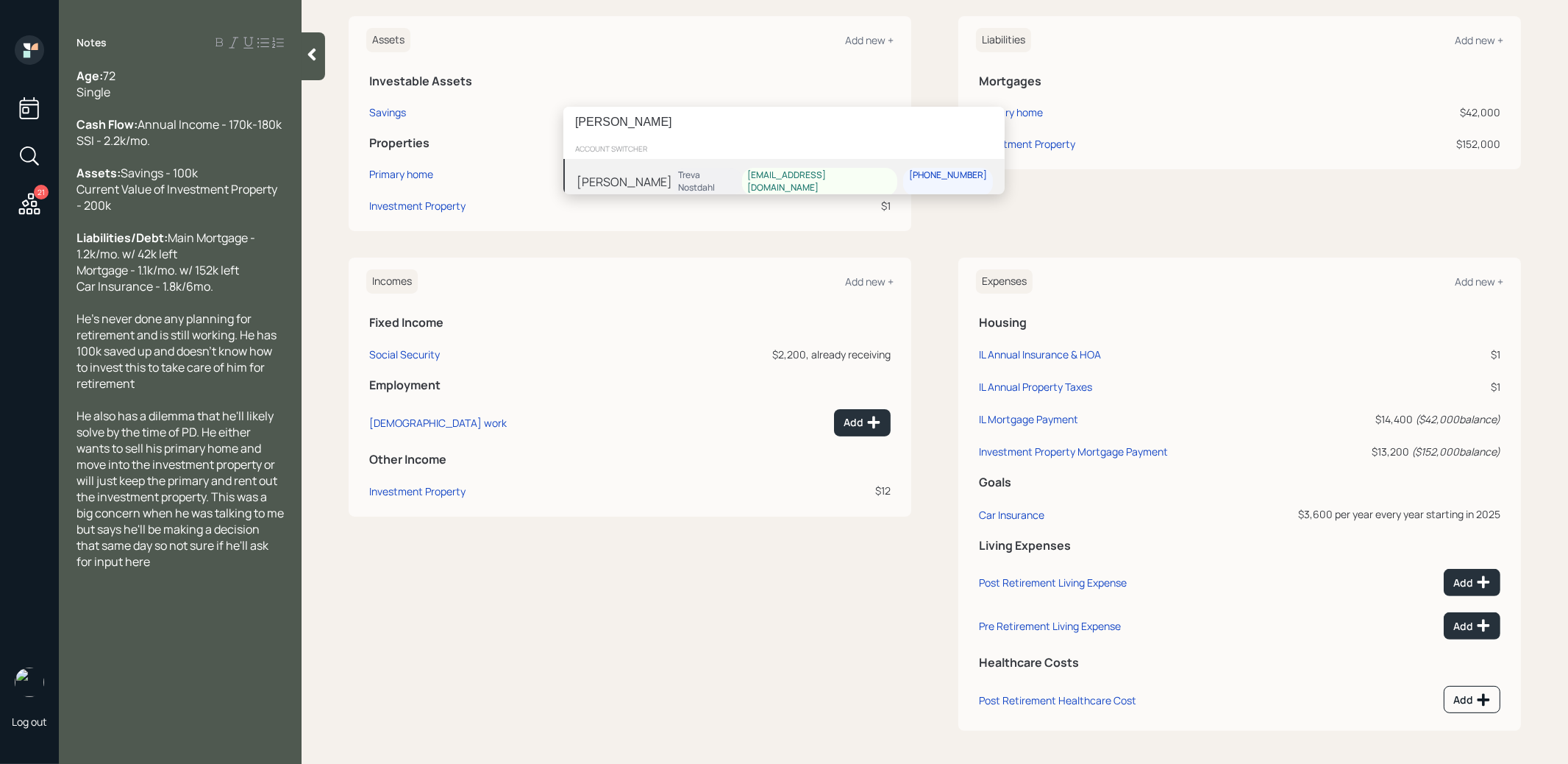
type input "mary root"
click at [626, 175] on div "[PERSON_NAME]" at bounding box center [624, 181] width 95 height 17
